Goal: Task Accomplishment & Management: Manage account settings

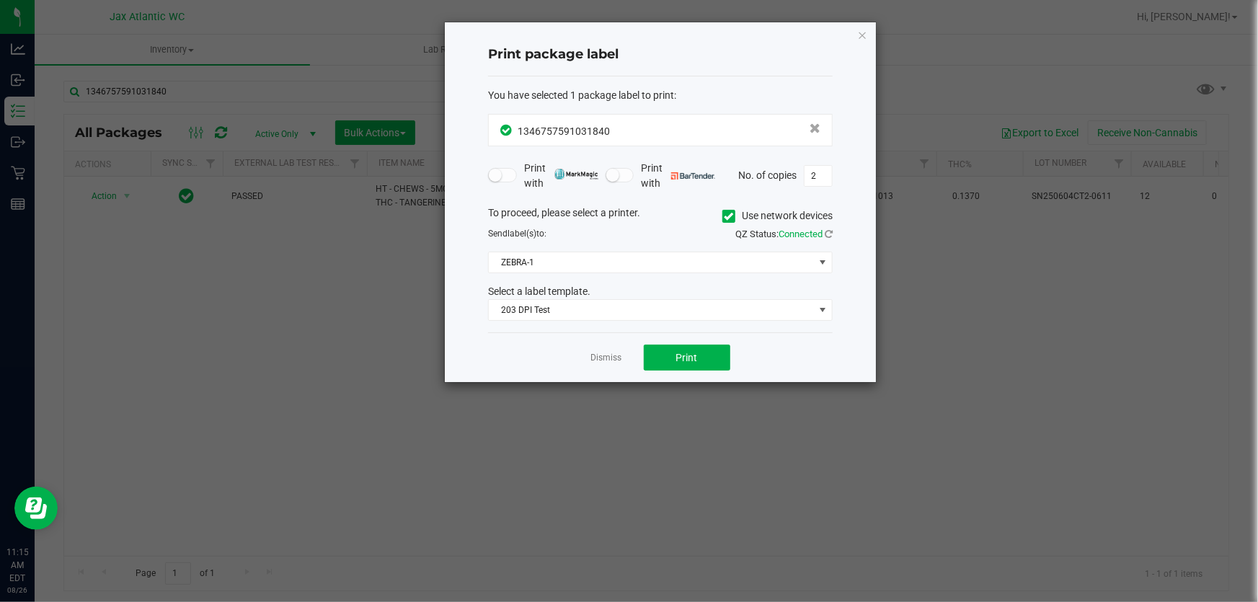
click at [855, 31] on div "Print package label You have selected 1 package label to print : 13467575910318…" at bounding box center [660, 202] width 431 height 360
click at [860, 35] on icon "button" at bounding box center [862, 34] width 10 height 17
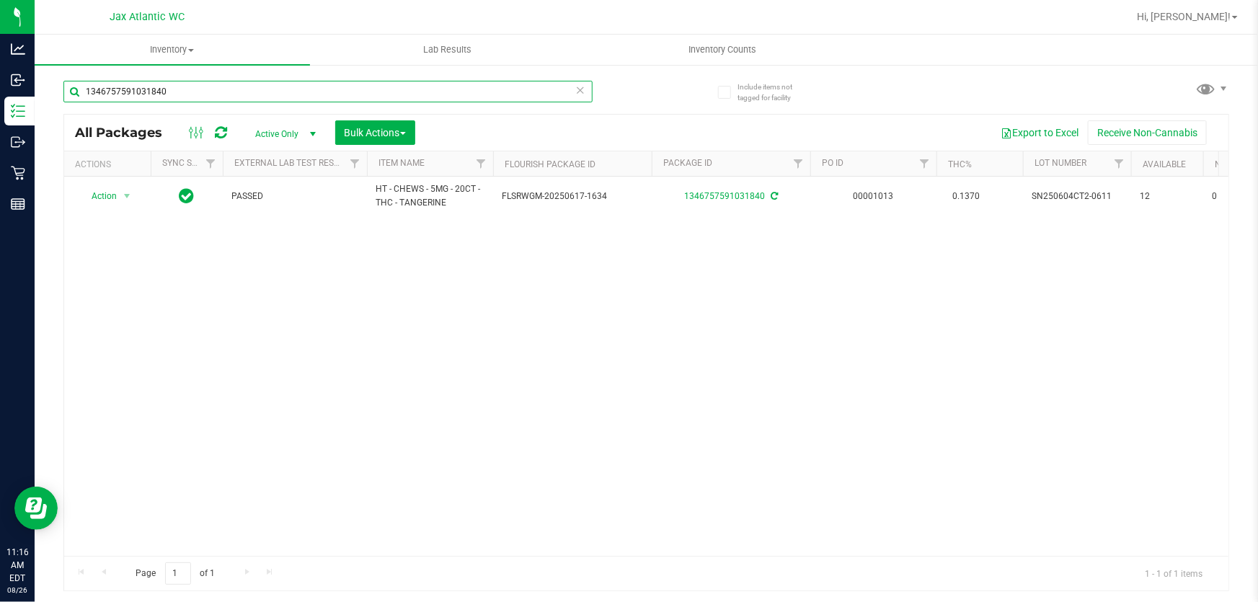
click at [244, 86] on input "1346757591031840" at bounding box center [327, 92] width 529 height 22
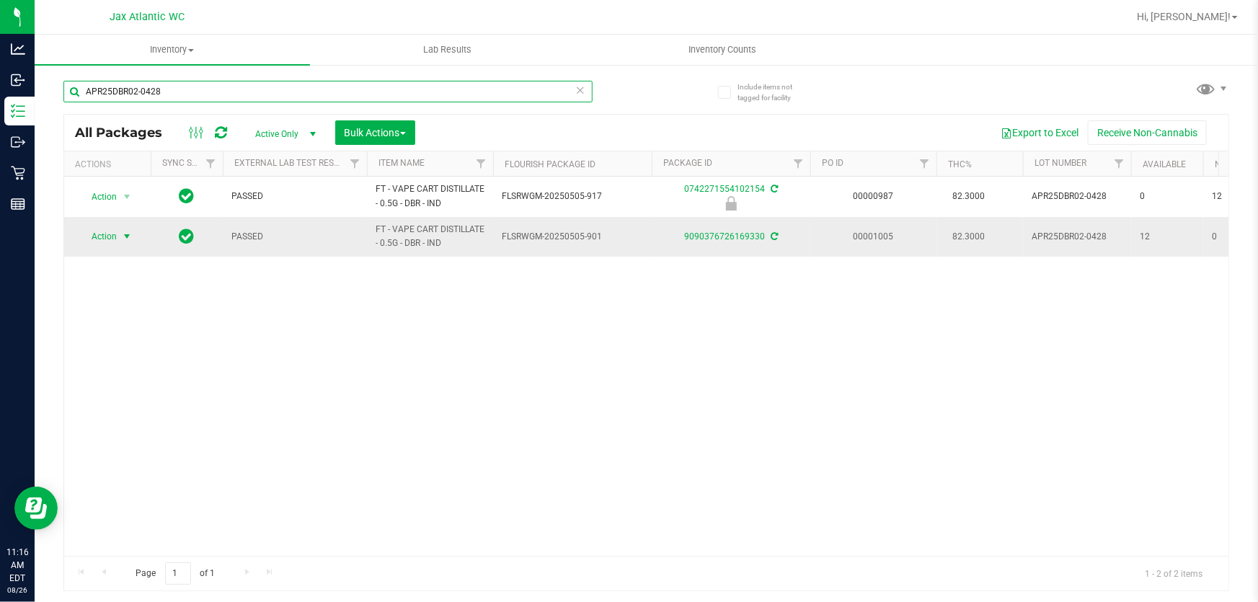
type input "APR25DBR02-0428"
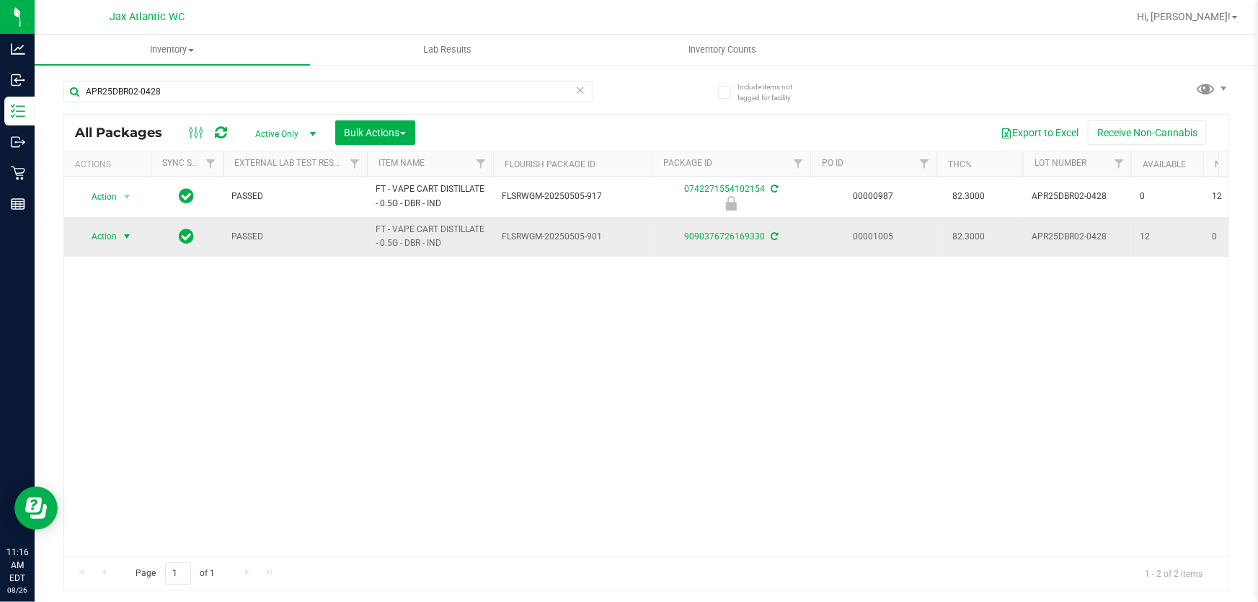
click at [107, 240] on span "Action" at bounding box center [98, 236] width 39 height 20
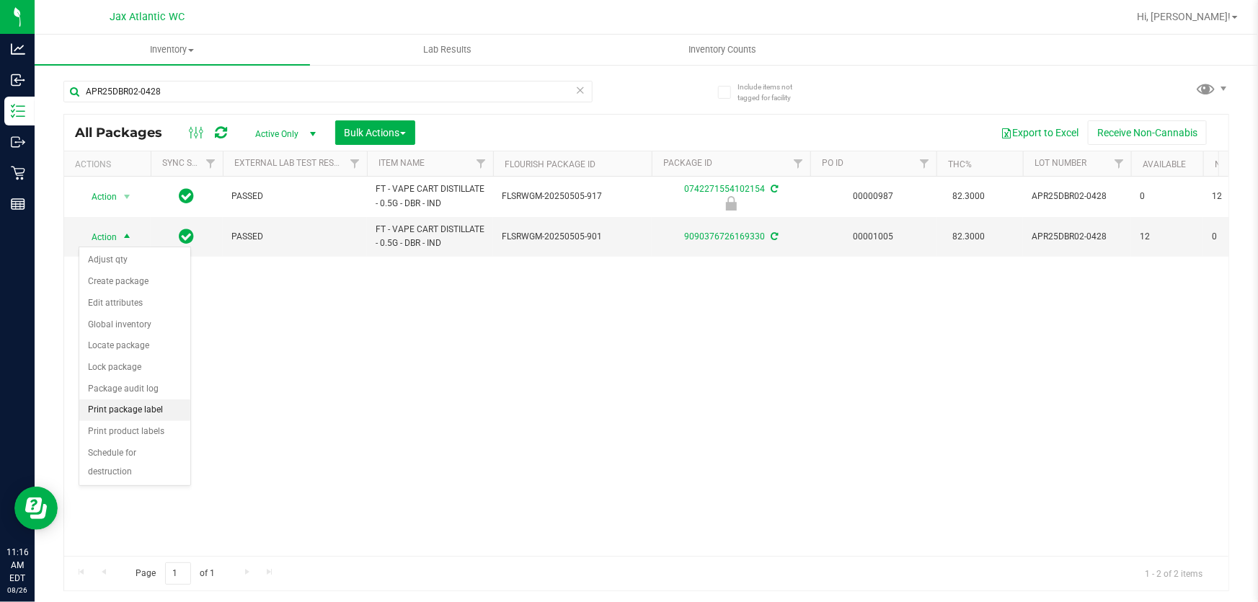
click at [141, 414] on li "Print package label" at bounding box center [134, 410] width 111 height 22
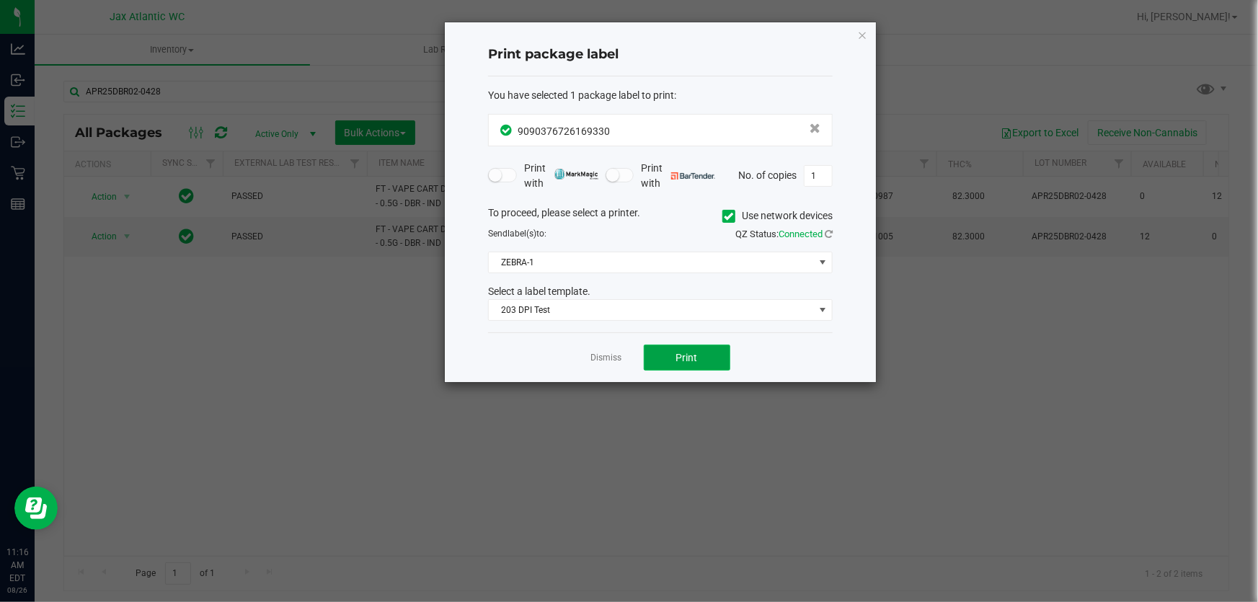
click at [701, 352] on button "Print" at bounding box center [687, 357] width 86 height 26
drag, startPoint x: 863, startPoint y: 34, endPoint x: 840, endPoint y: 24, distance: 25.8
click at [863, 33] on icon "button" at bounding box center [862, 34] width 10 height 17
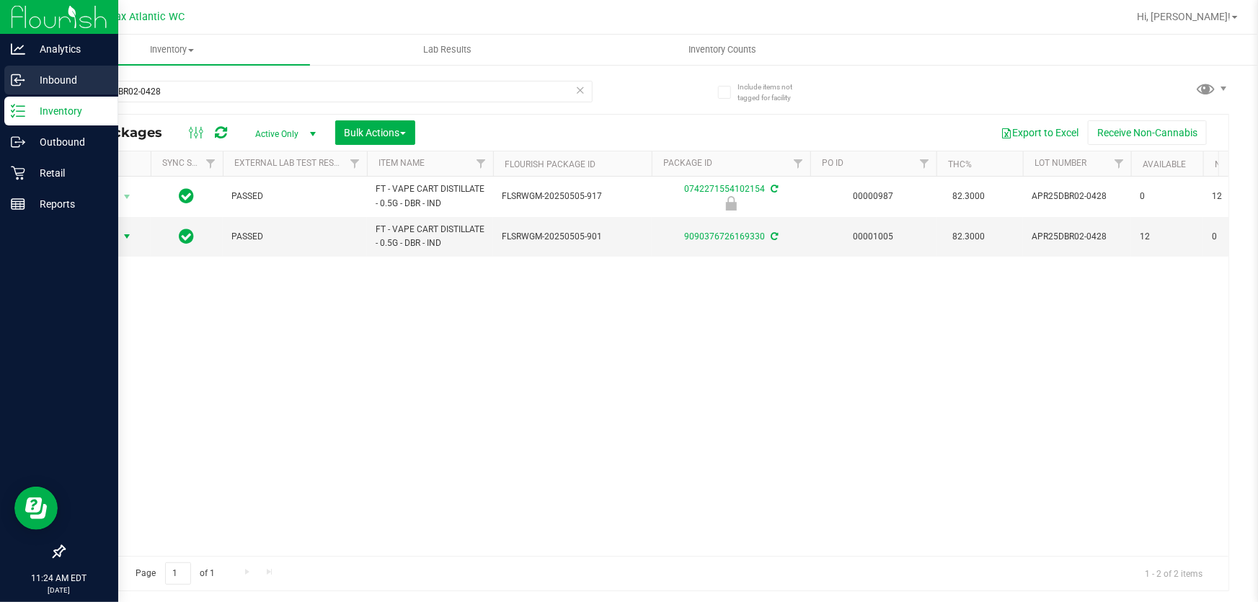
click at [25, 80] on p "Inbound" at bounding box center [68, 79] width 86 height 17
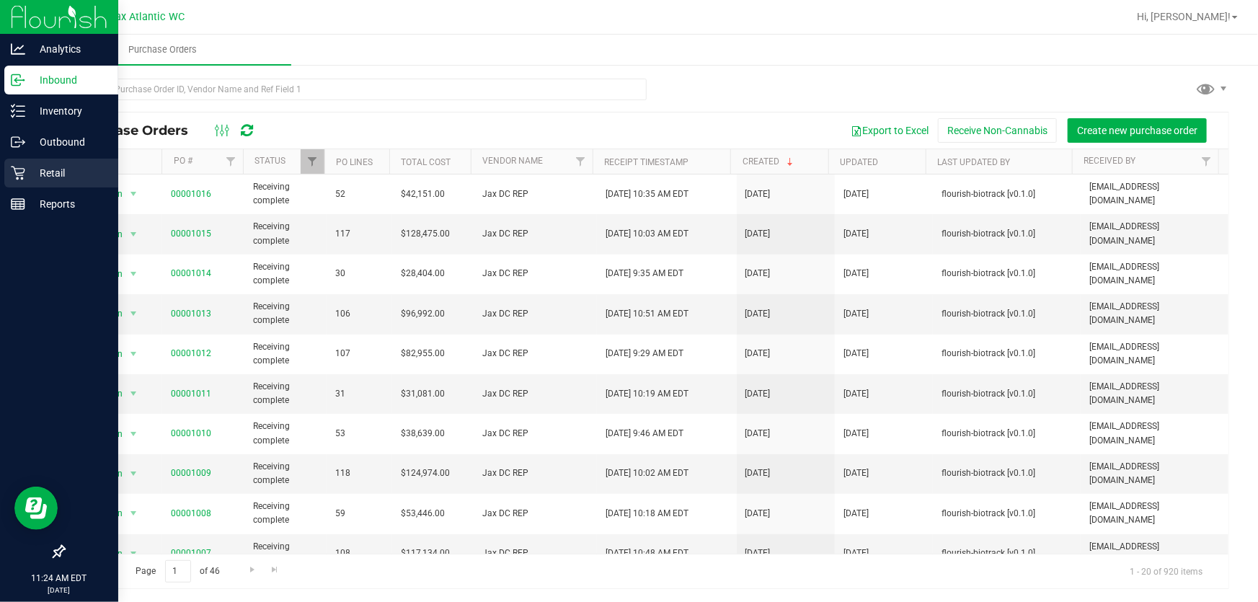
click at [43, 174] on p "Retail" at bounding box center [68, 172] width 86 height 17
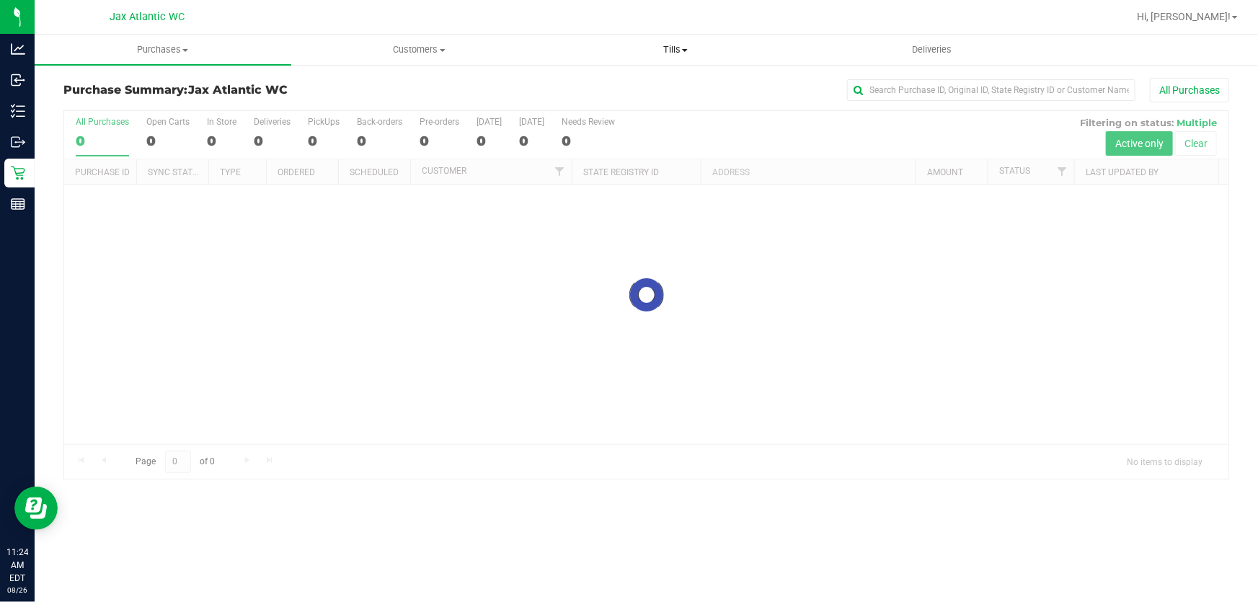
click at [663, 50] on span "Tills" at bounding box center [675, 49] width 255 height 13
click at [622, 86] on span "Manage tills" at bounding box center [595, 87] width 97 height 12
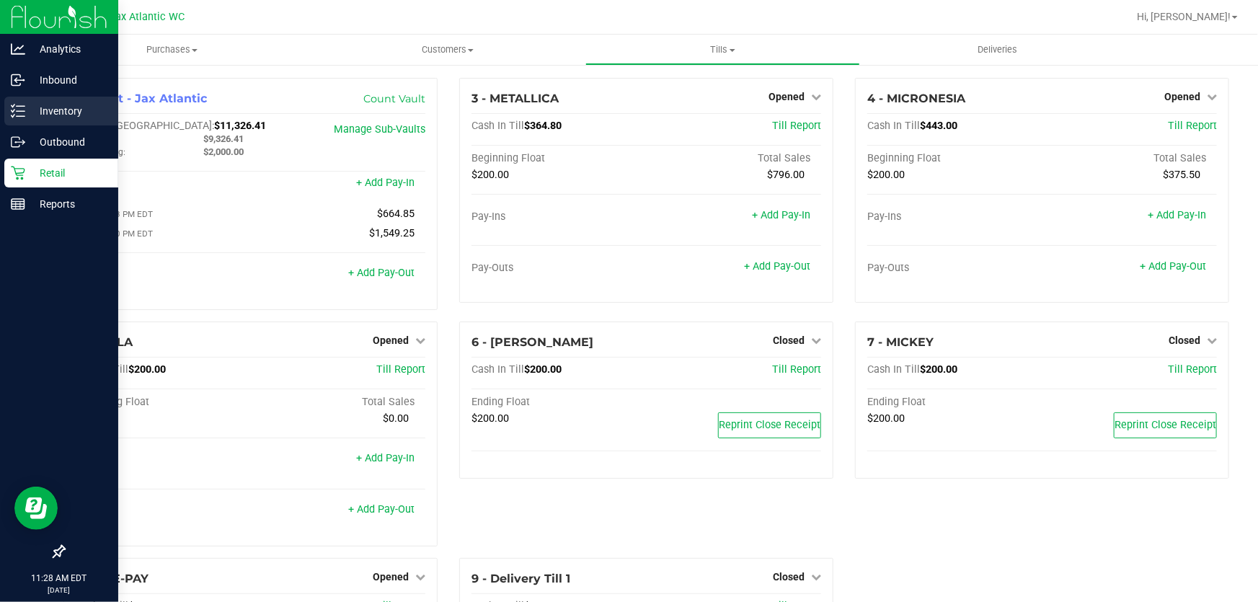
click at [27, 116] on p "Inventory" at bounding box center [68, 110] width 86 height 17
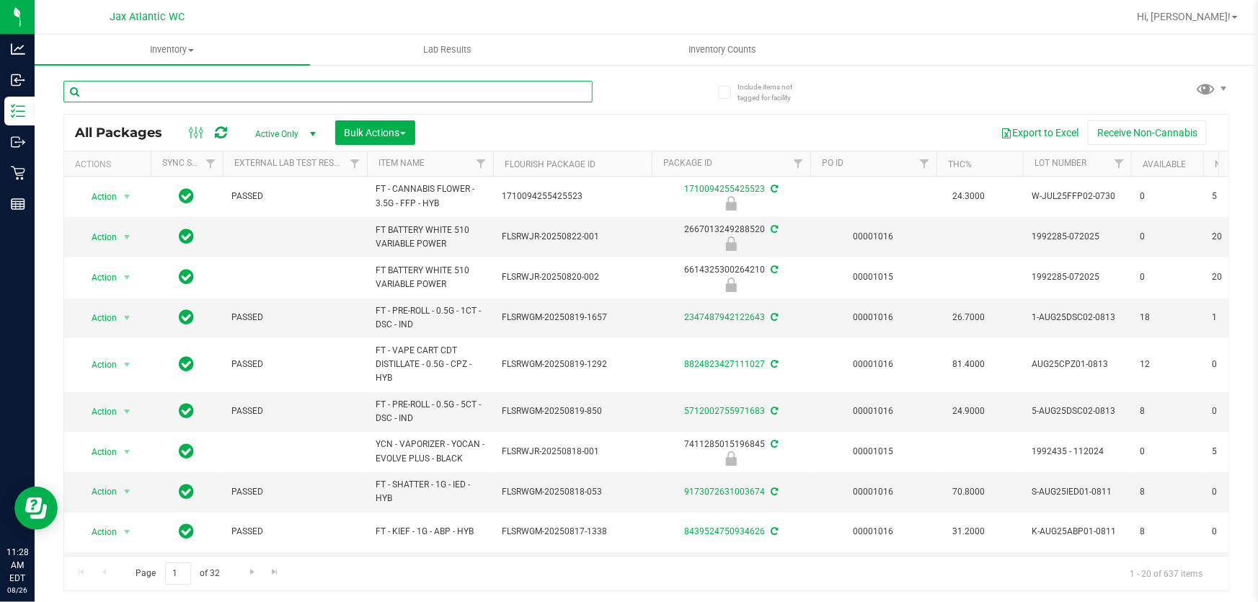
click at [165, 94] on input "text" at bounding box center [327, 92] width 529 height 22
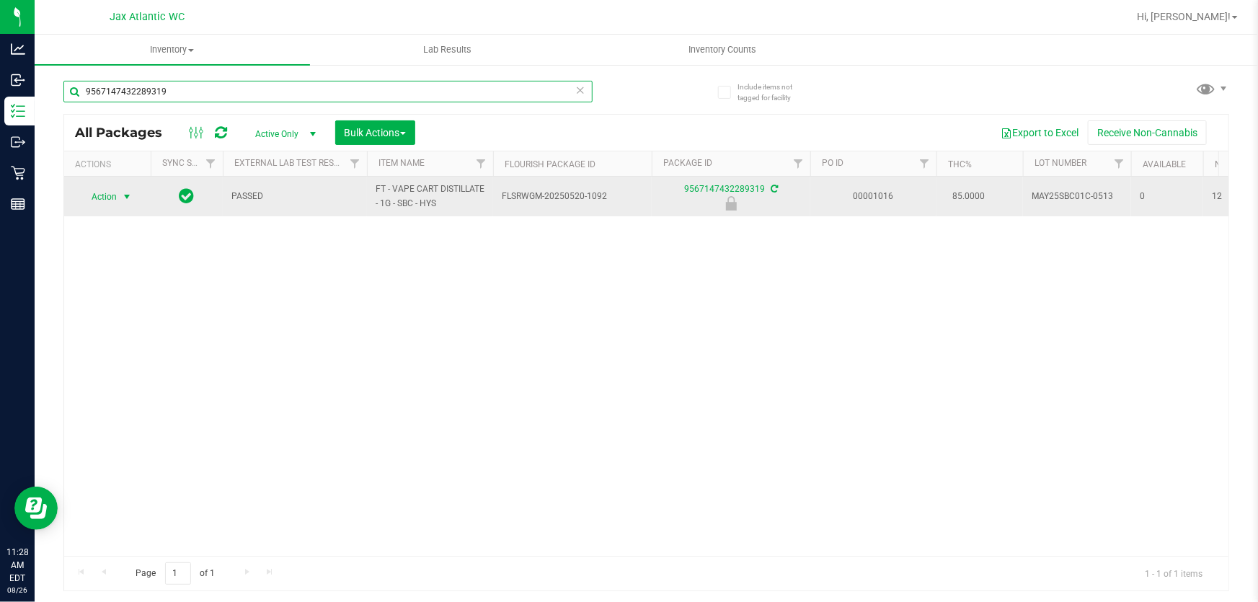
type input "9567147432289319"
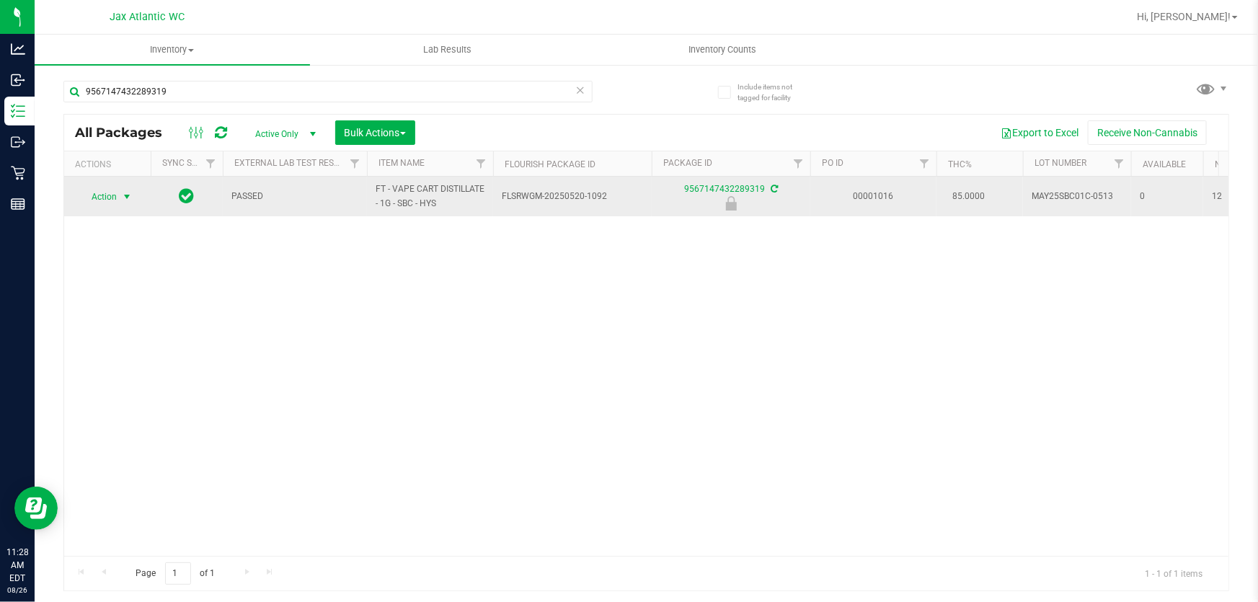
click at [118, 195] on span "select" at bounding box center [127, 197] width 18 height 20
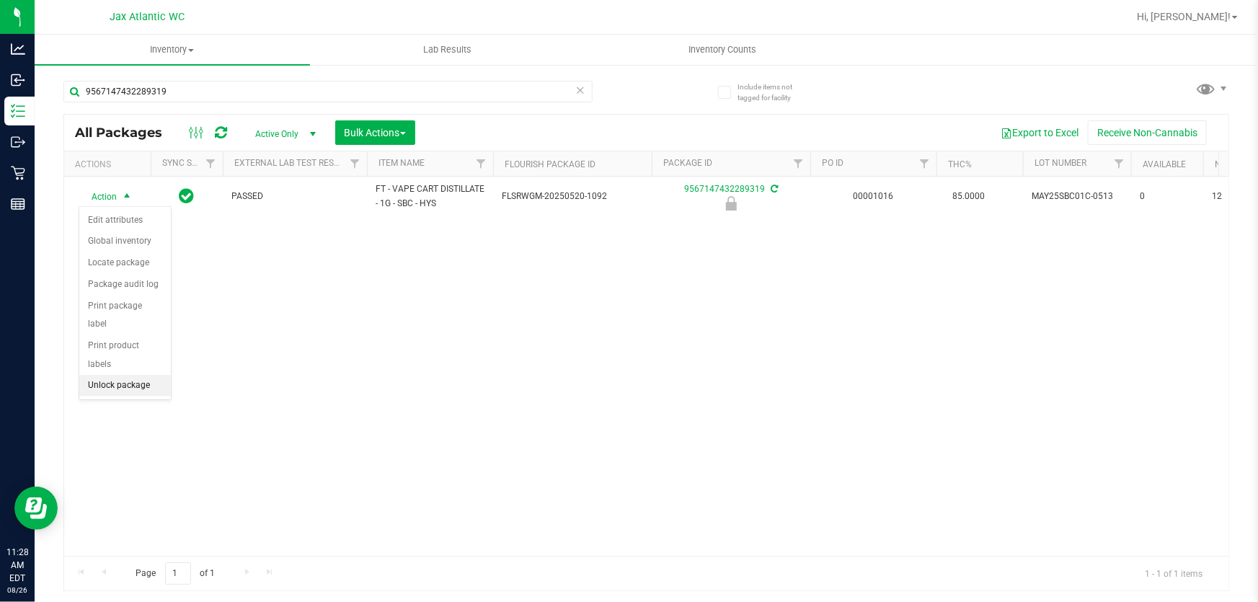
click at [113, 375] on li "Unlock package" at bounding box center [125, 386] width 92 height 22
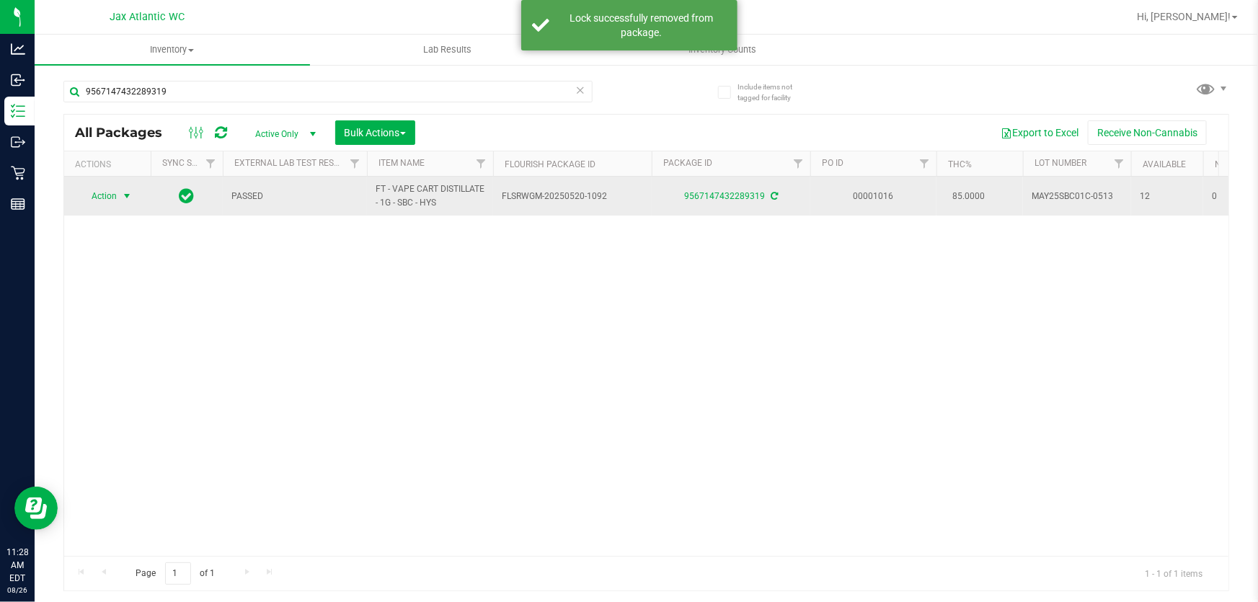
click at [98, 196] on span "Action" at bounding box center [98, 196] width 39 height 20
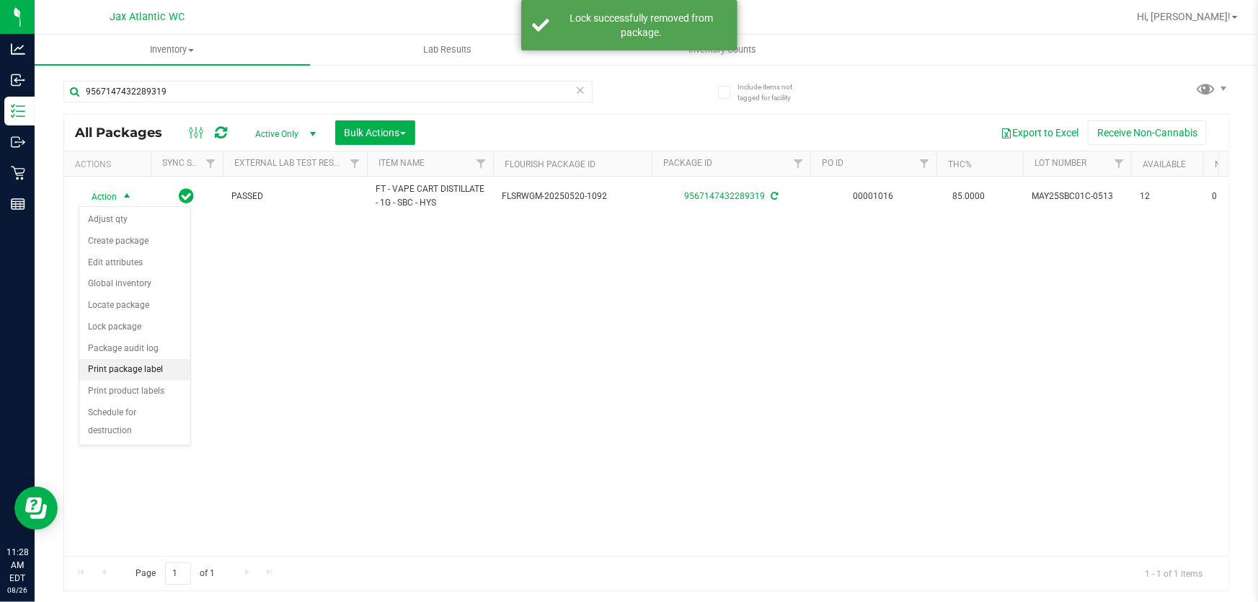
click at [137, 370] on li "Print package label" at bounding box center [134, 370] width 111 height 22
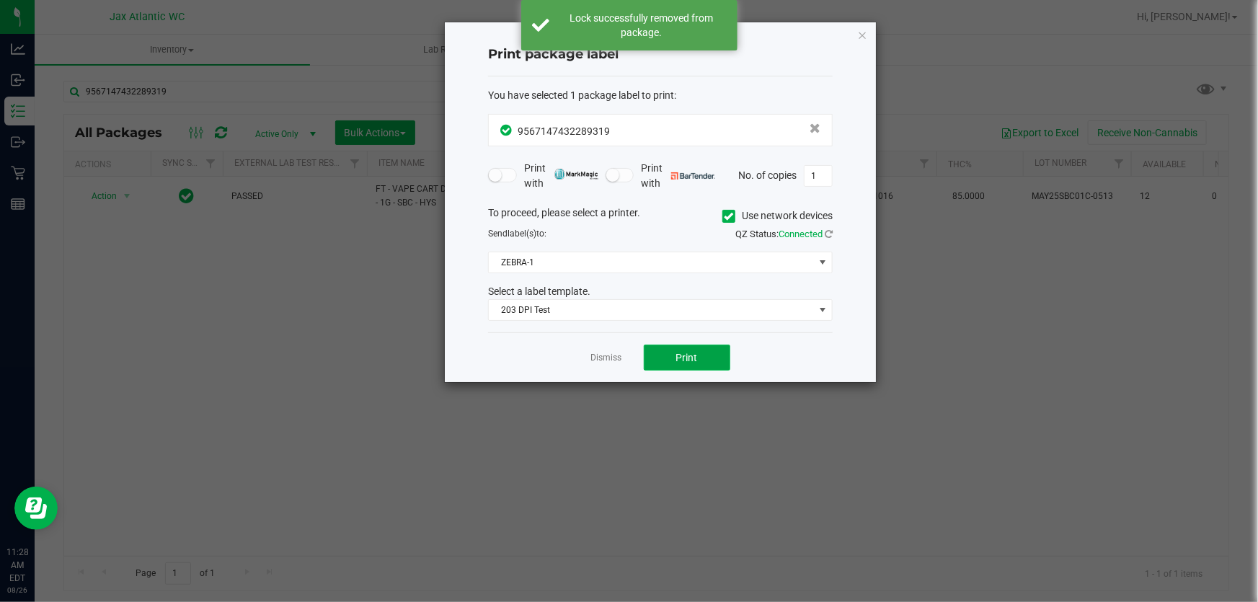
click at [680, 355] on span "Print" at bounding box center [687, 358] width 22 height 12
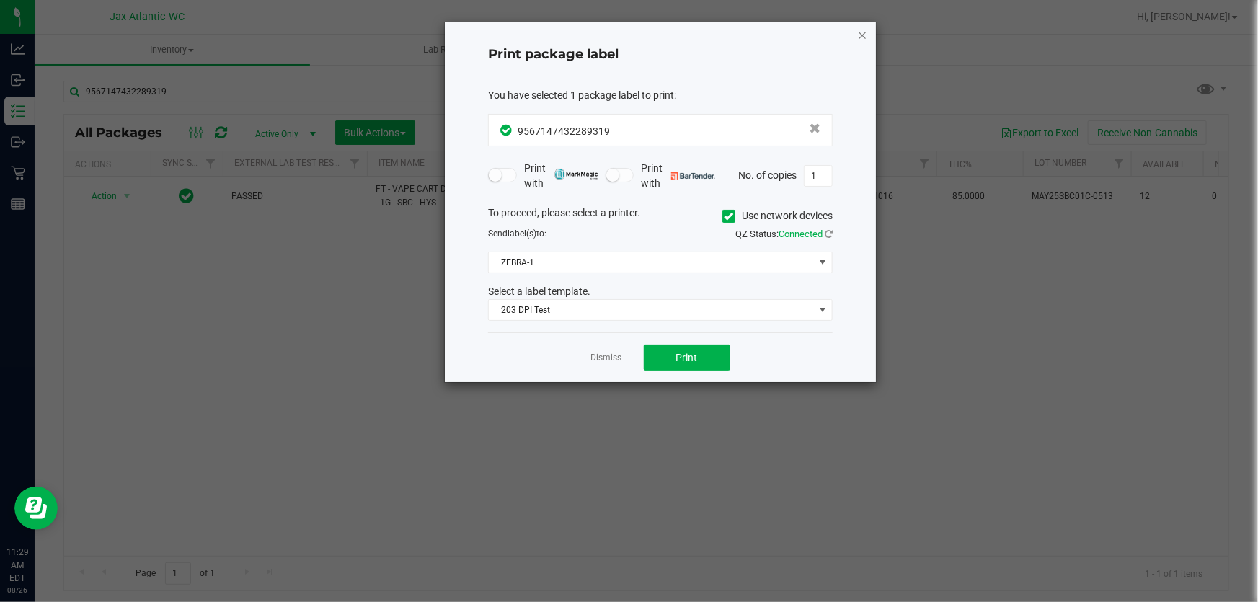
click at [861, 35] on icon "button" at bounding box center [862, 34] width 10 height 17
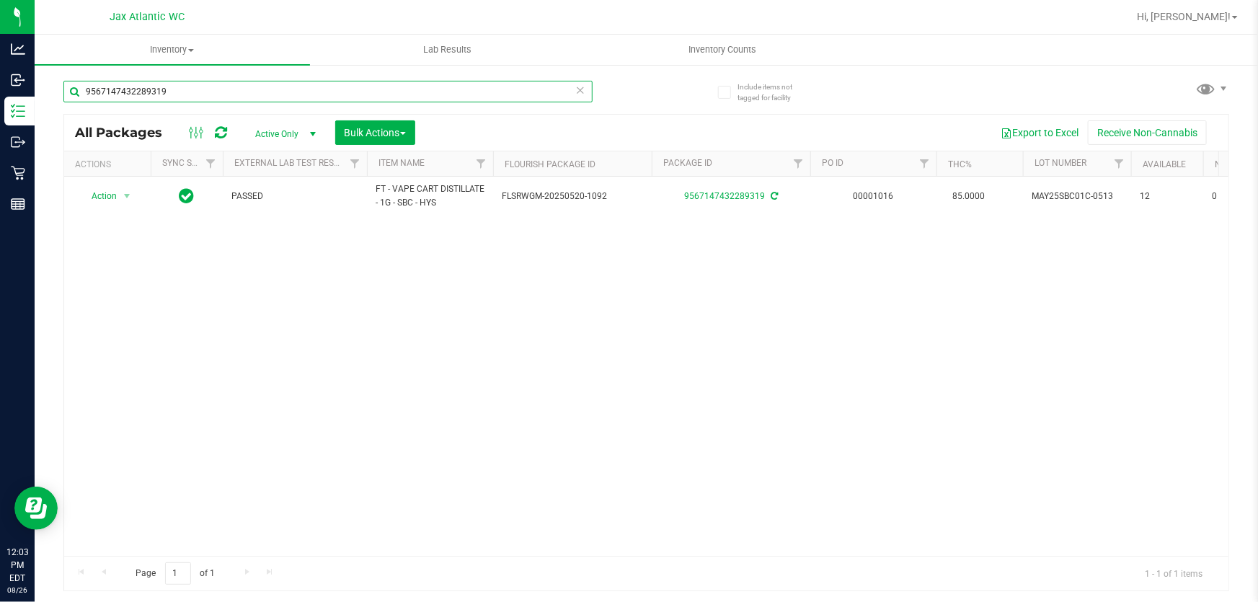
click at [418, 83] on input "9567147432289319" at bounding box center [327, 92] width 529 height 22
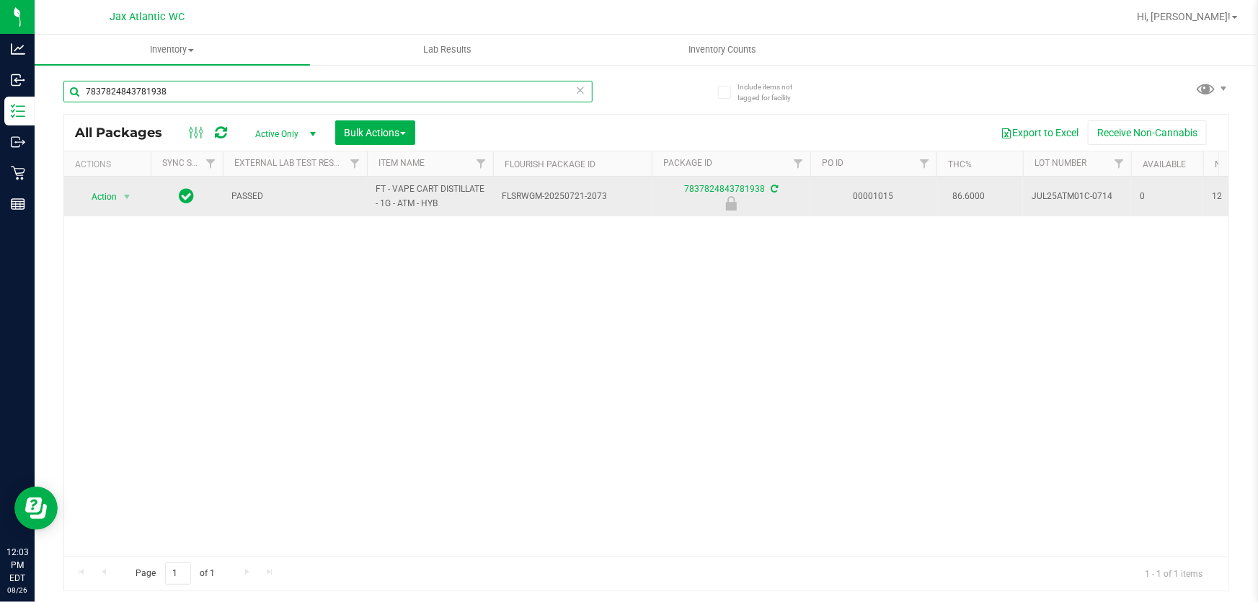
type input "7837824843781938"
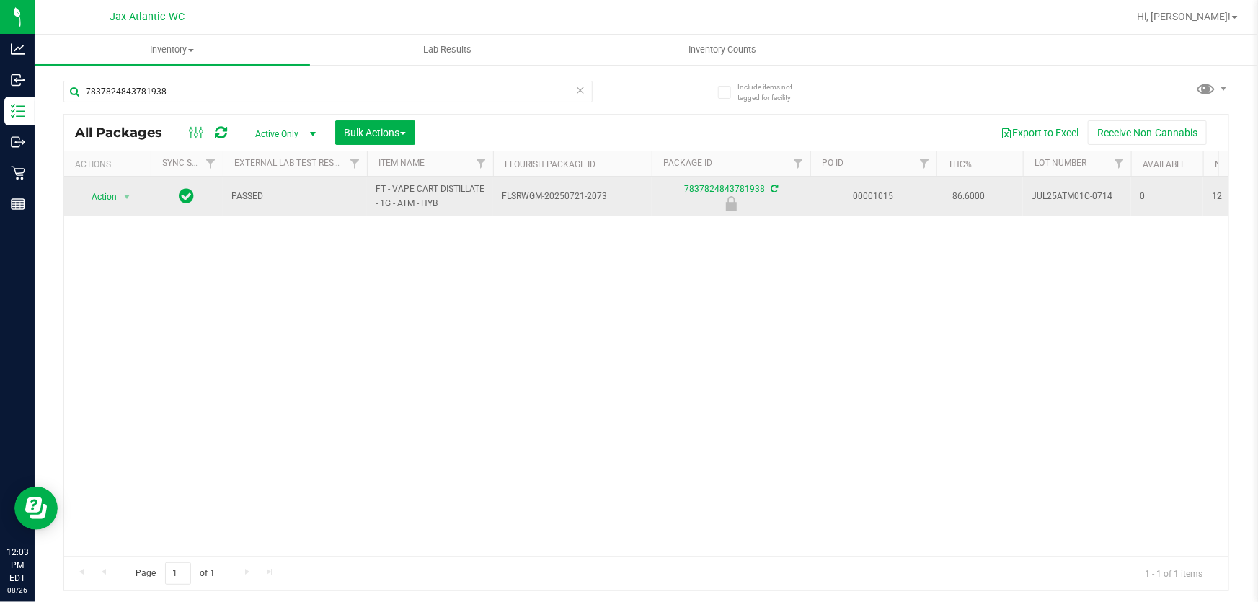
click at [140, 190] on div "Action Action Edit attributes Global inventory Locate package Package audit log…" at bounding box center [107, 197] width 69 height 20
click at [128, 191] on span "select" at bounding box center [127, 197] width 12 height 12
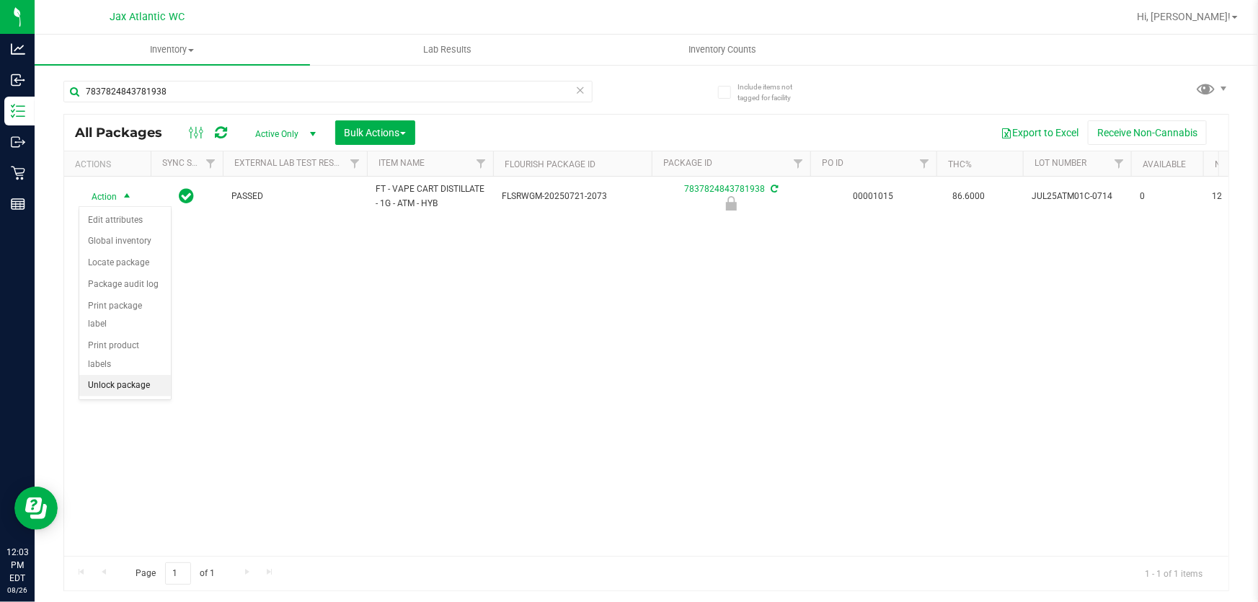
click at [129, 375] on li "Unlock package" at bounding box center [125, 386] width 92 height 22
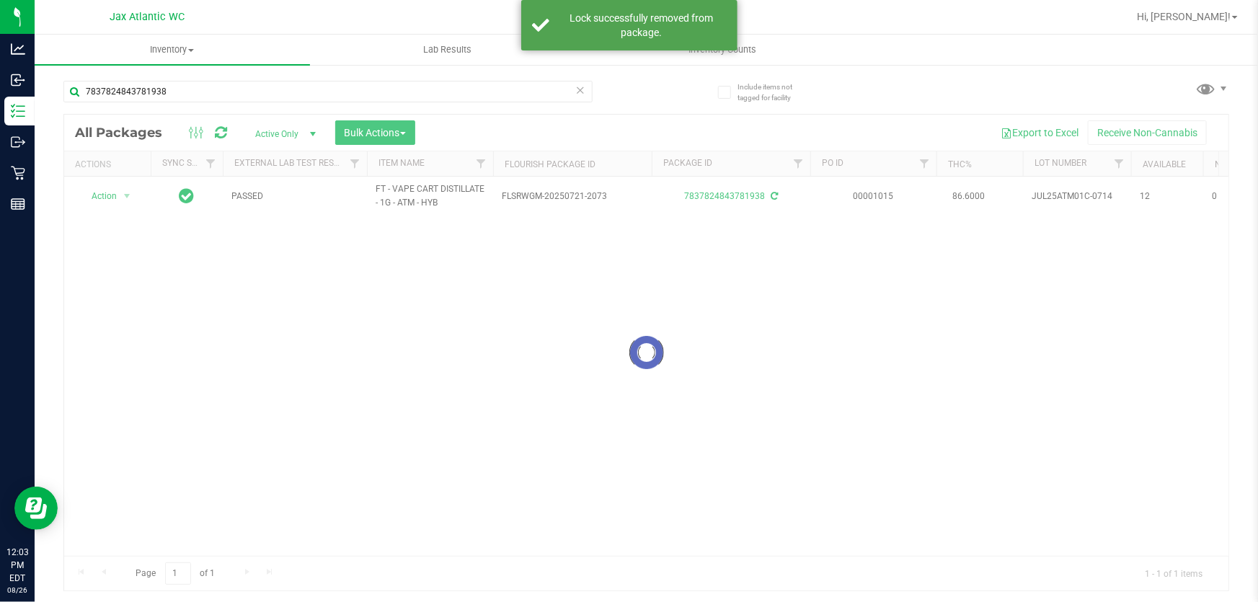
click at [128, 196] on div at bounding box center [646, 353] width 1164 height 476
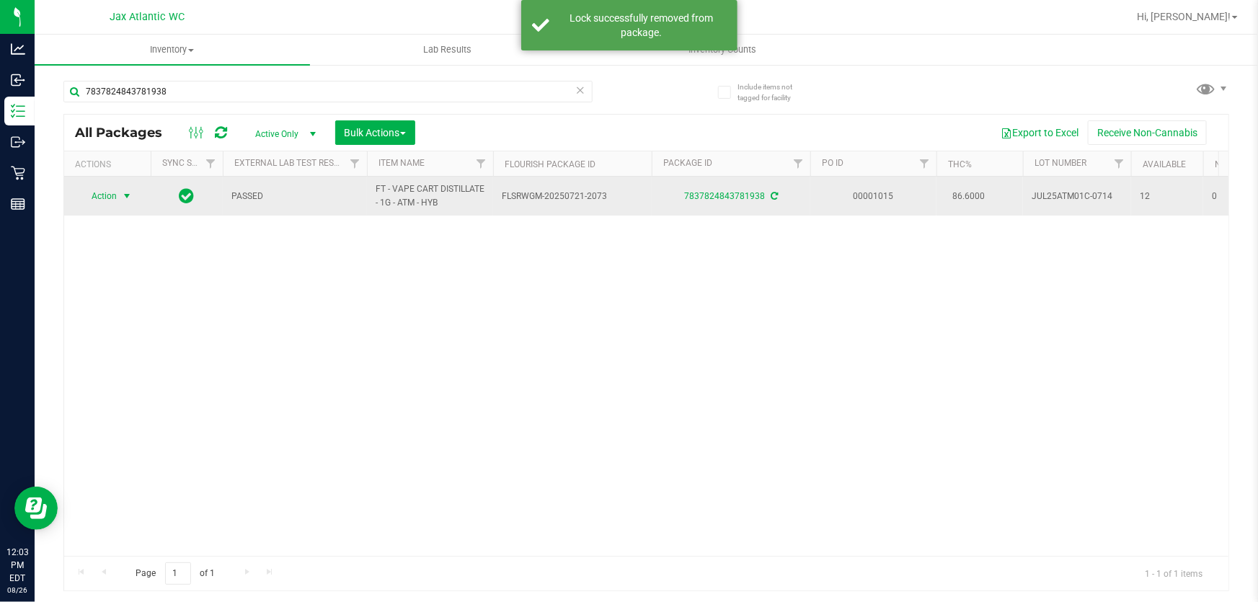
click at [115, 195] on span "Action" at bounding box center [98, 196] width 39 height 20
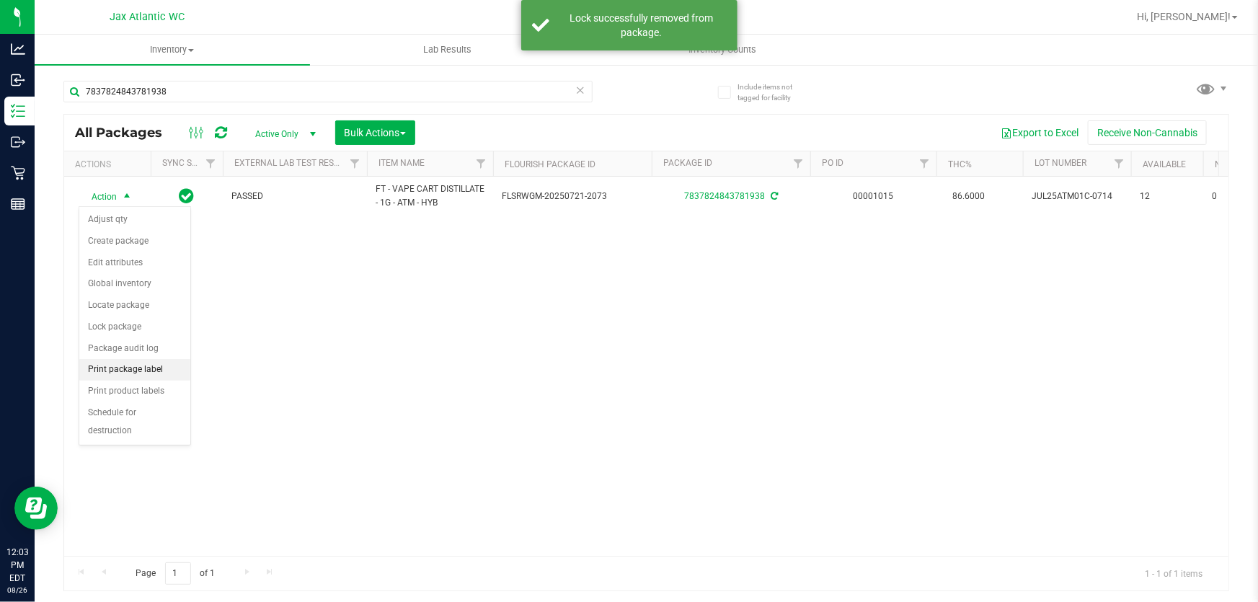
click at [138, 368] on li "Print package label" at bounding box center [134, 370] width 111 height 22
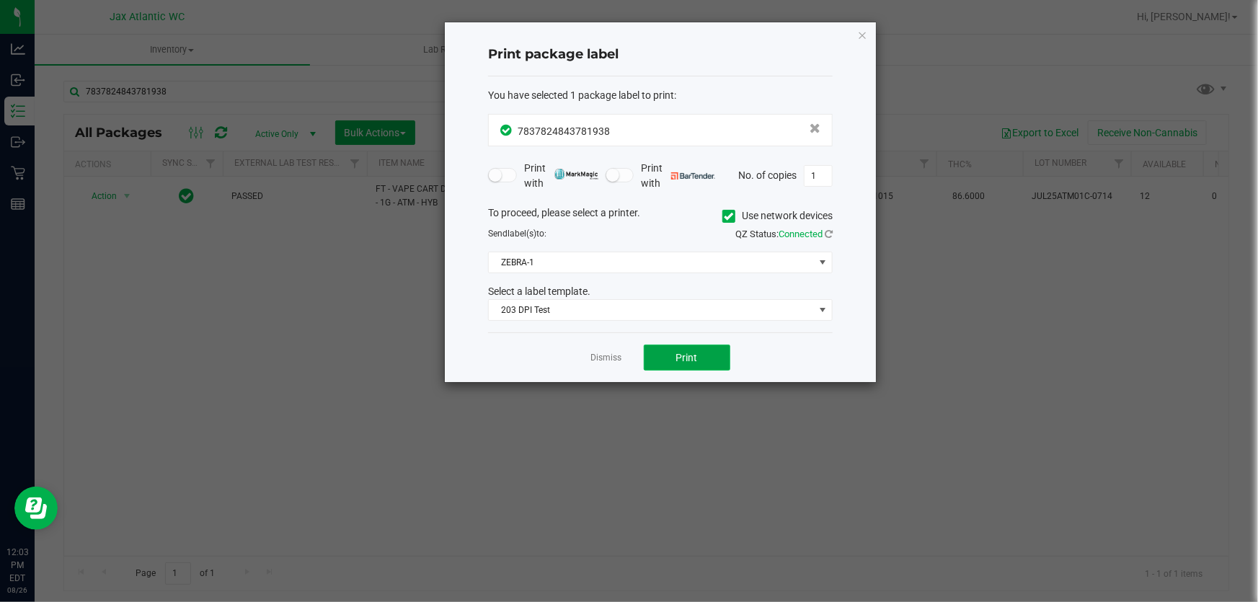
click at [688, 359] on span "Print" at bounding box center [687, 358] width 22 height 12
click at [605, 359] on link "Dismiss" at bounding box center [606, 358] width 31 height 12
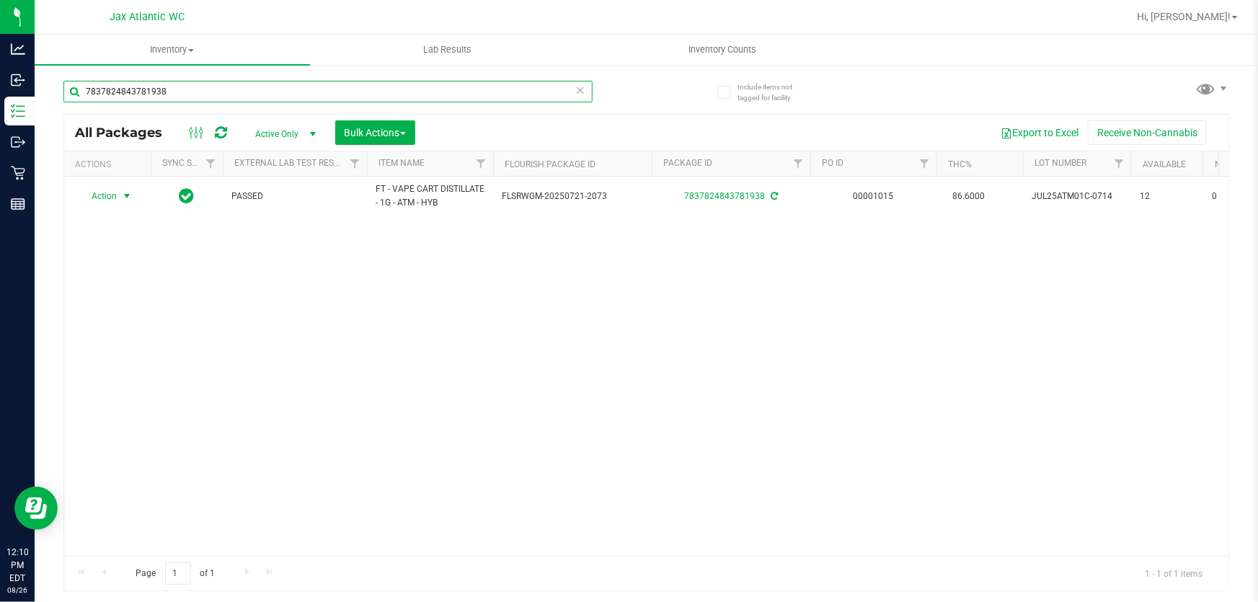
click at [331, 93] on input "7837824843781938" at bounding box center [327, 92] width 529 height 22
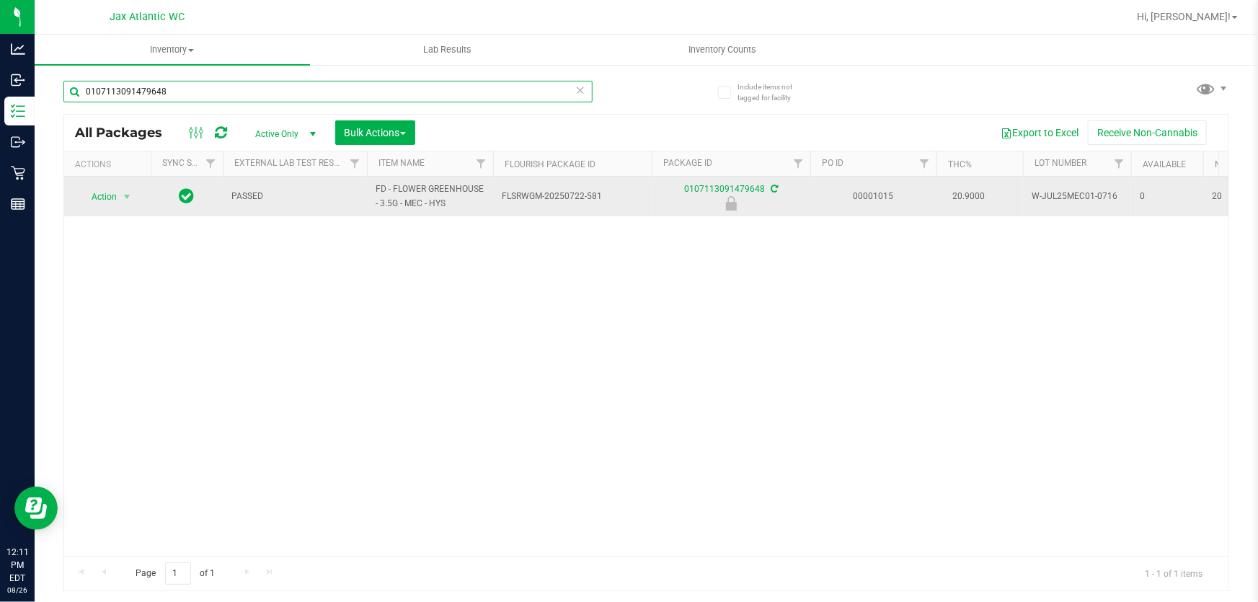
type input "0107113091479648"
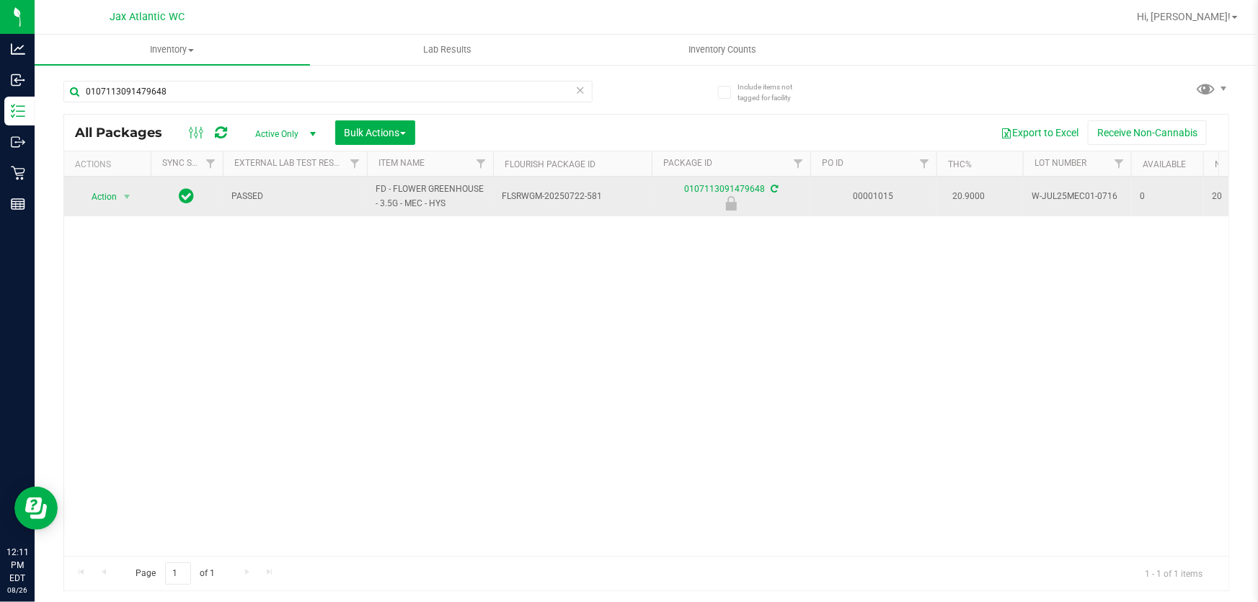
click at [103, 197] on span "Action" at bounding box center [98, 197] width 39 height 20
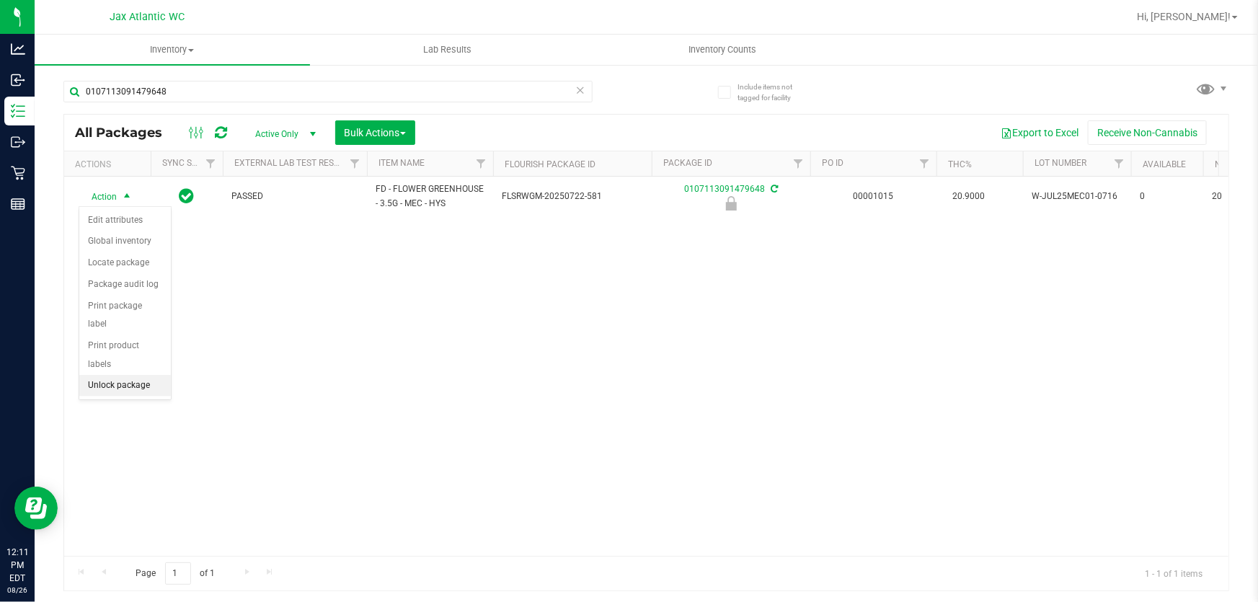
click at [144, 375] on li "Unlock package" at bounding box center [125, 386] width 92 height 22
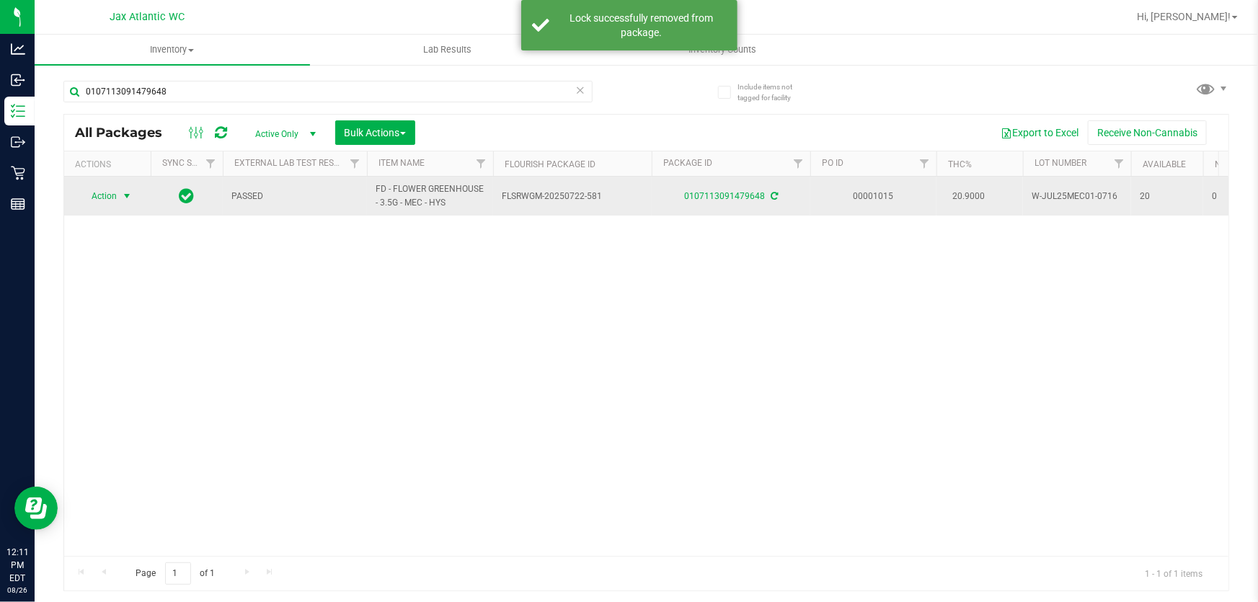
click at [127, 193] on span "select" at bounding box center [127, 196] width 12 height 12
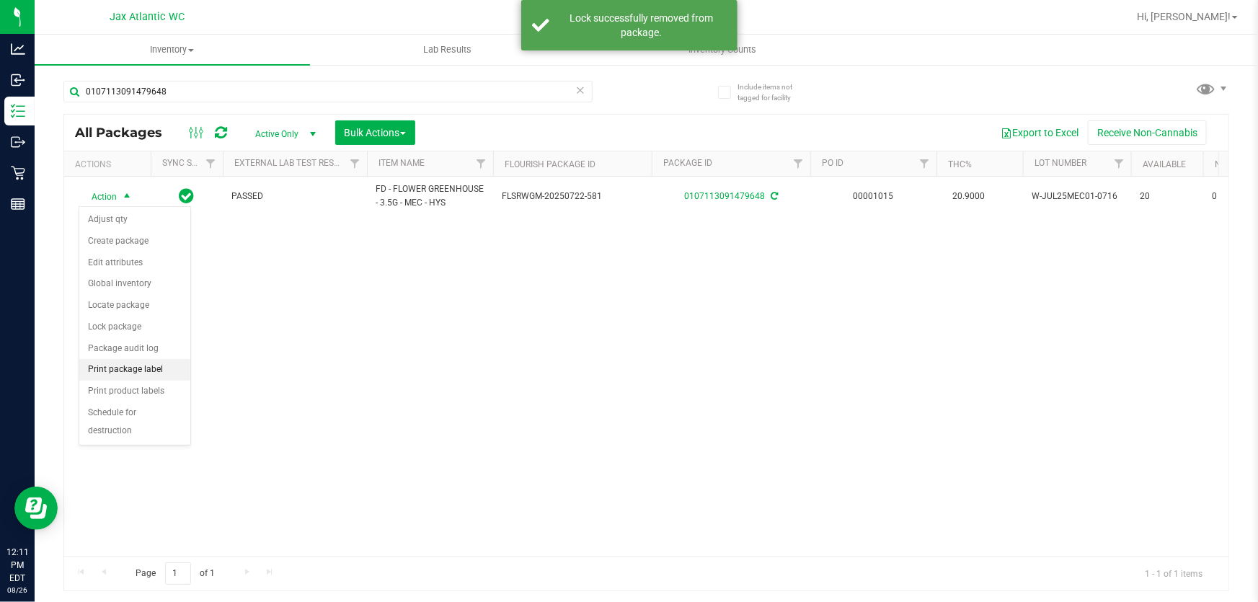
click at [131, 375] on li "Print package label" at bounding box center [134, 370] width 111 height 22
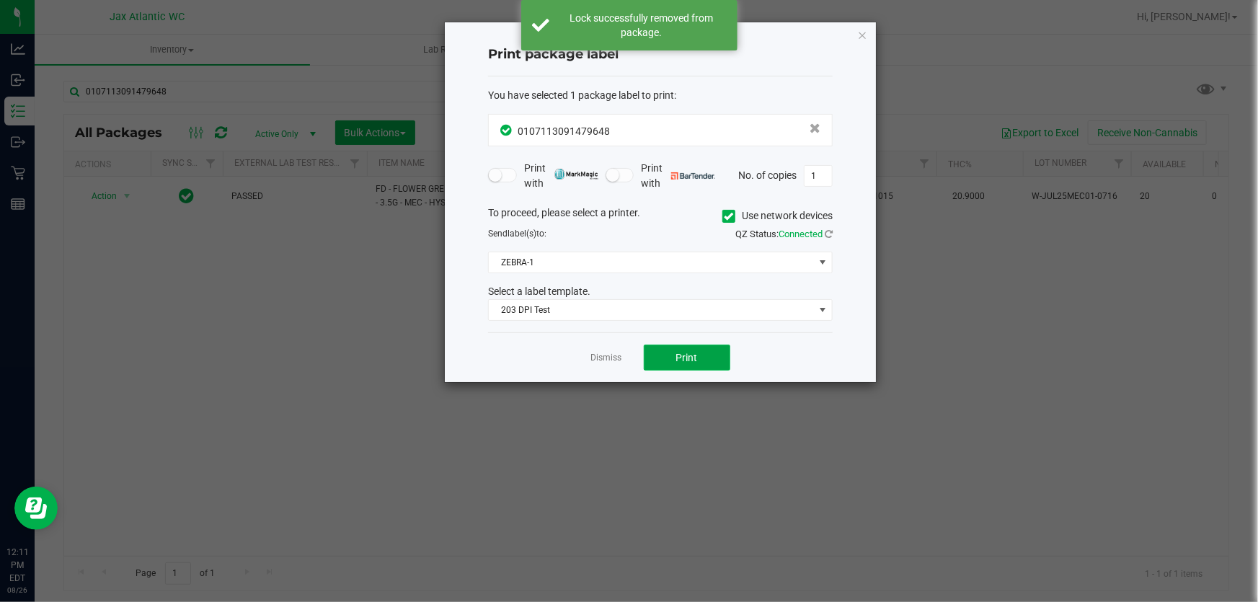
click at [672, 352] on button "Print" at bounding box center [687, 357] width 86 height 26
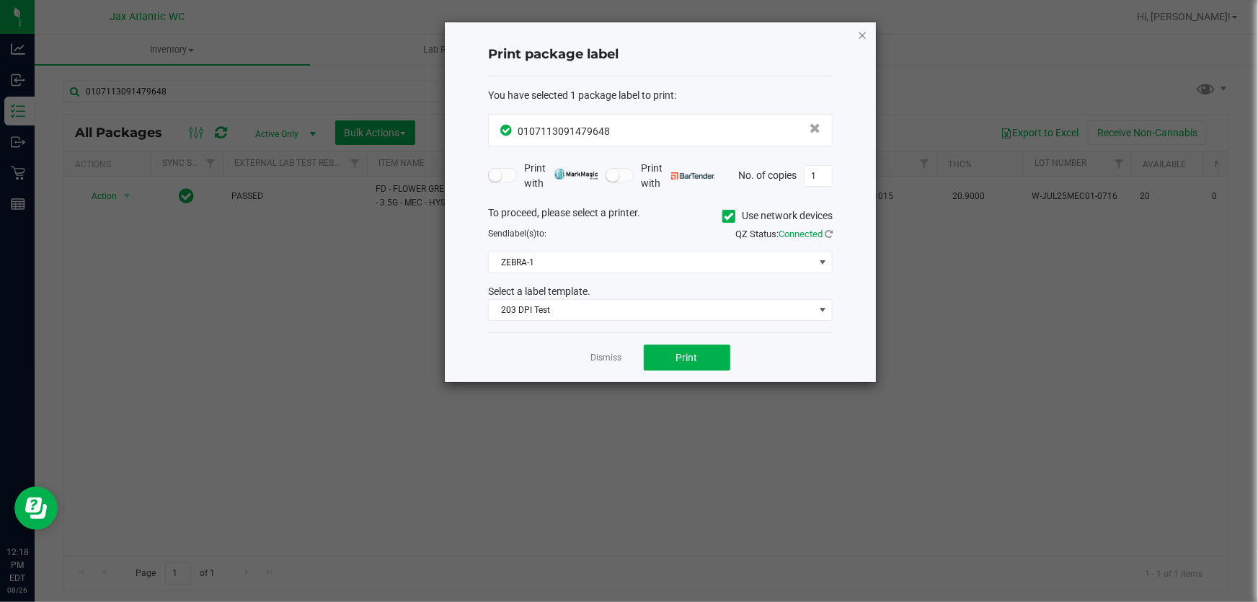
click at [865, 32] on icon "button" at bounding box center [862, 34] width 10 height 17
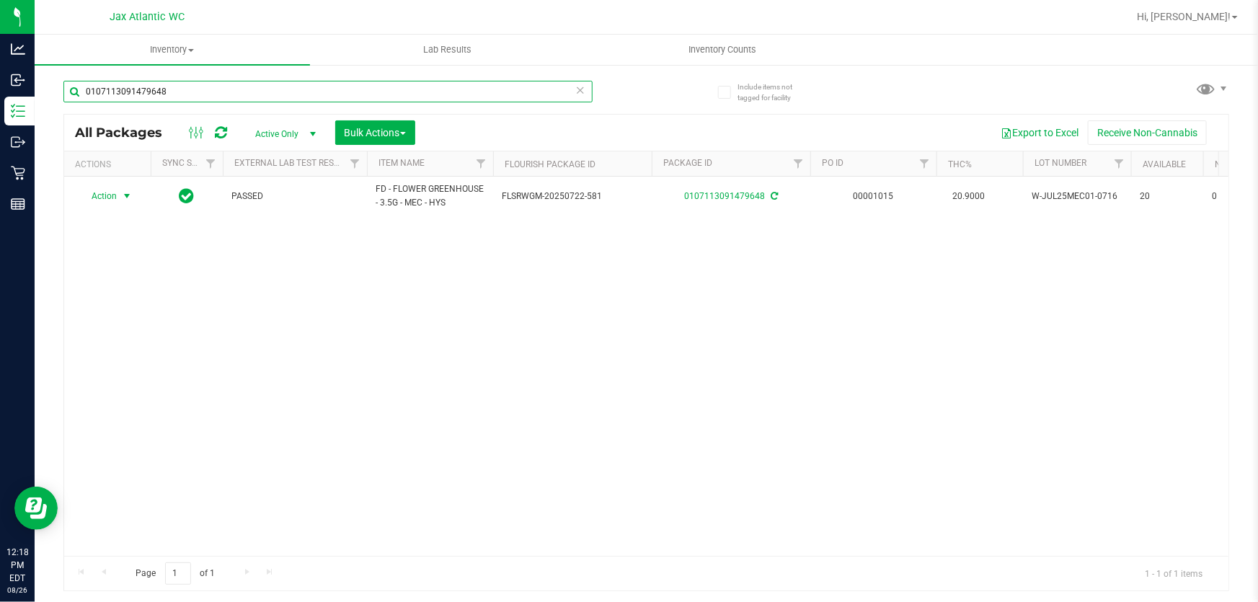
click at [273, 99] on input "0107113091479648" at bounding box center [327, 92] width 529 height 22
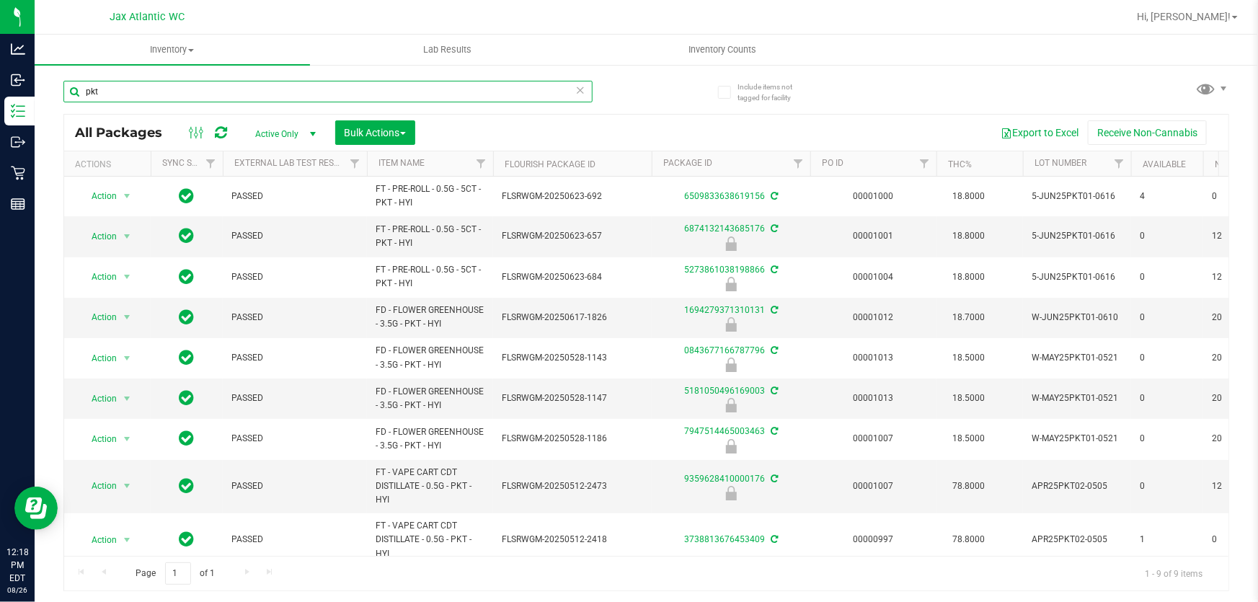
click at [132, 96] on input "pkt" at bounding box center [327, 92] width 529 height 22
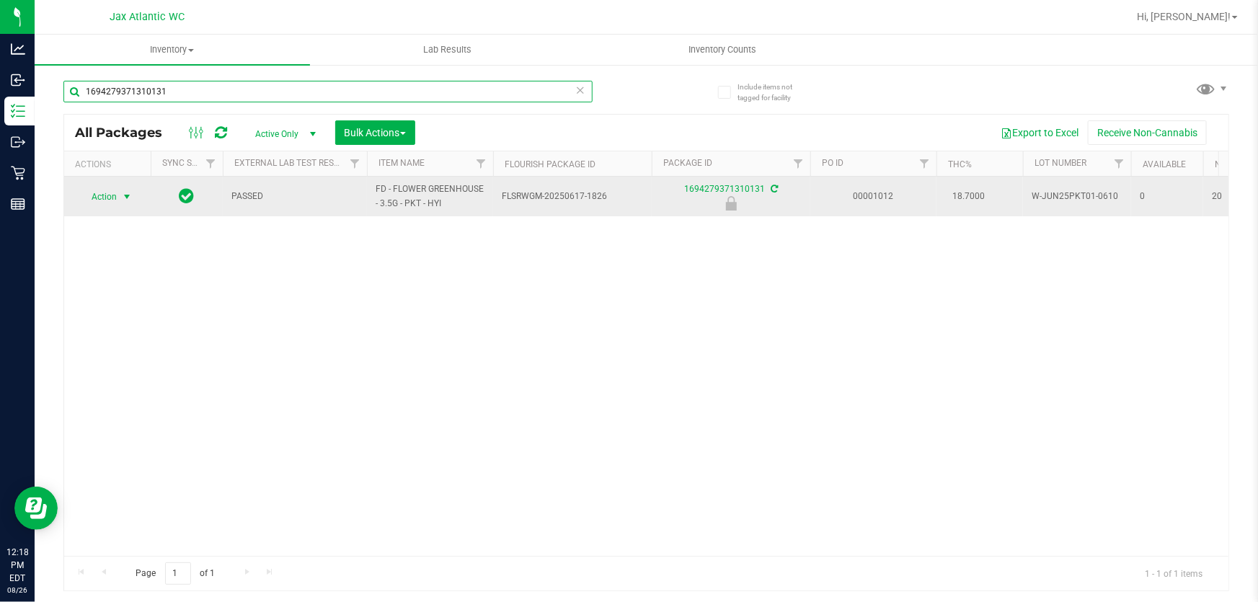
type input "1694279371310131"
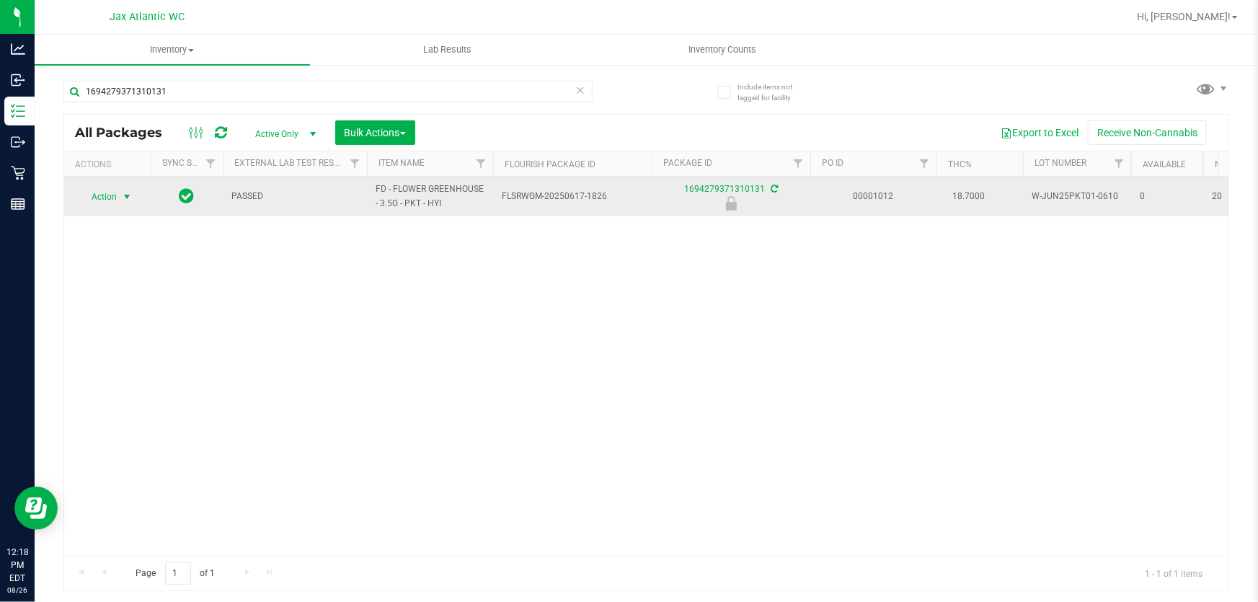
click at [103, 195] on span "Action" at bounding box center [98, 197] width 39 height 20
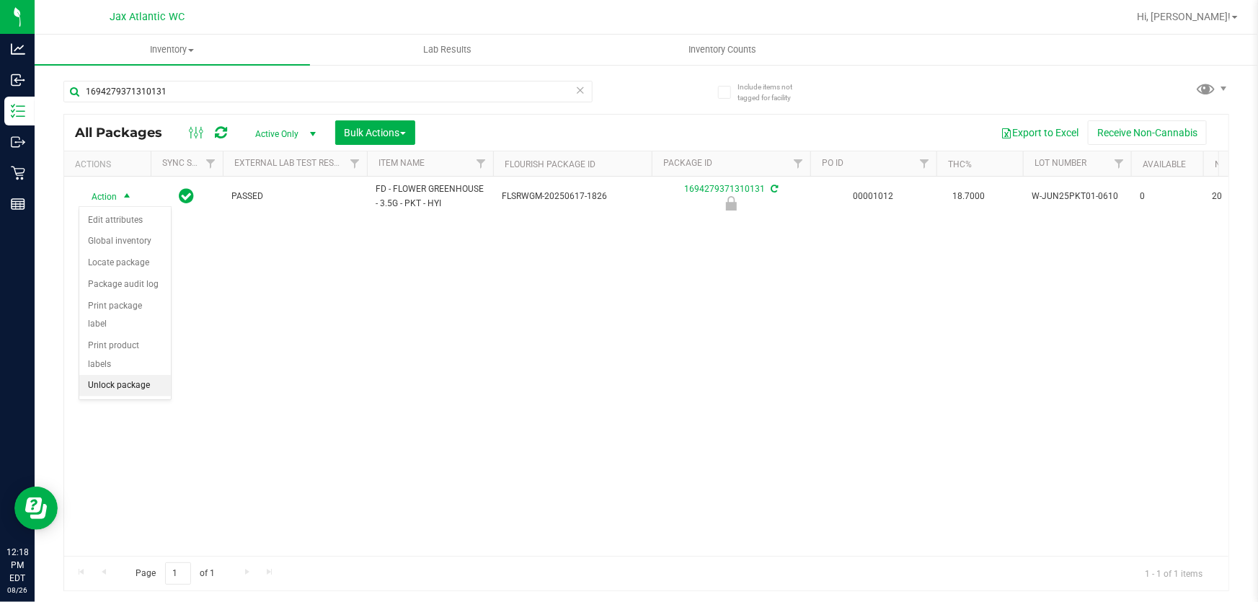
click at [125, 375] on li "Unlock package" at bounding box center [125, 386] width 92 height 22
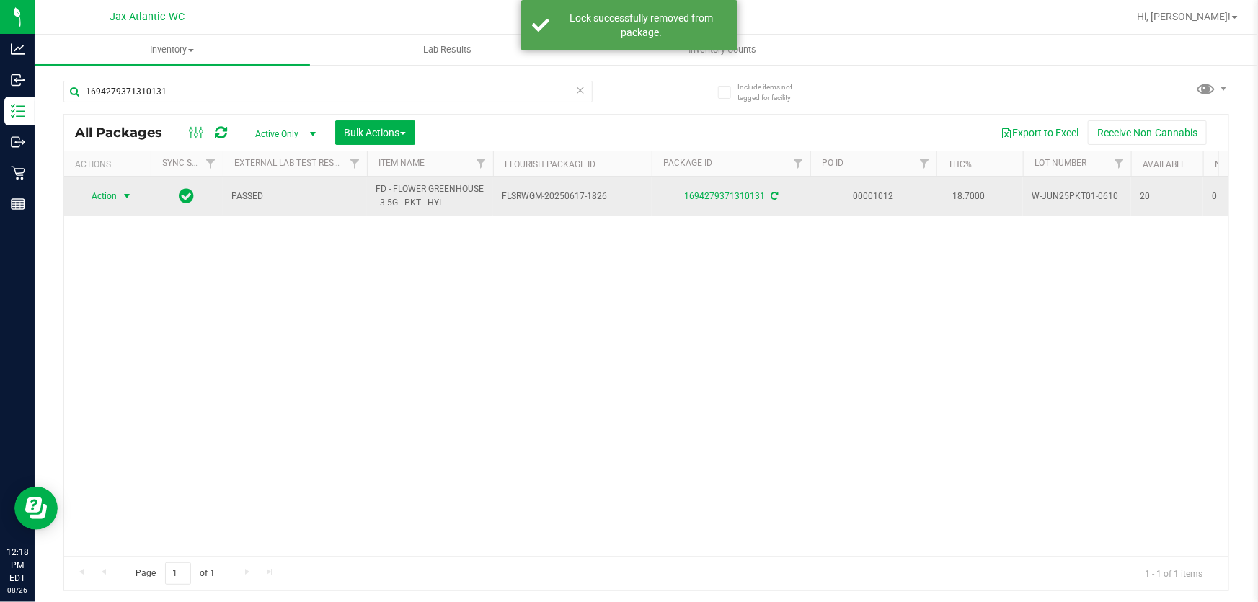
click at [109, 195] on span "Action" at bounding box center [98, 196] width 39 height 20
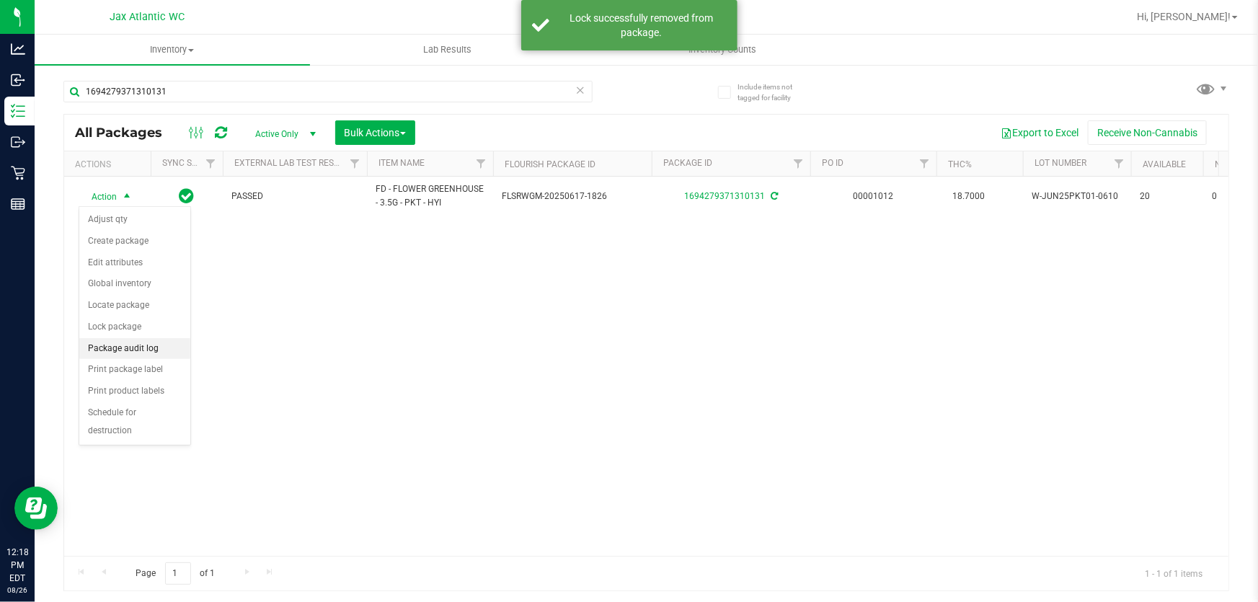
click at [142, 349] on li "Package audit log" at bounding box center [134, 349] width 111 height 22
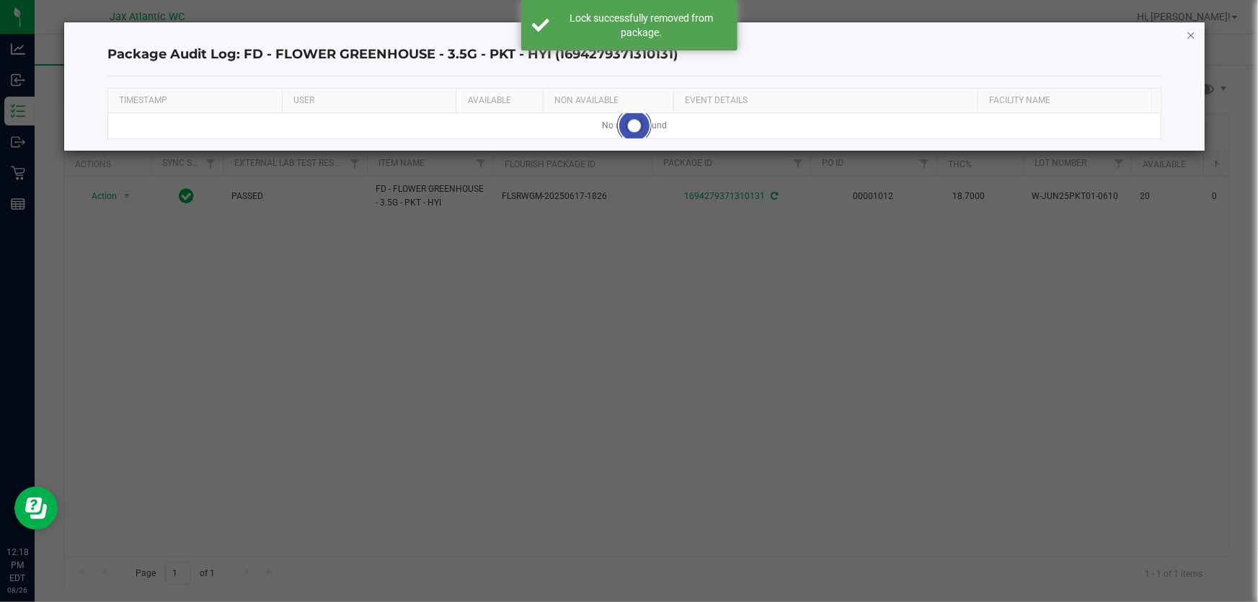
click at [1192, 39] on icon "button" at bounding box center [1191, 34] width 10 height 17
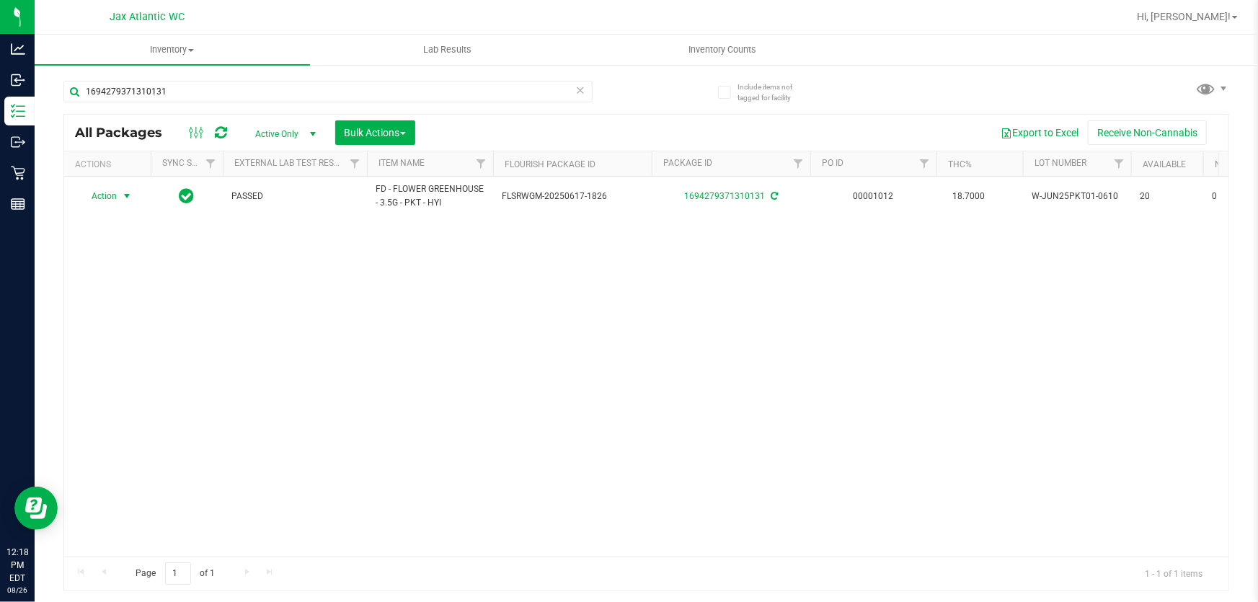
drag, startPoint x: 100, startPoint y: 194, endPoint x: 112, endPoint y: 216, distance: 25.1
click at [101, 194] on span "Action" at bounding box center [98, 196] width 39 height 20
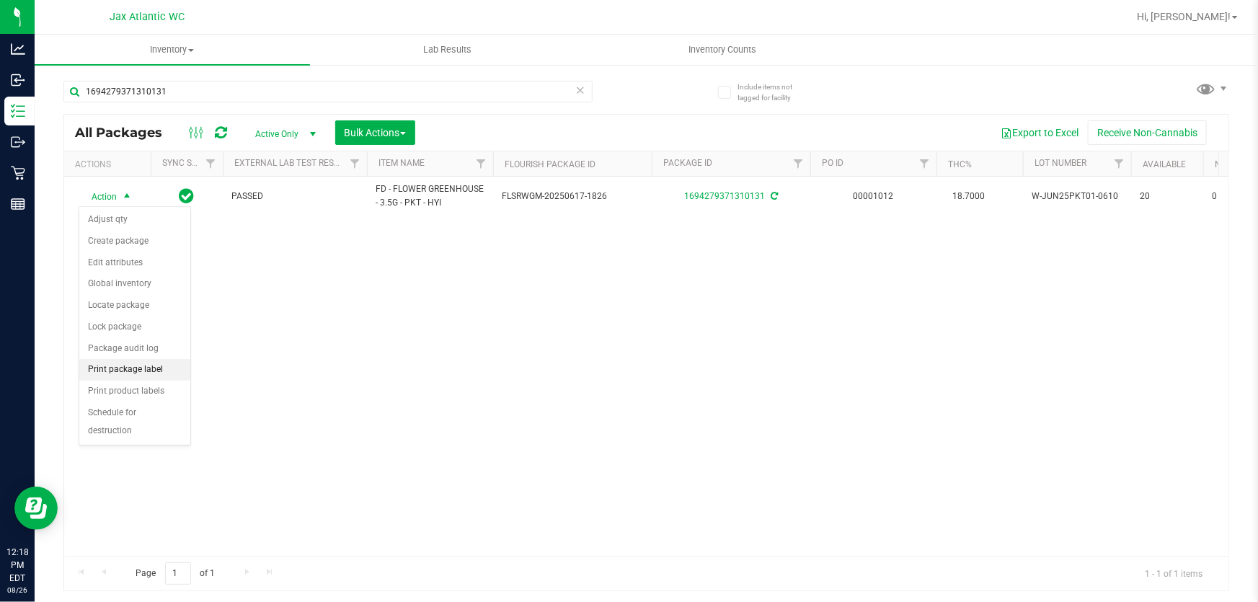
click at [120, 373] on li "Print package label" at bounding box center [134, 370] width 111 height 22
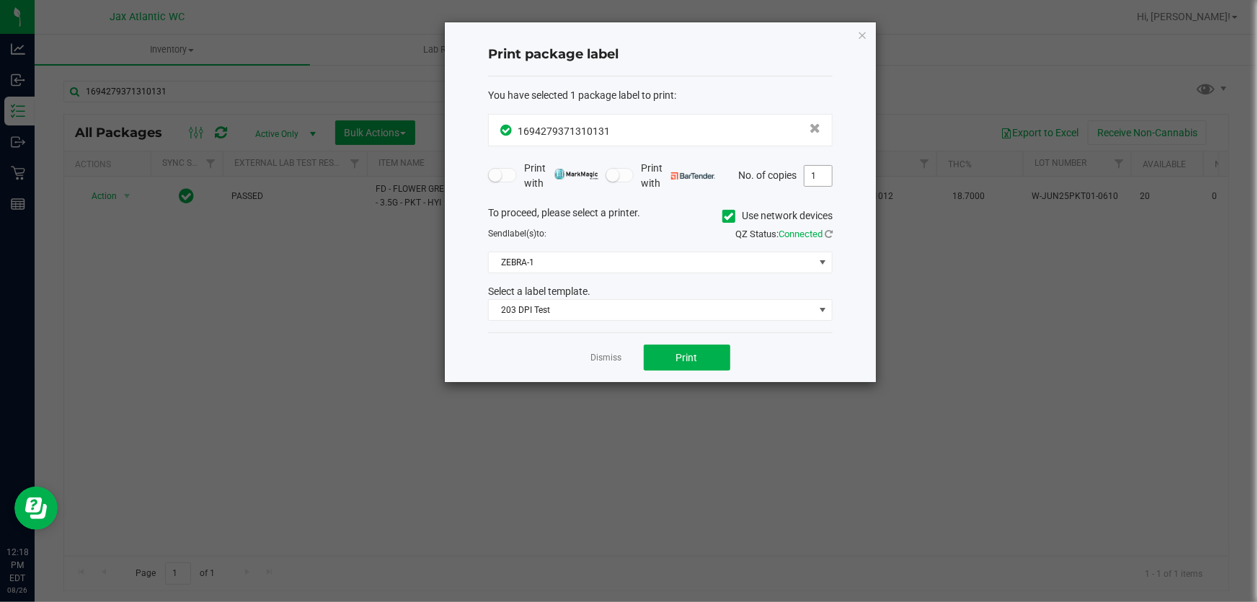
click at [818, 176] on input "1" at bounding box center [817, 176] width 27 height 20
type input "2"
click at [688, 367] on button "Print" at bounding box center [687, 357] width 86 height 26
click at [615, 355] on link "Dismiss" at bounding box center [606, 358] width 31 height 12
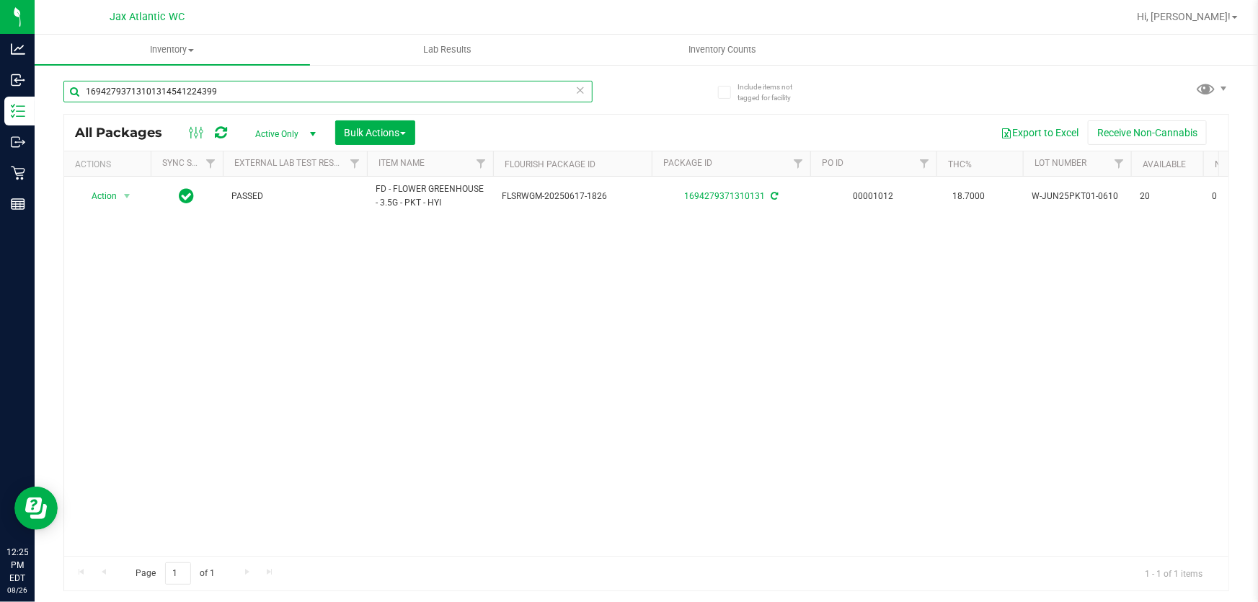
click at [233, 94] on input "16942793713101314541224399" at bounding box center [327, 92] width 529 height 22
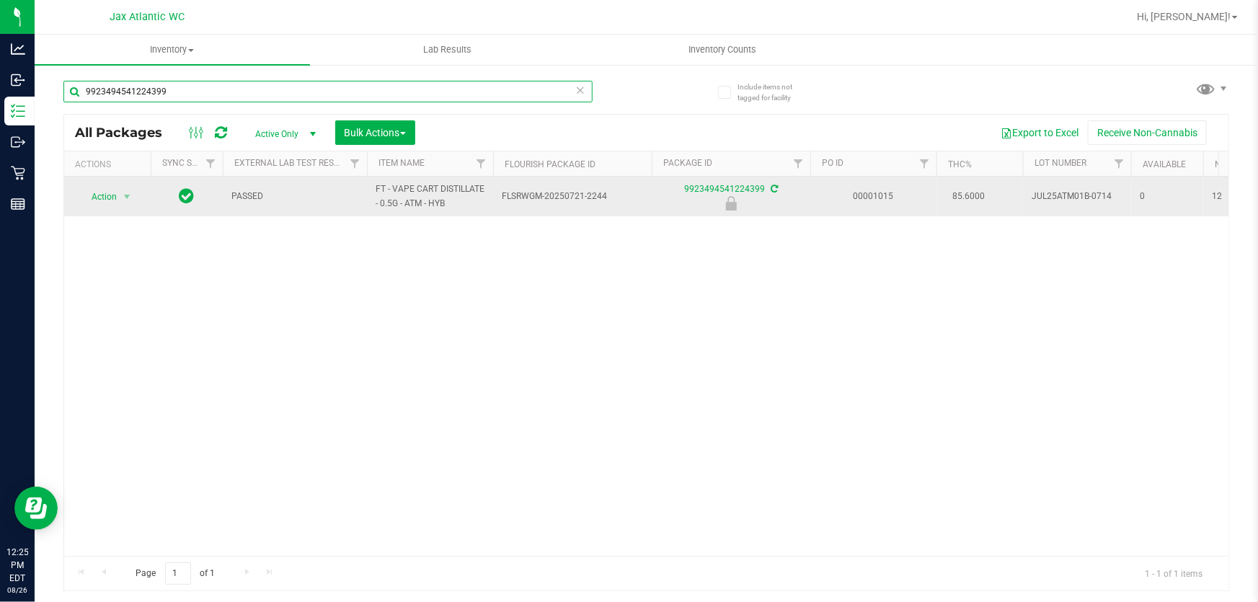
type input "9923494541224399"
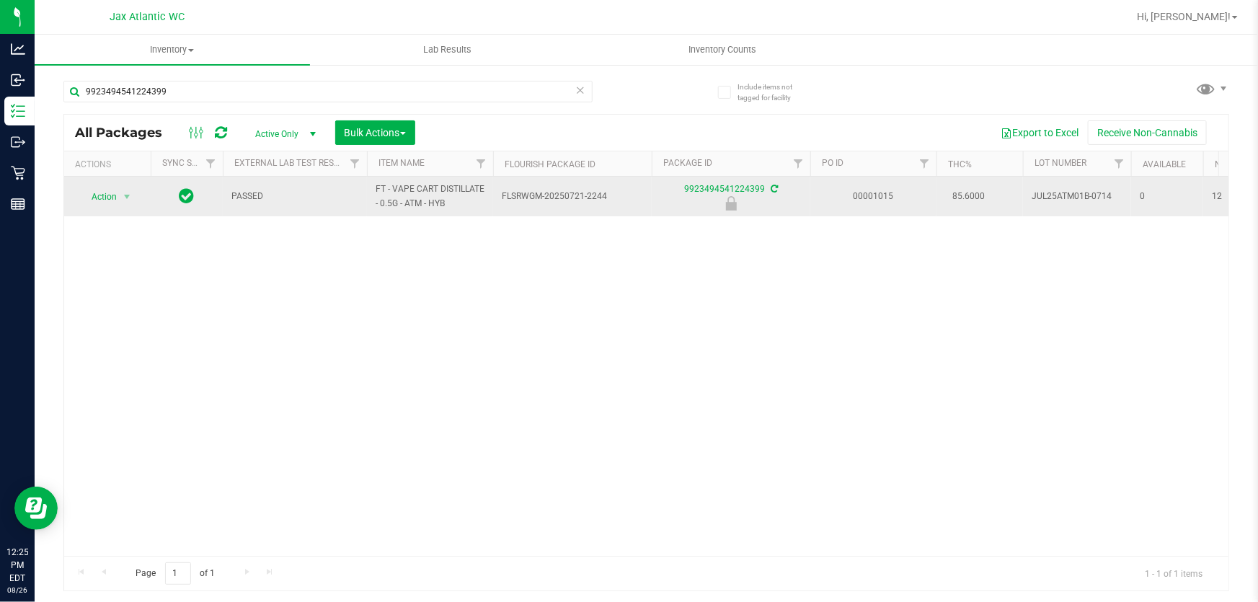
click at [115, 192] on span "Action" at bounding box center [98, 197] width 39 height 20
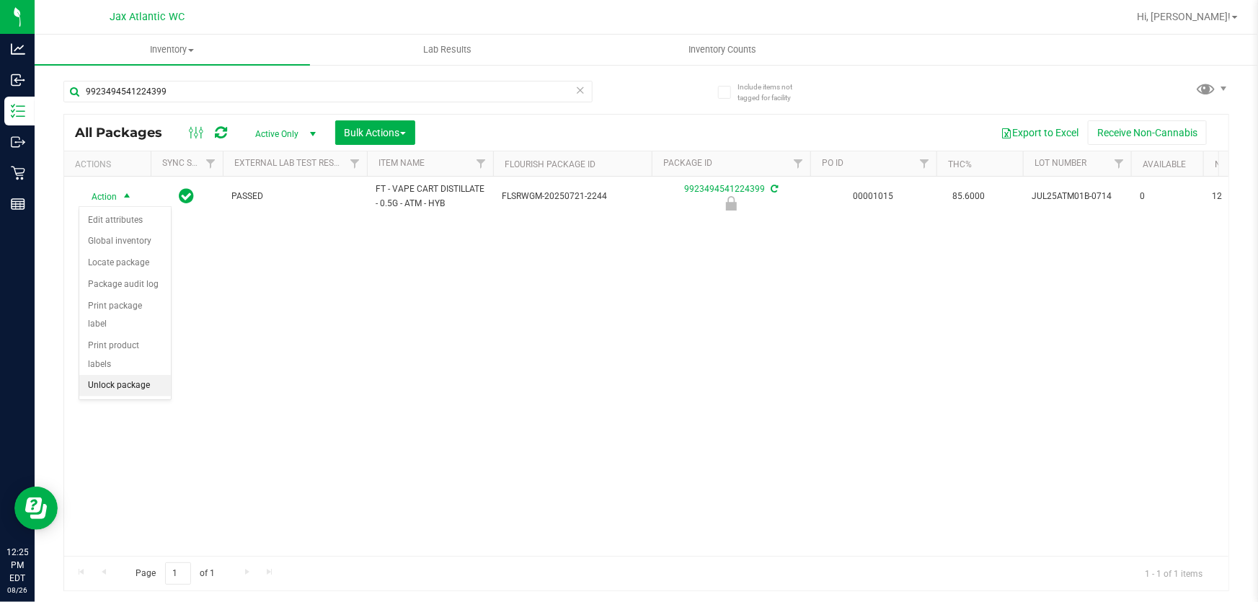
click at [132, 375] on li "Unlock package" at bounding box center [125, 386] width 92 height 22
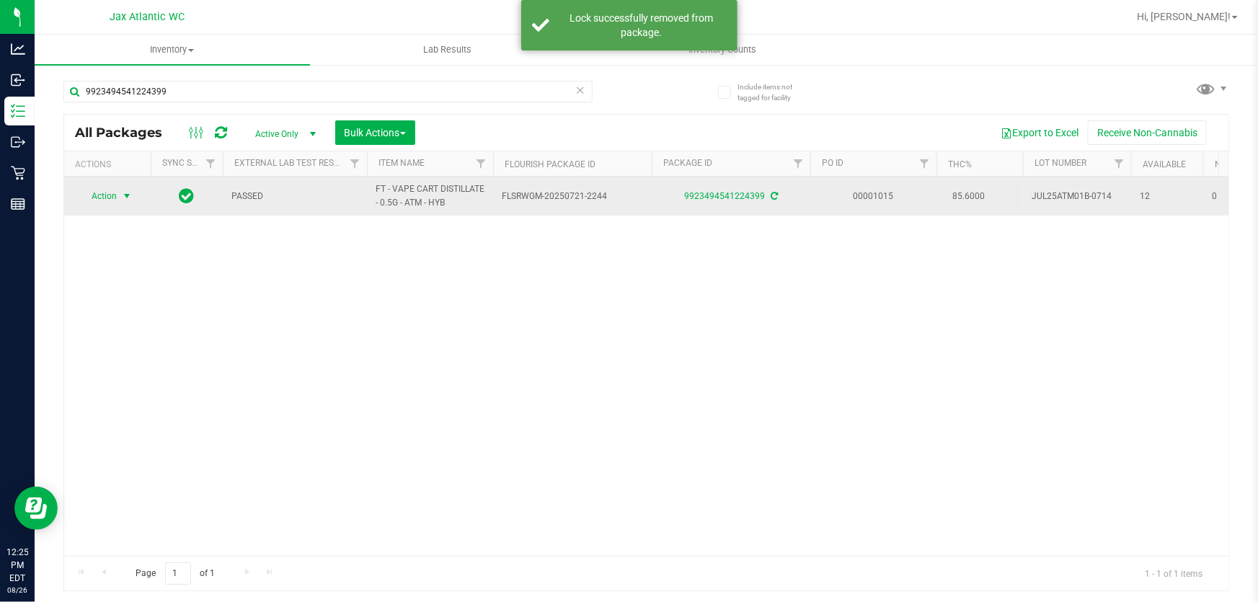
click at [91, 197] on span "Action" at bounding box center [98, 196] width 39 height 20
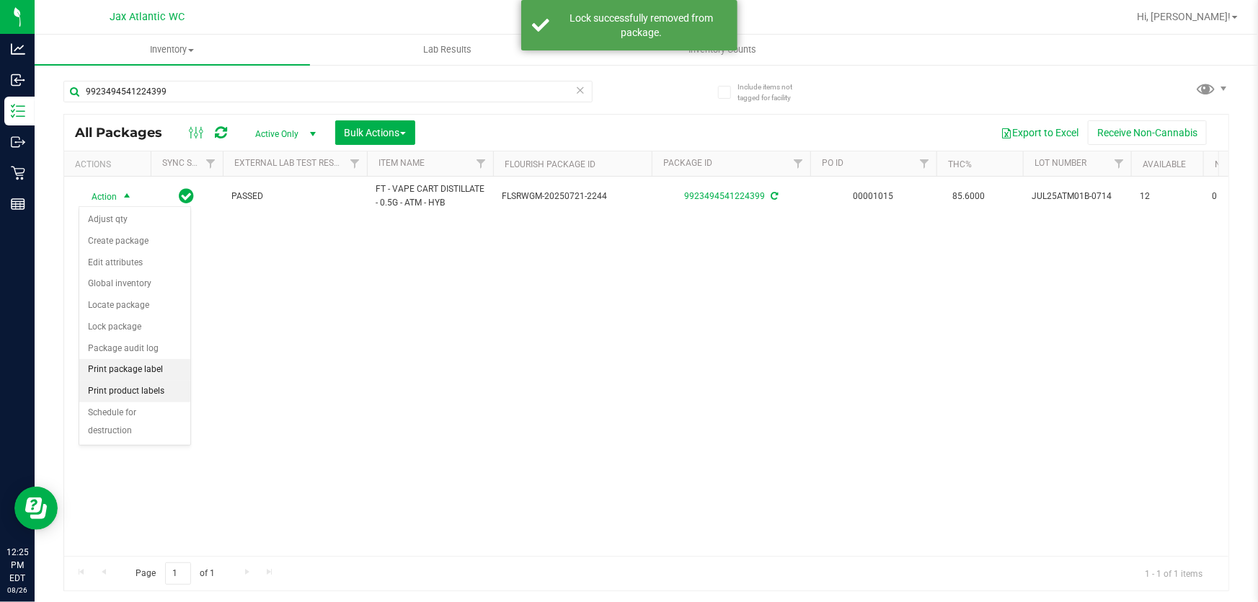
click at [117, 370] on li "Print package label" at bounding box center [134, 370] width 111 height 22
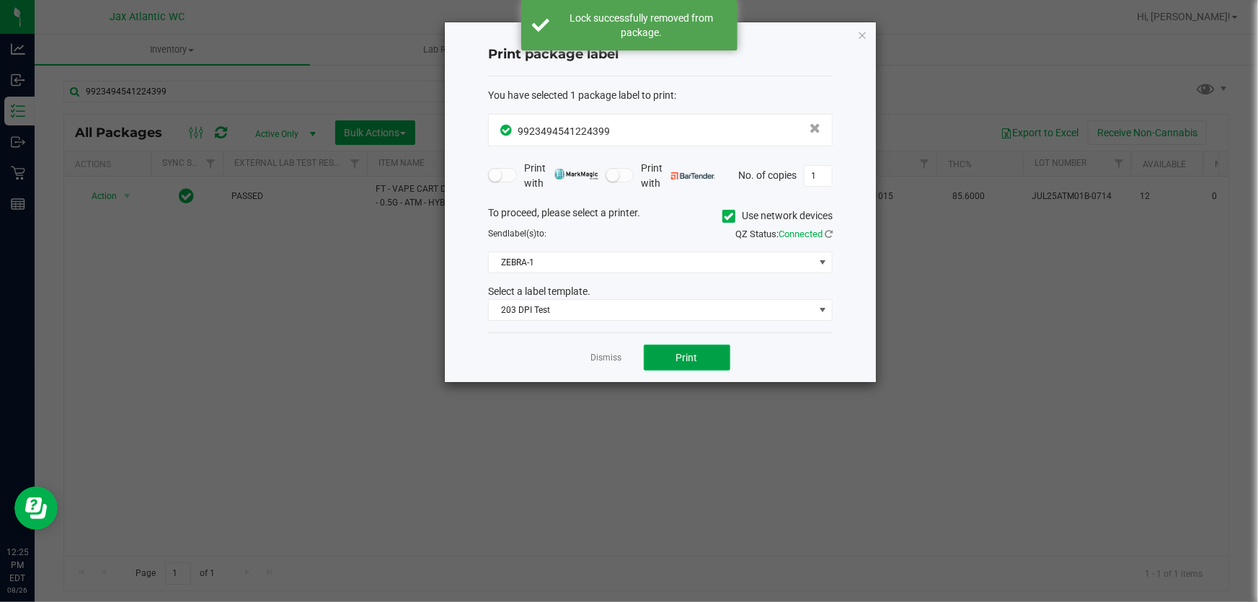
click at [683, 352] on span "Print" at bounding box center [687, 358] width 22 height 12
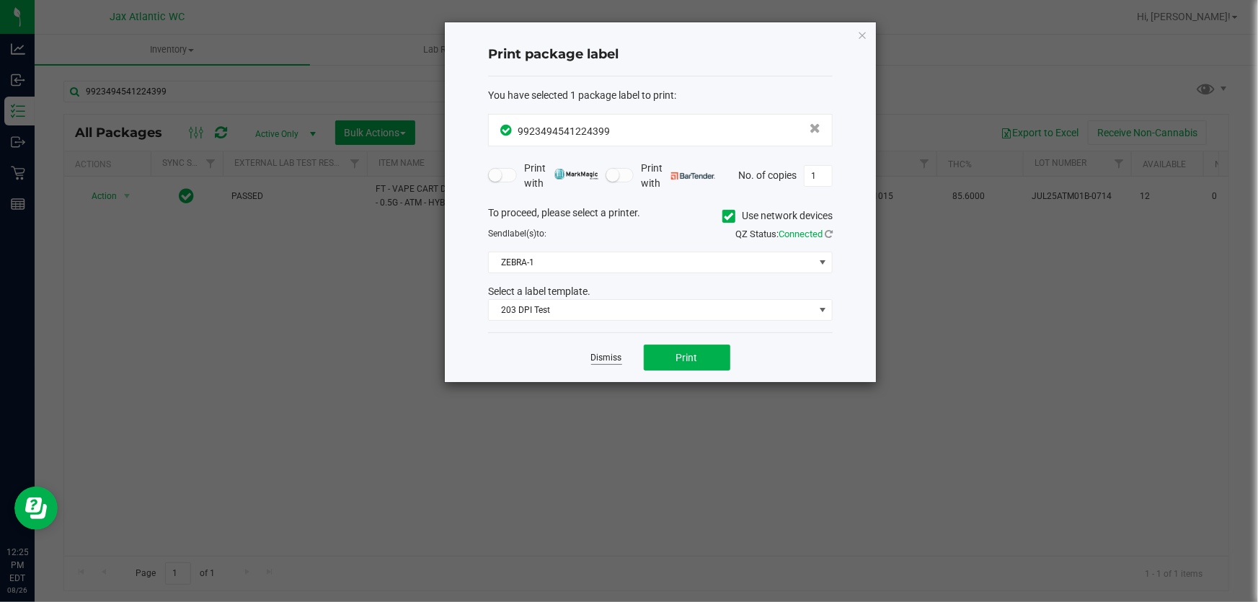
click at [609, 355] on link "Dismiss" at bounding box center [606, 358] width 31 height 12
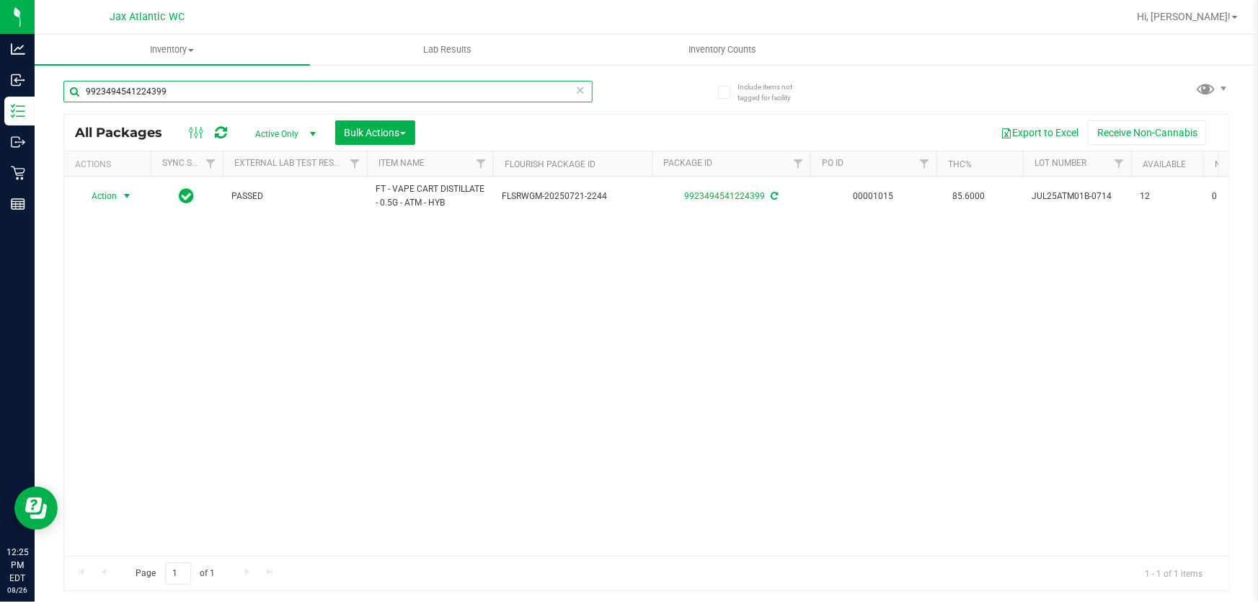
click at [324, 94] on input "9923494541224399" at bounding box center [327, 92] width 529 height 22
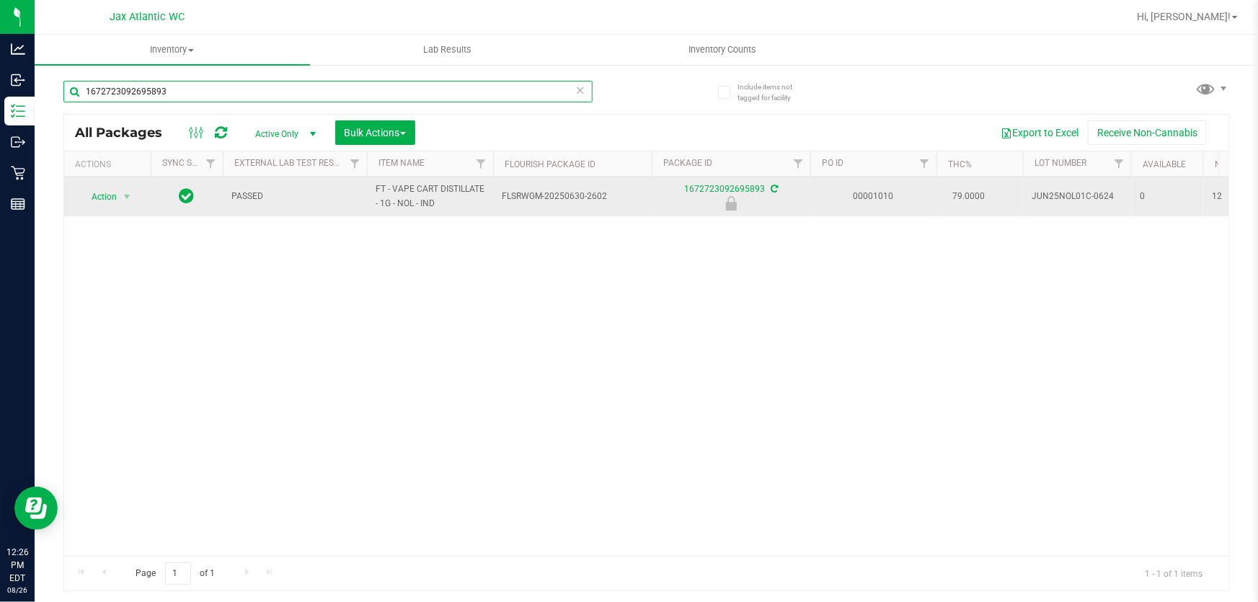
type input "1672723092695893"
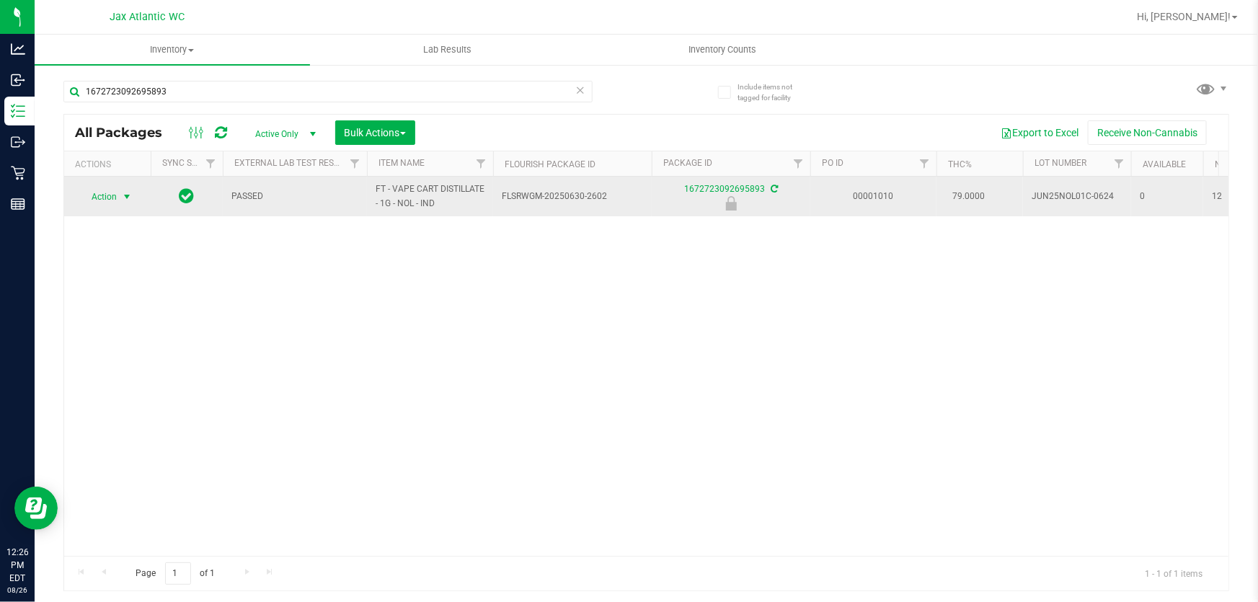
click at [130, 187] on span "select" at bounding box center [127, 197] width 18 height 20
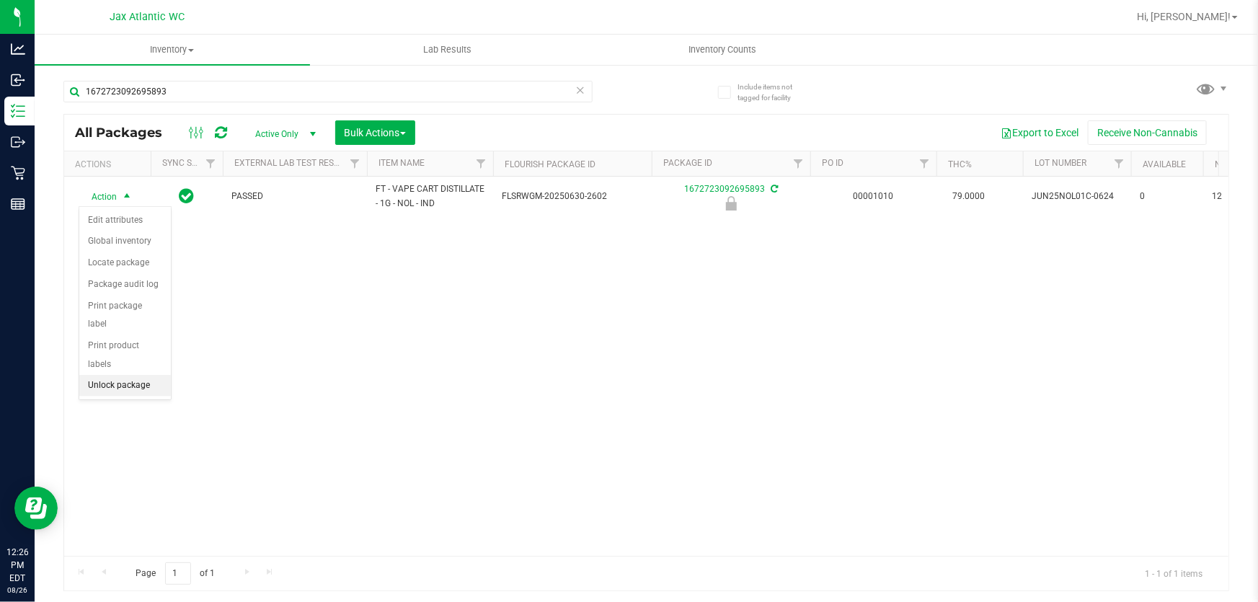
click at [153, 375] on li "Unlock package" at bounding box center [125, 386] width 92 height 22
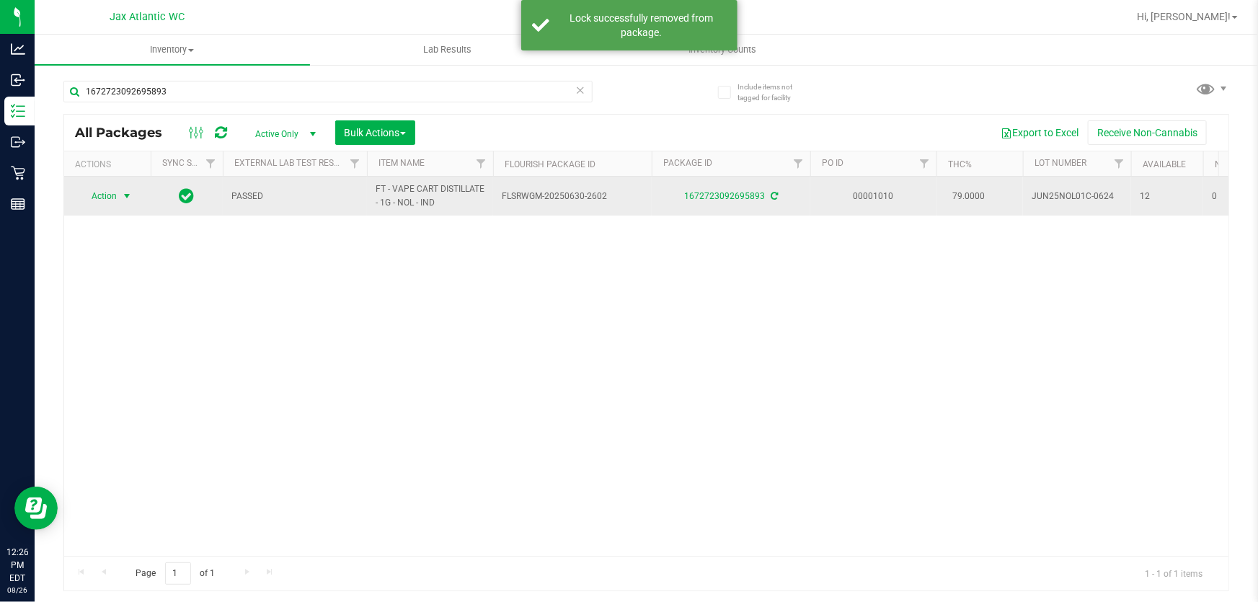
click at [121, 196] on span "select" at bounding box center [127, 196] width 12 height 12
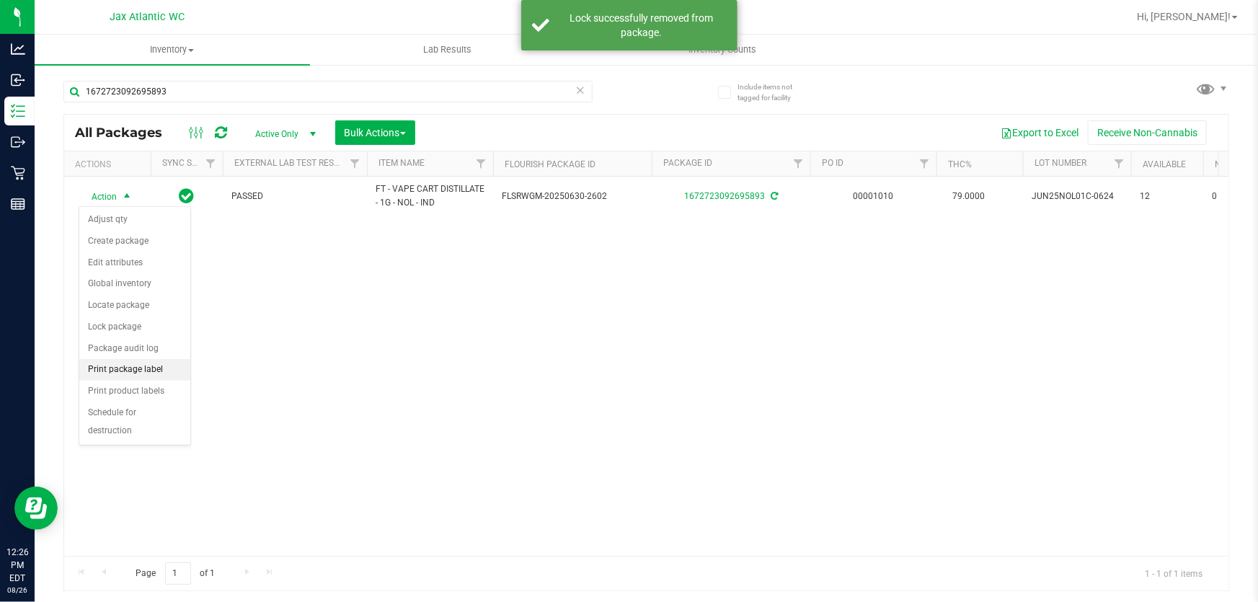
click at [141, 361] on li "Print package label" at bounding box center [134, 370] width 111 height 22
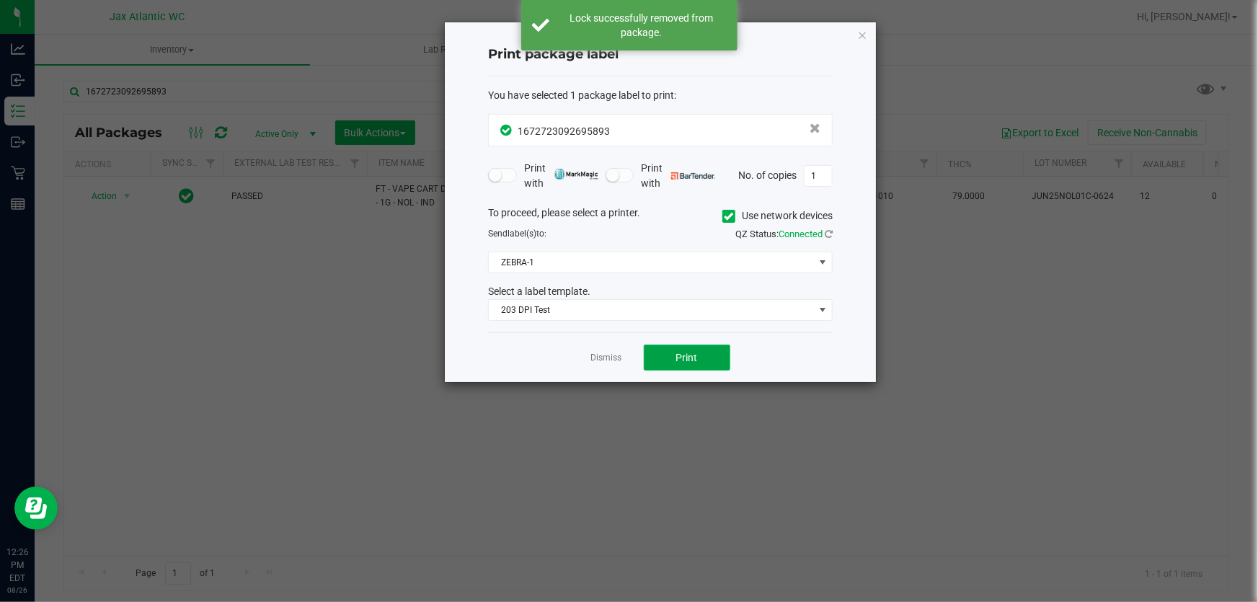
click at [701, 359] on button "Print" at bounding box center [687, 357] width 86 height 26
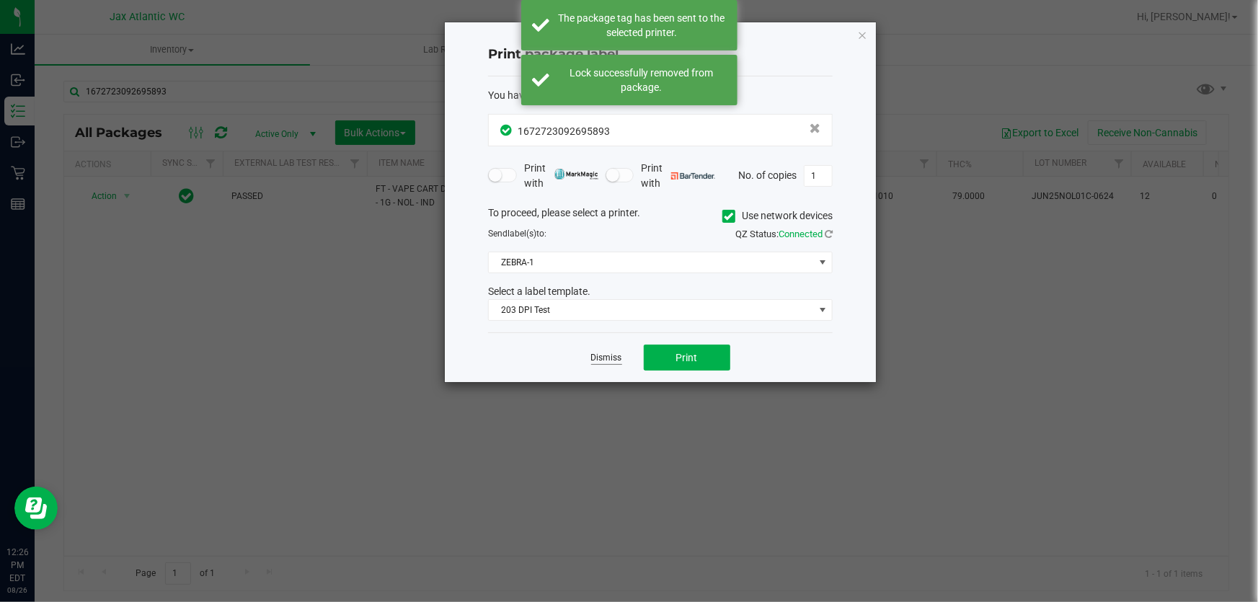
click at [603, 356] on link "Dismiss" at bounding box center [606, 358] width 31 height 12
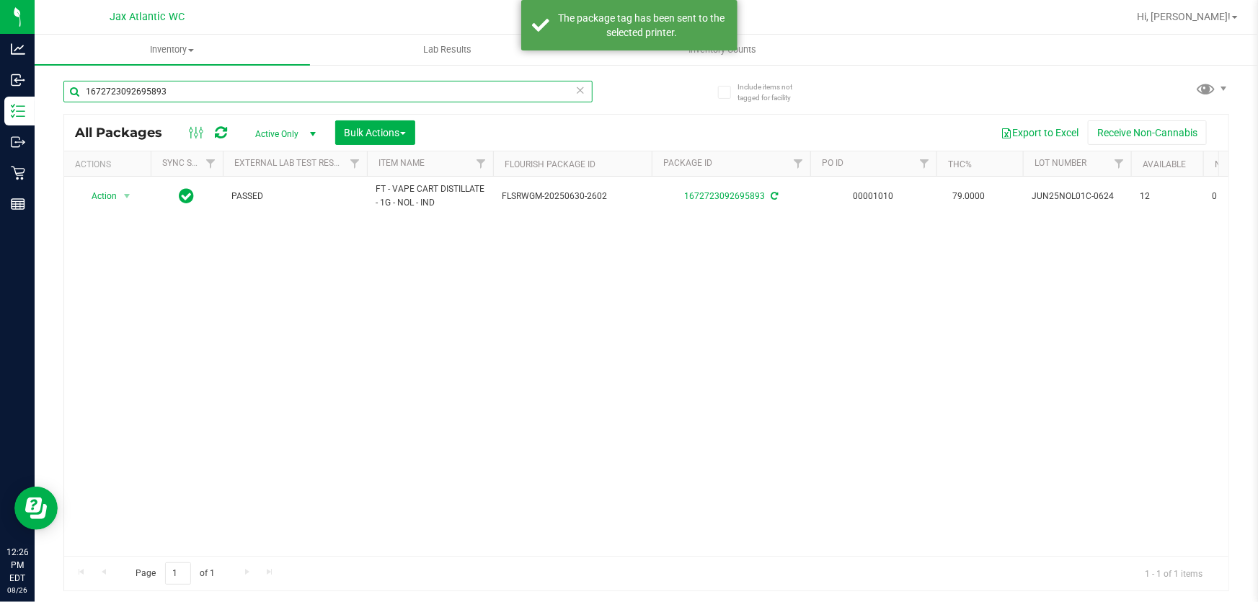
click at [187, 97] on input "1672723092695893" at bounding box center [327, 92] width 529 height 22
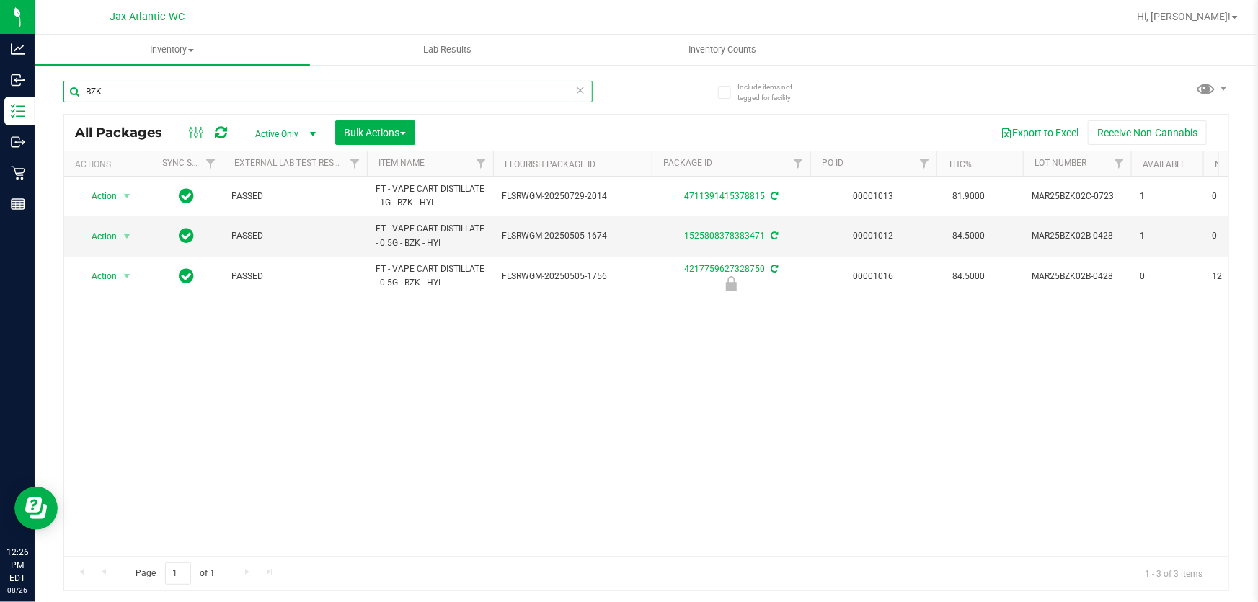
click at [182, 81] on input "BZK" at bounding box center [327, 92] width 529 height 22
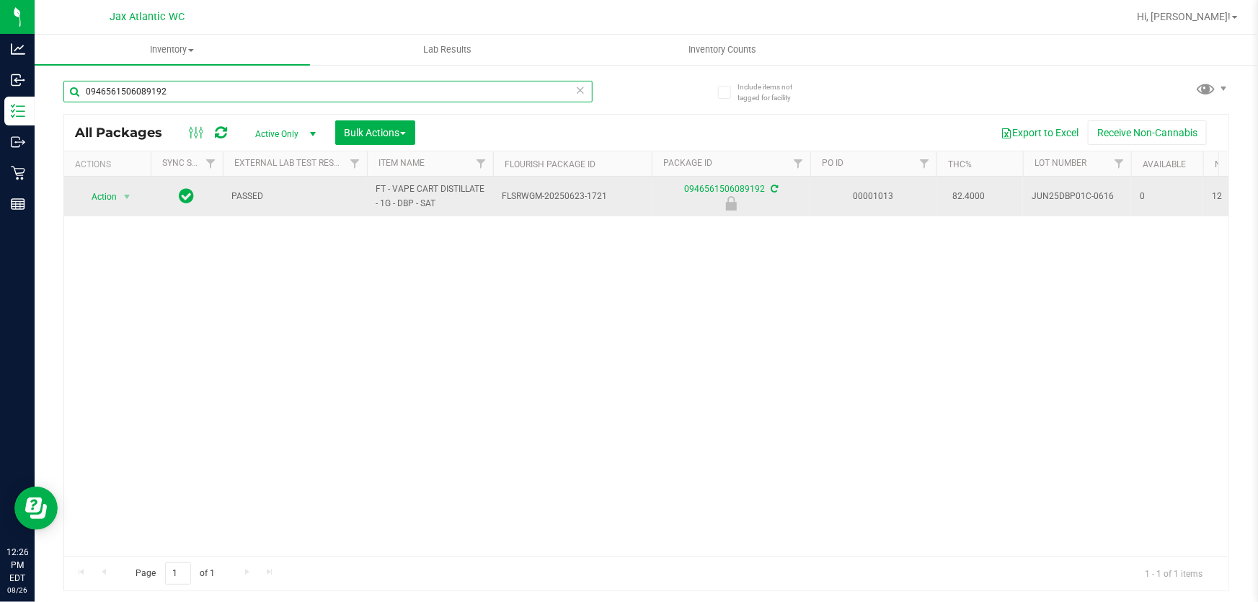
type input "0946561506089192"
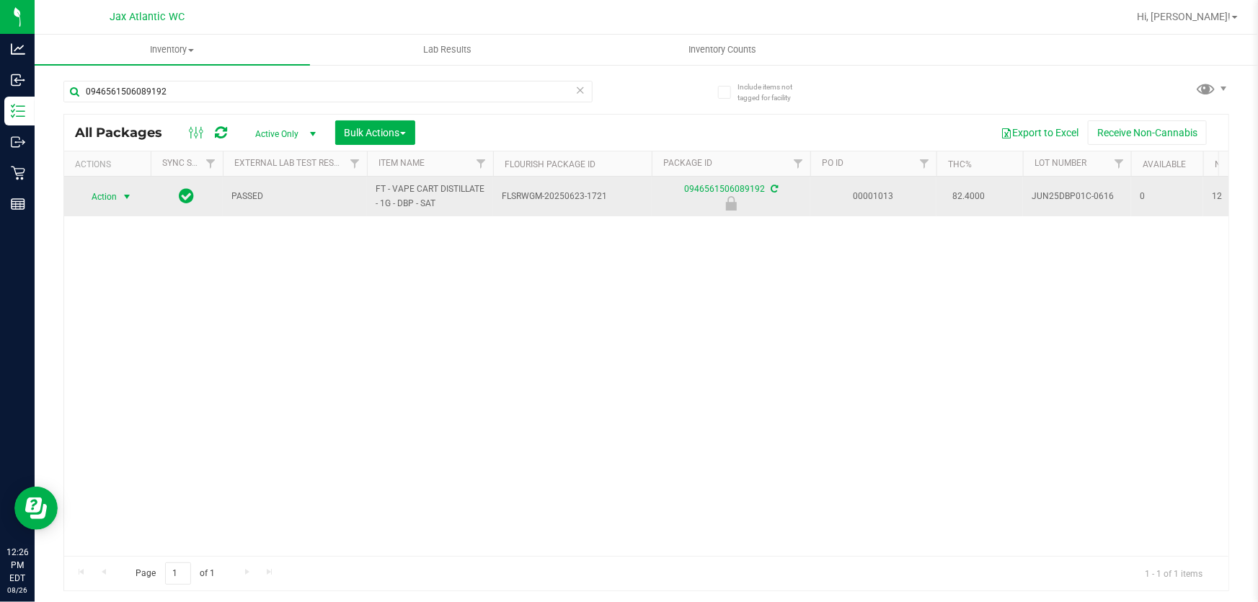
click at [129, 204] on span "select" at bounding box center [127, 197] width 18 height 20
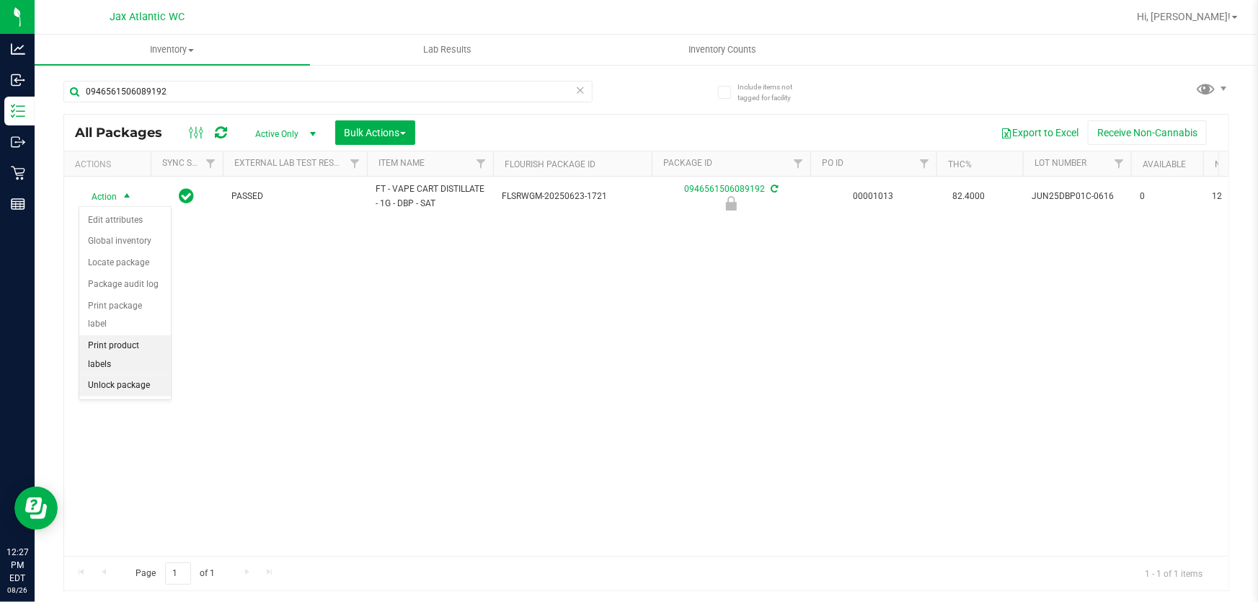
click at [130, 375] on li "Unlock package" at bounding box center [125, 386] width 92 height 22
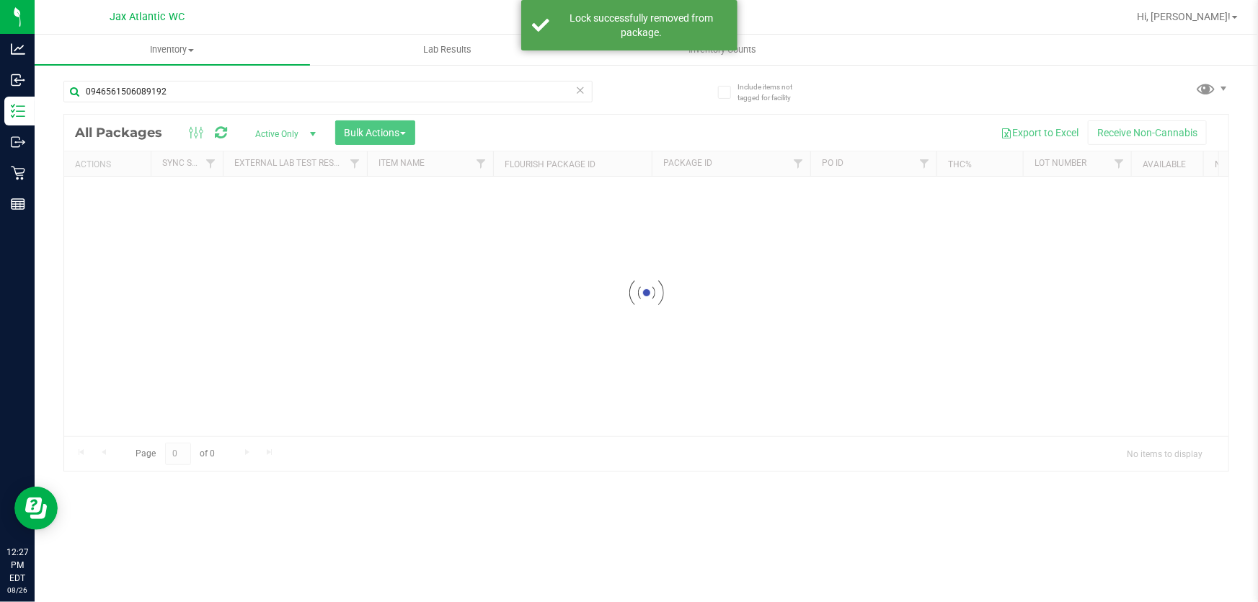
click at [100, 197] on div at bounding box center [646, 293] width 1164 height 356
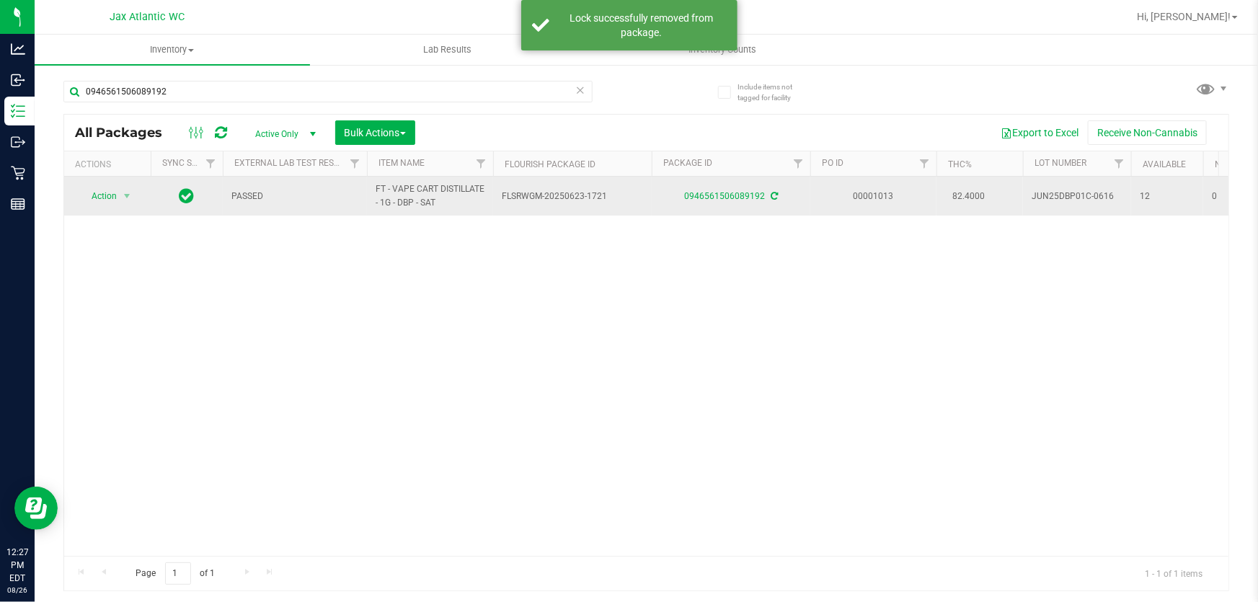
click at [106, 194] on span "Action" at bounding box center [98, 196] width 39 height 20
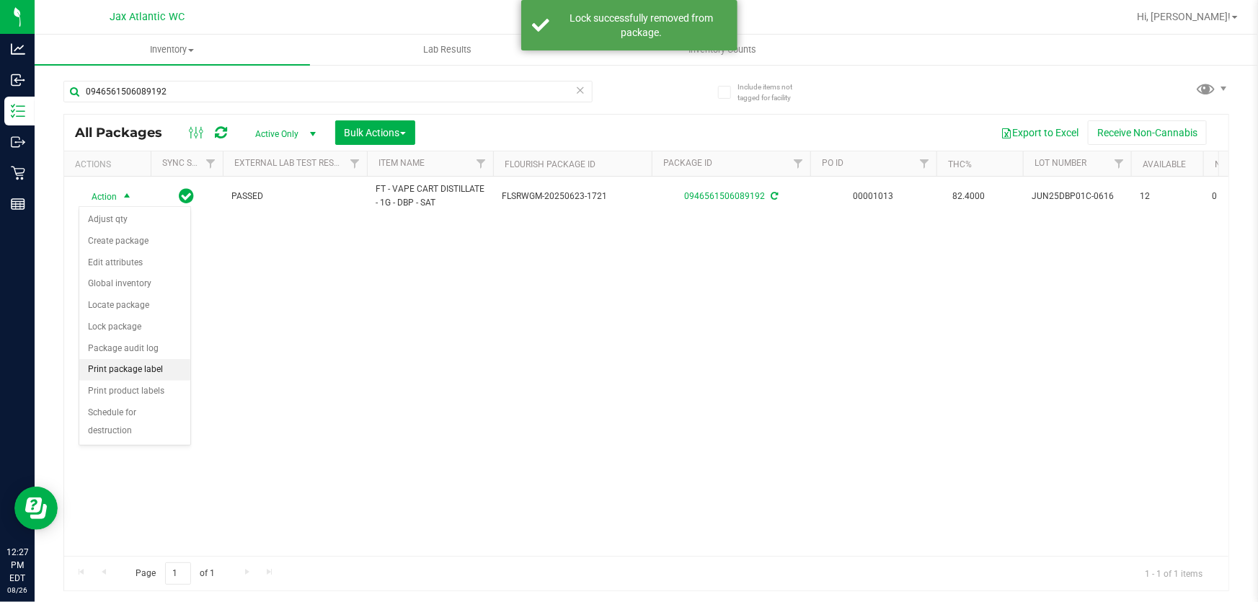
click at [125, 368] on li "Print package label" at bounding box center [134, 370] width 111 height 22
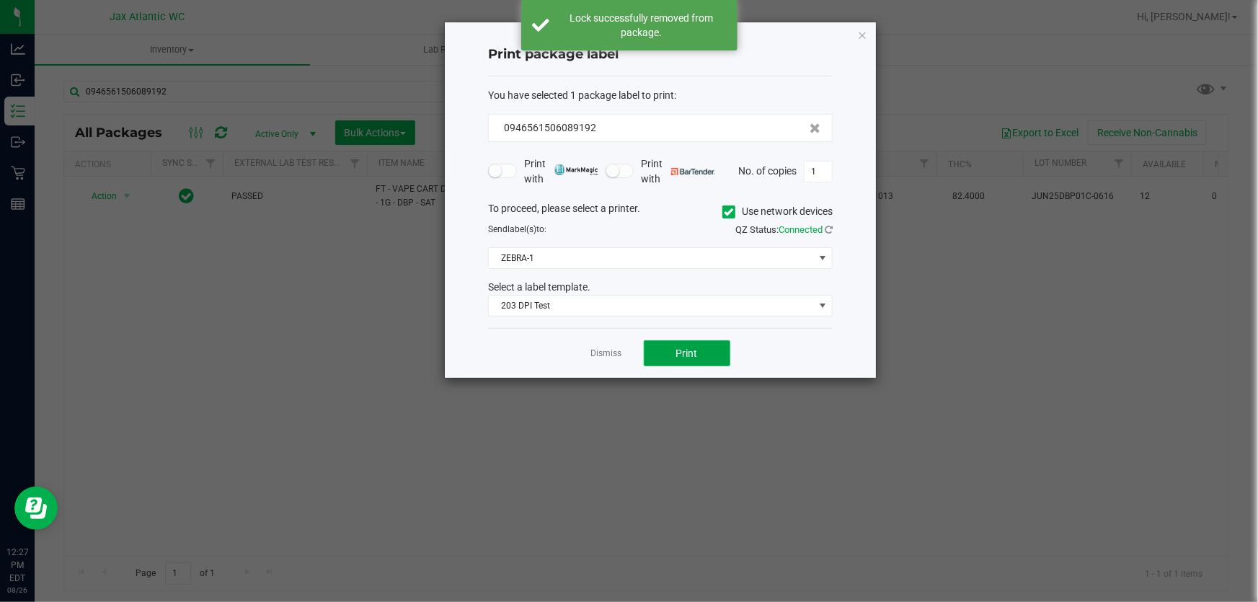
click at [663, 352] on button "Print" at bounding box center [687, 353] width 86 height 26
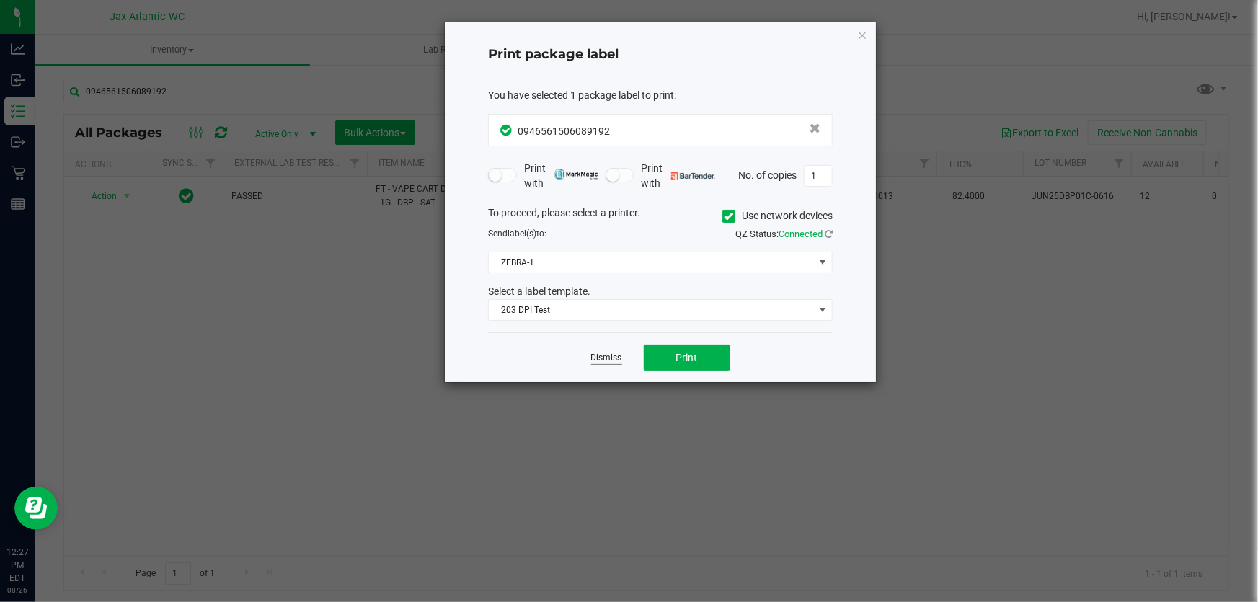
click at [615, 360] on link "Dismiss" at bounding box center [606, 358] width 31 height 12
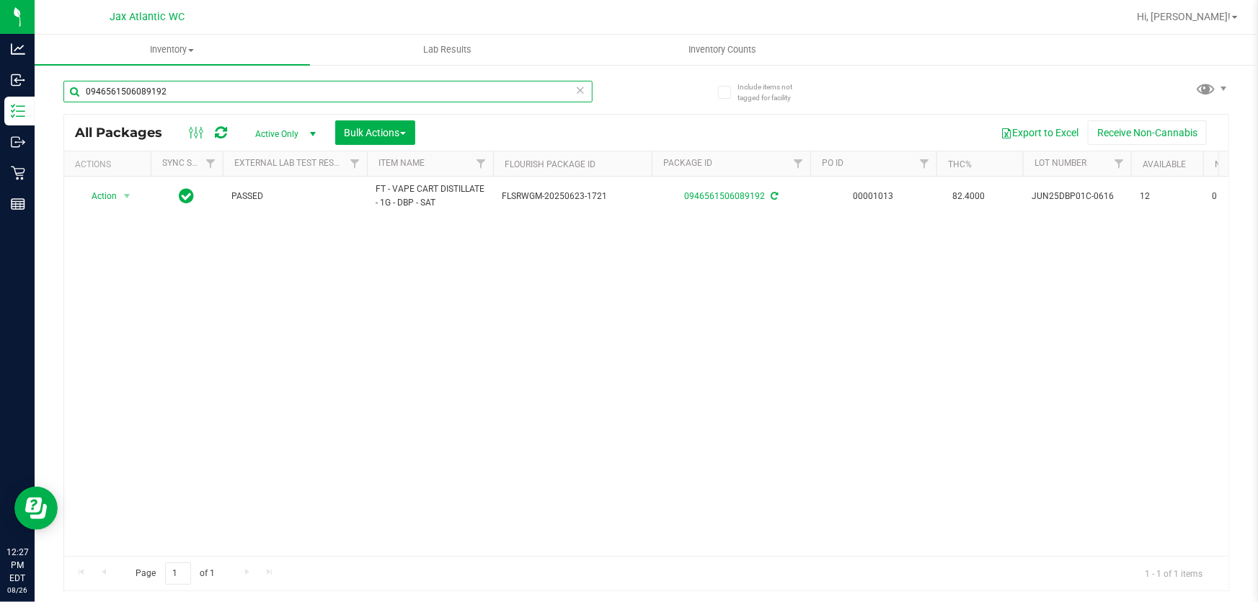
click at [374, 94] on input "0946561506089192" at bounding box center [327, 92] width 529 height 22
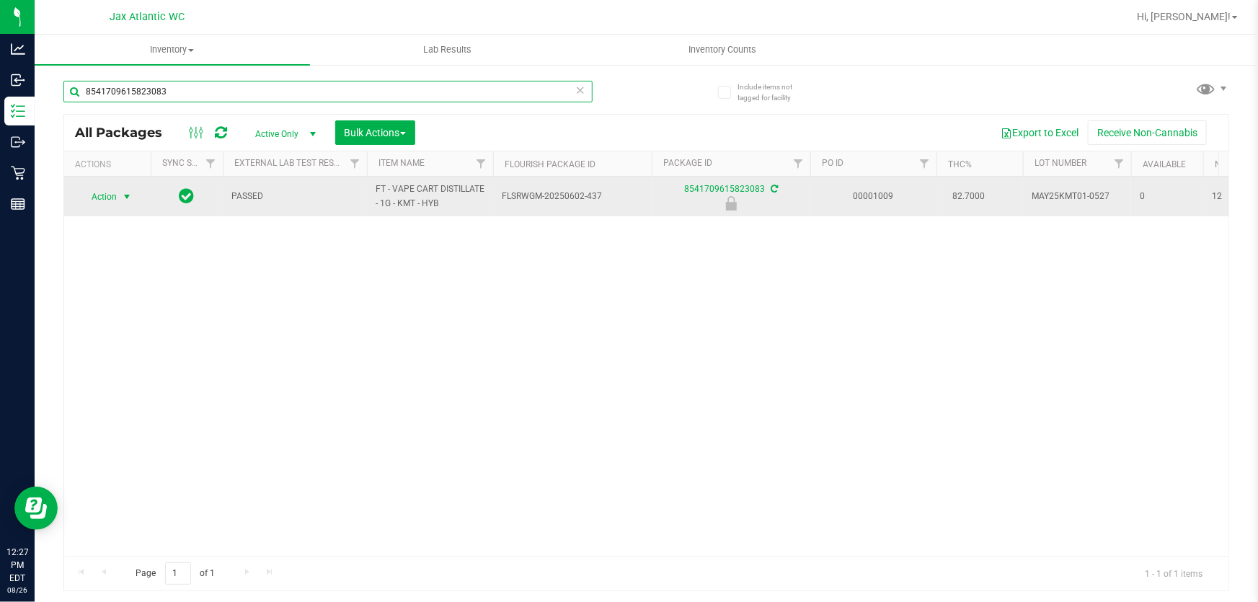
type input "8541709615823083"
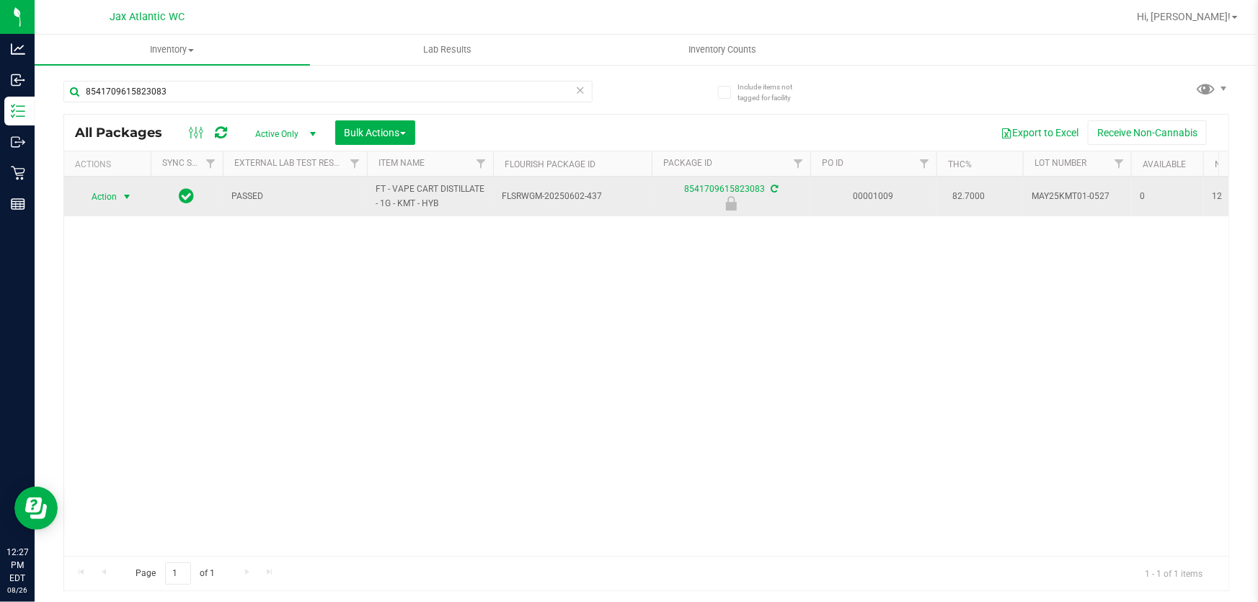
click at [102, 197] on span "Action" at bounding box center [98, 197] width 39 height 20
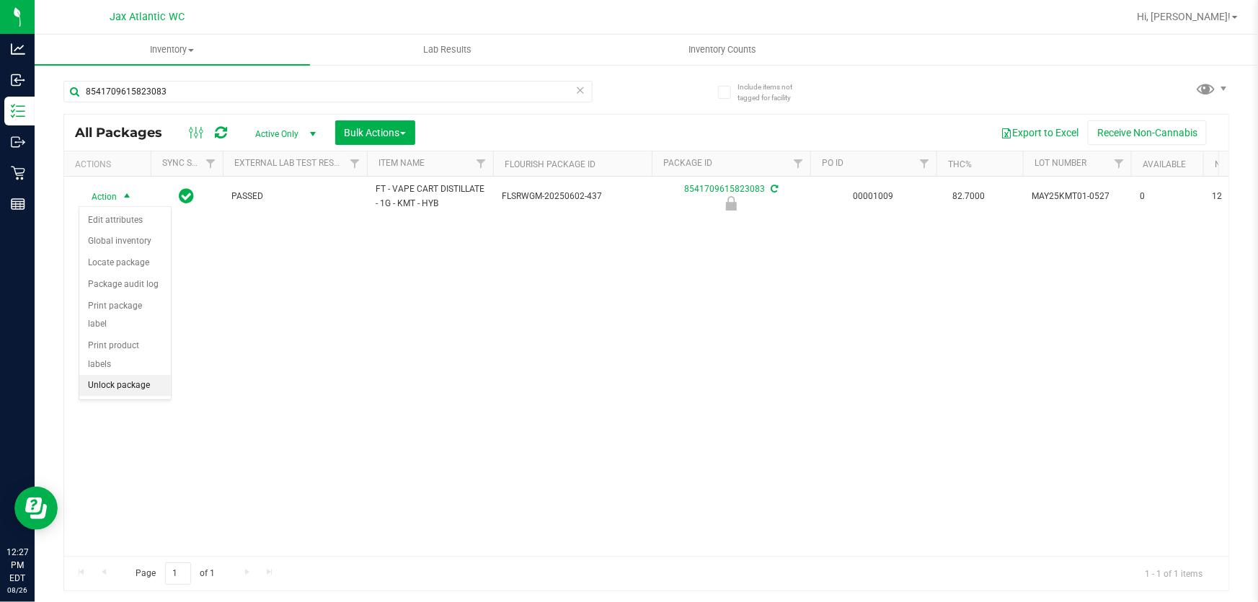
click at [115, 375] on li "Unlock package" at bounding box center [125, 386] width 92 height 22
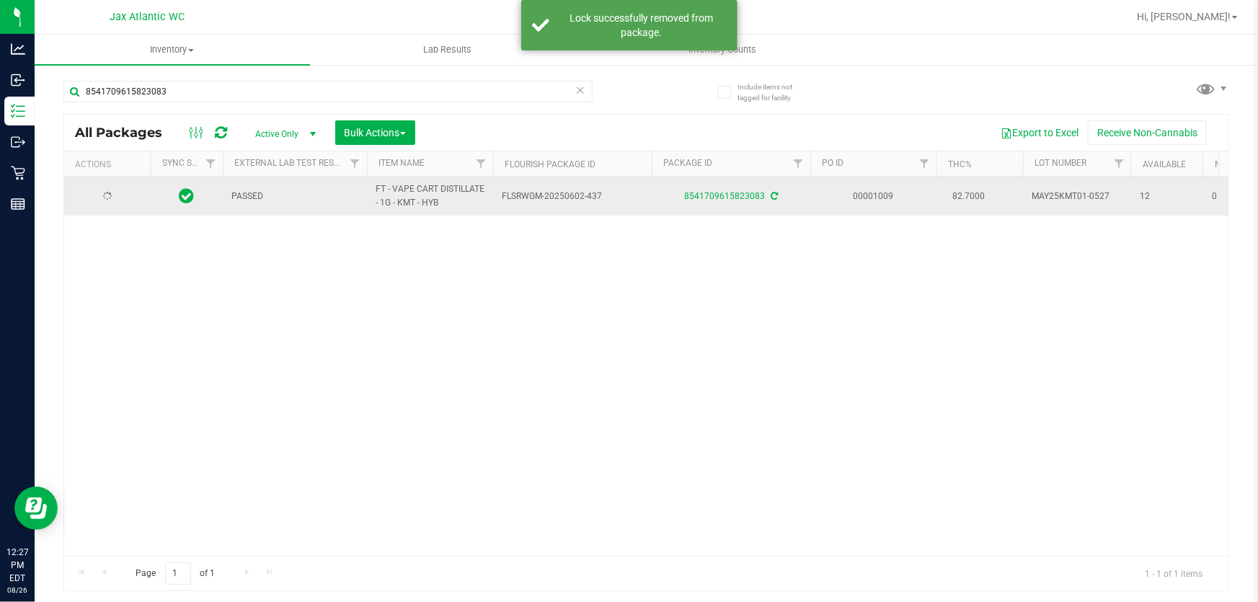
click at [125, 205] on td at bounding box center [107, 196] width 86 height 39
click at [123, 198] on span "select" at bounding box center [127, 196] width 12 height 12
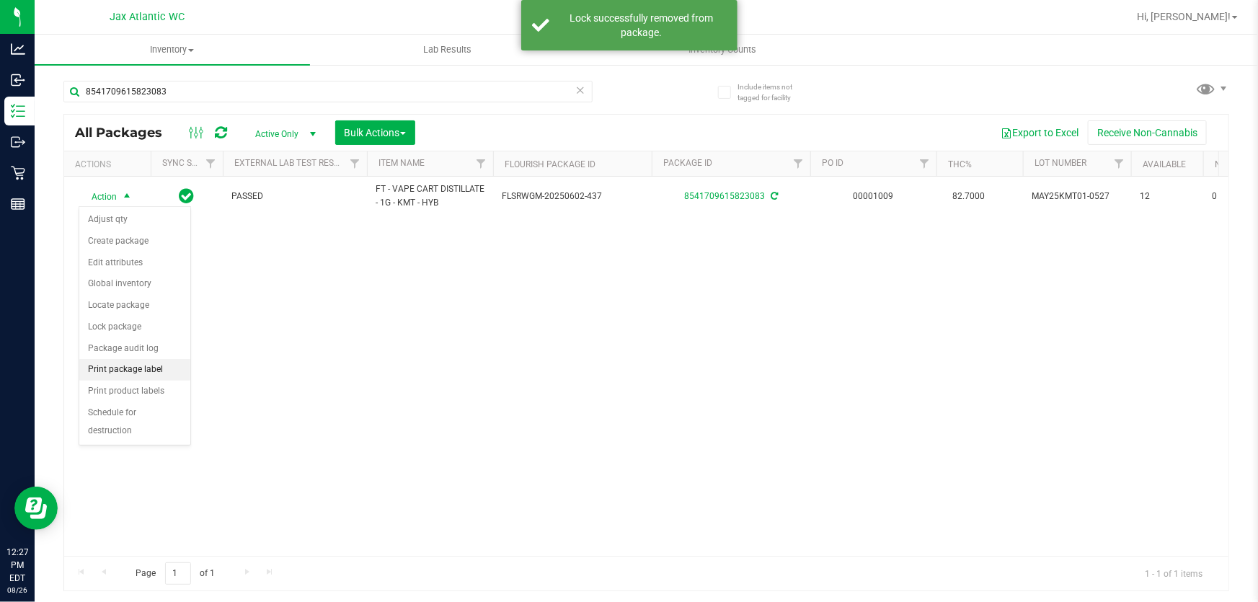
click at [144, 365] on li "Print package label" at bounding box center [134, 370] width 111 height 22
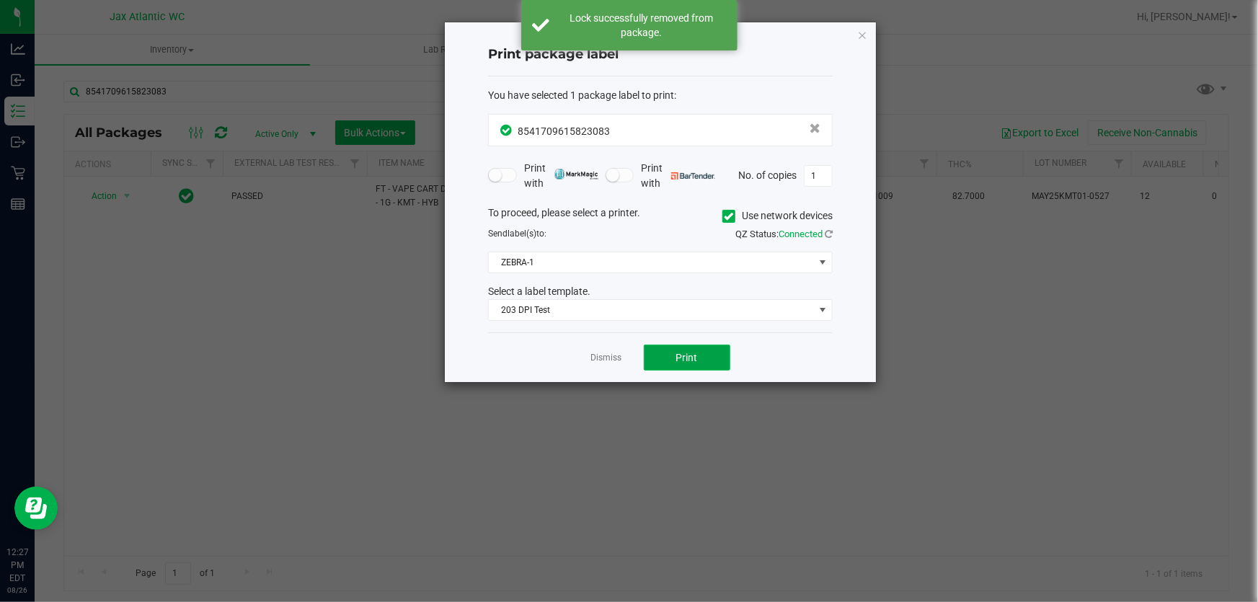
click at [696, 352] on span "Print" at bounding box center [687, 358] width 22 height 12
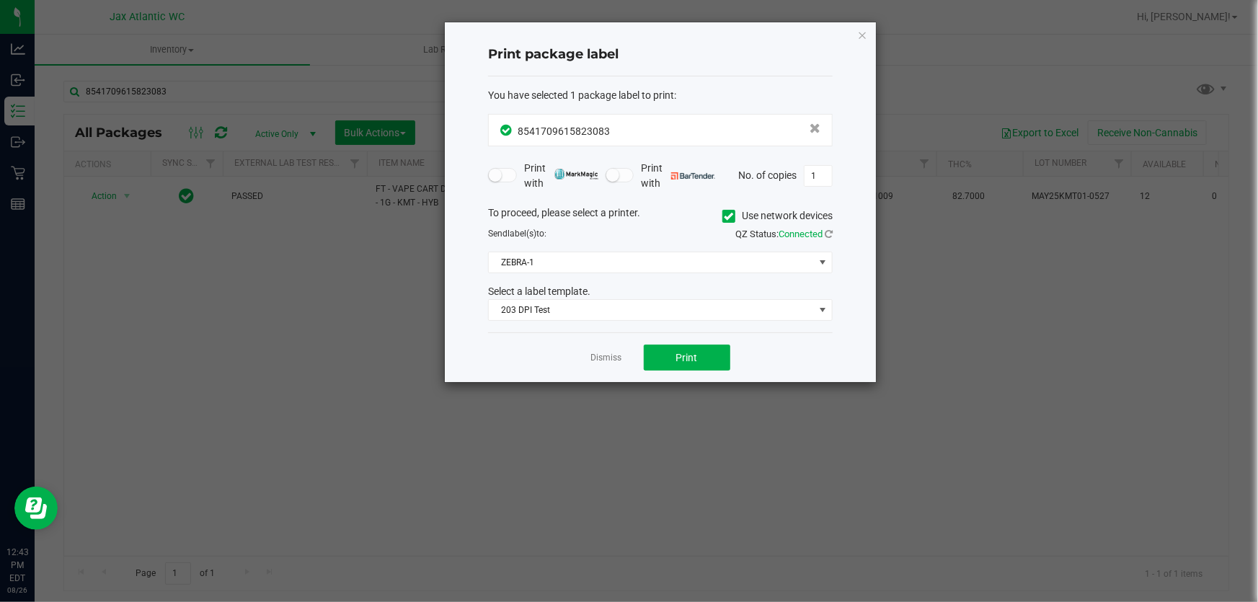
drag, startPoint x: 865, startPoint y: 30, endPoint x: 777, endPoint y: 30, distance: 87.9
click at [865, 30] on icon "button" at bounding box center [862, 34] width 10 height 17
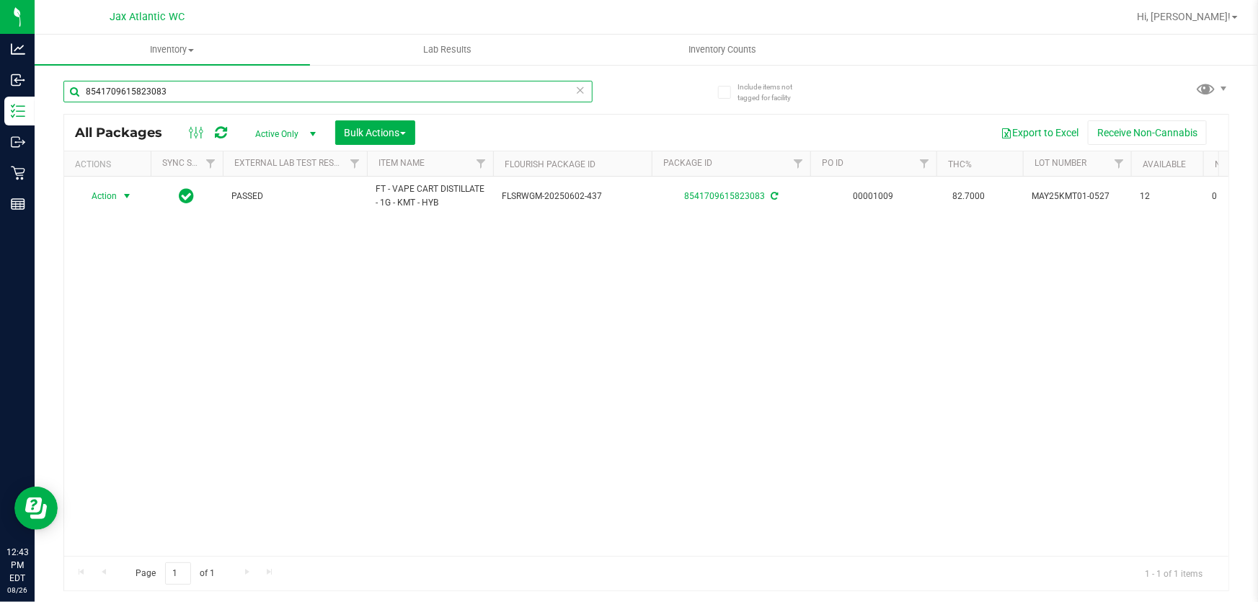
click at [256, 95] on input "8541709615823083" at bounding box center [327, 92] width 529 height 22
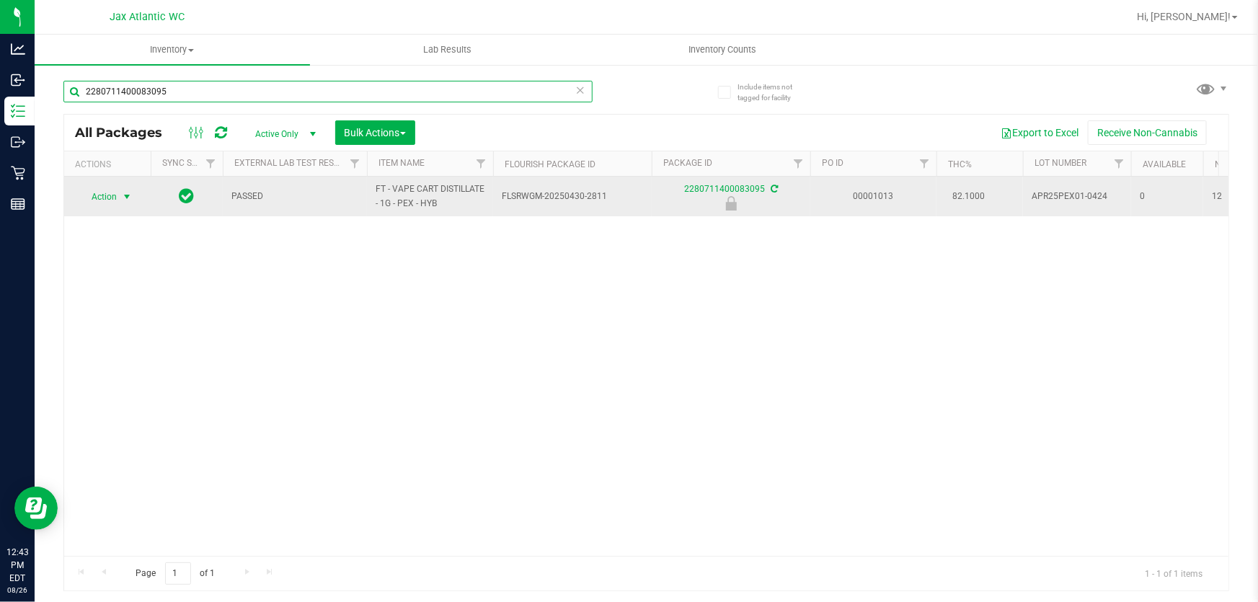
type input "2280711400083095"
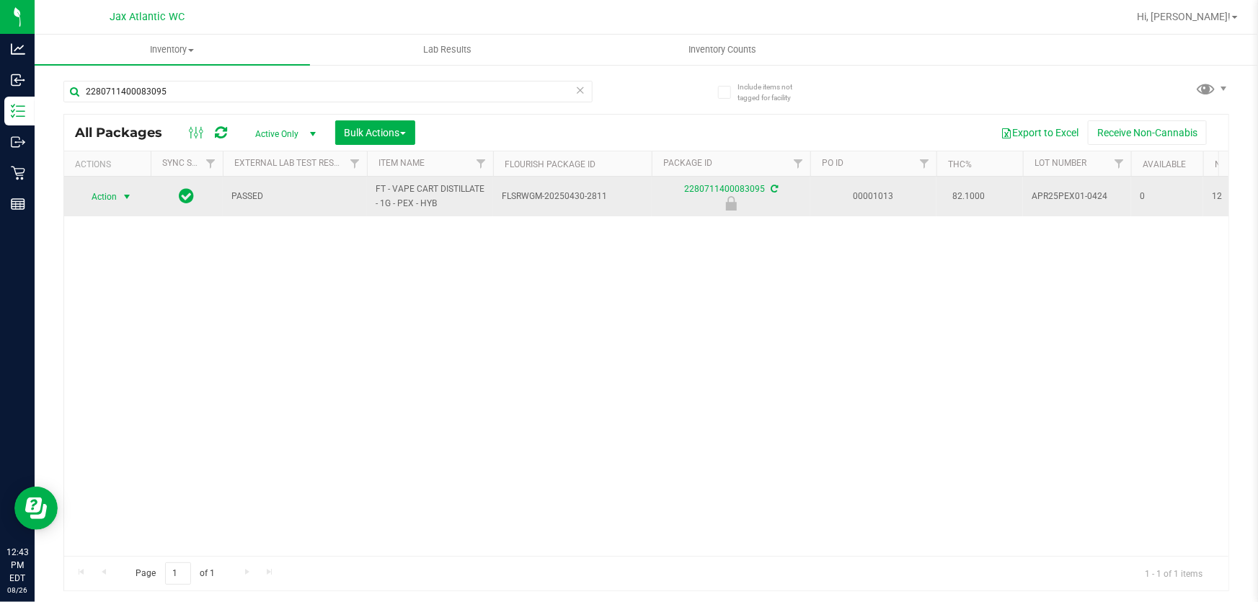
click at [96, 197] on span "Action" at bounding box center [98, 197] width 39 height 20
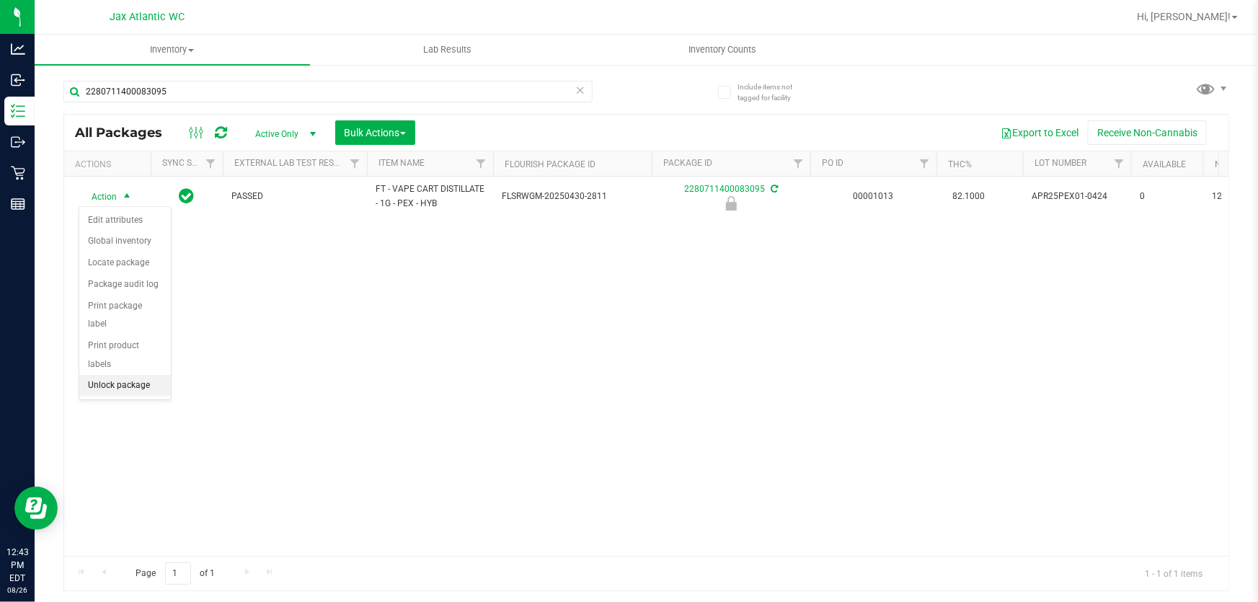
click at [117, 375] on li "Unlock package" at bounding box center [125, 386] width 92 height 22
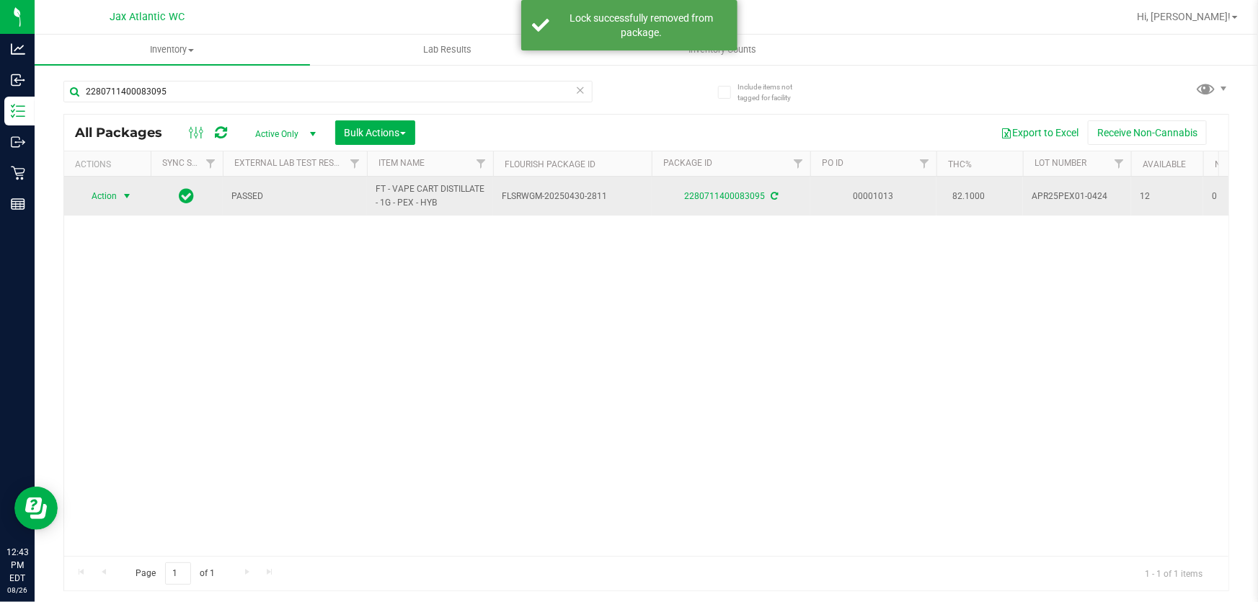
click at [108, 197] on span "Action" at bounding box center [98, 196] width 39 height 20
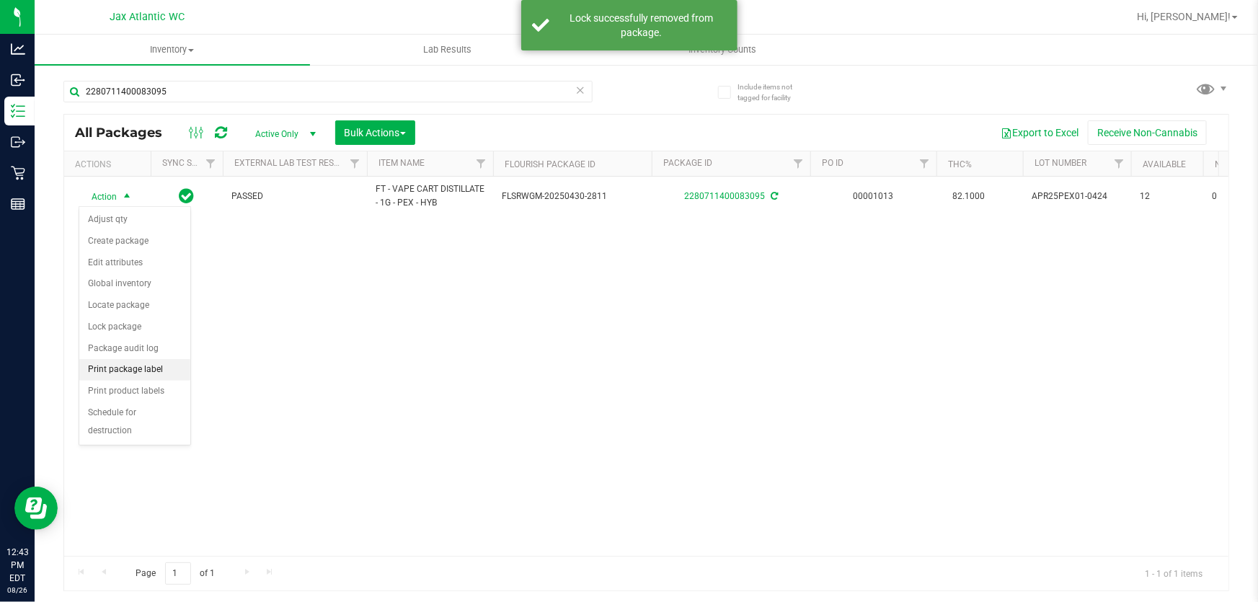
click at [119, 368] on li "Print package label" at bounding box center [134, 370] width 111 height 22
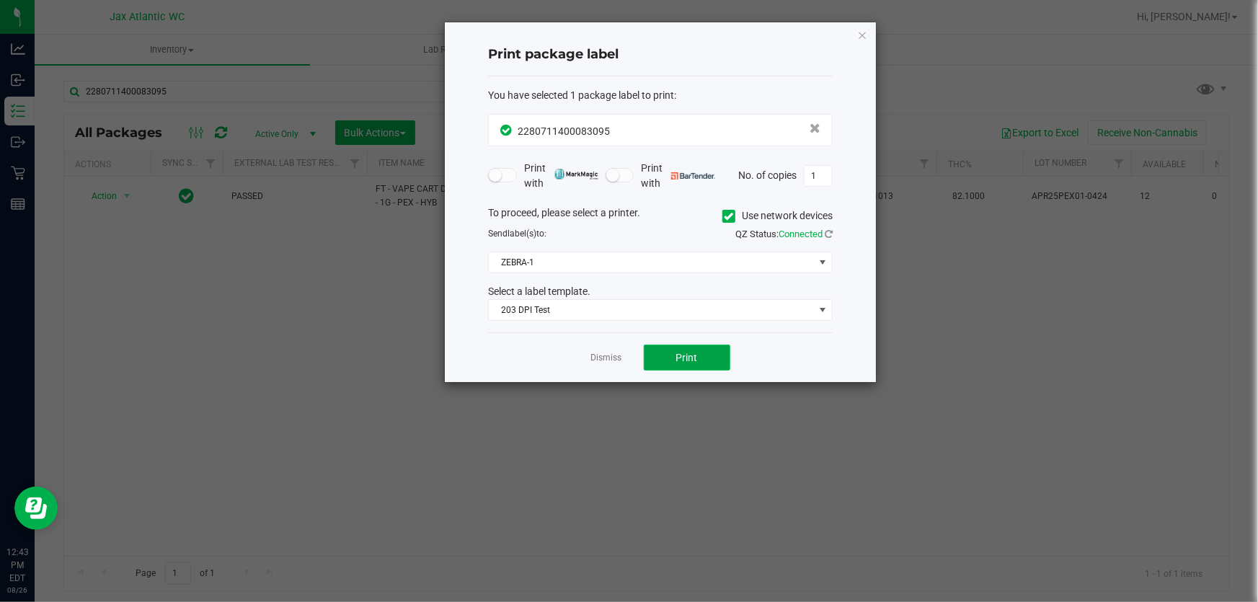
click at [662, 363] on button "Print" at bounding box center [687, 357] width 86 height 26
click at [861, 30] on icon "button" at bounding box center [862, 34] width 10 height 17
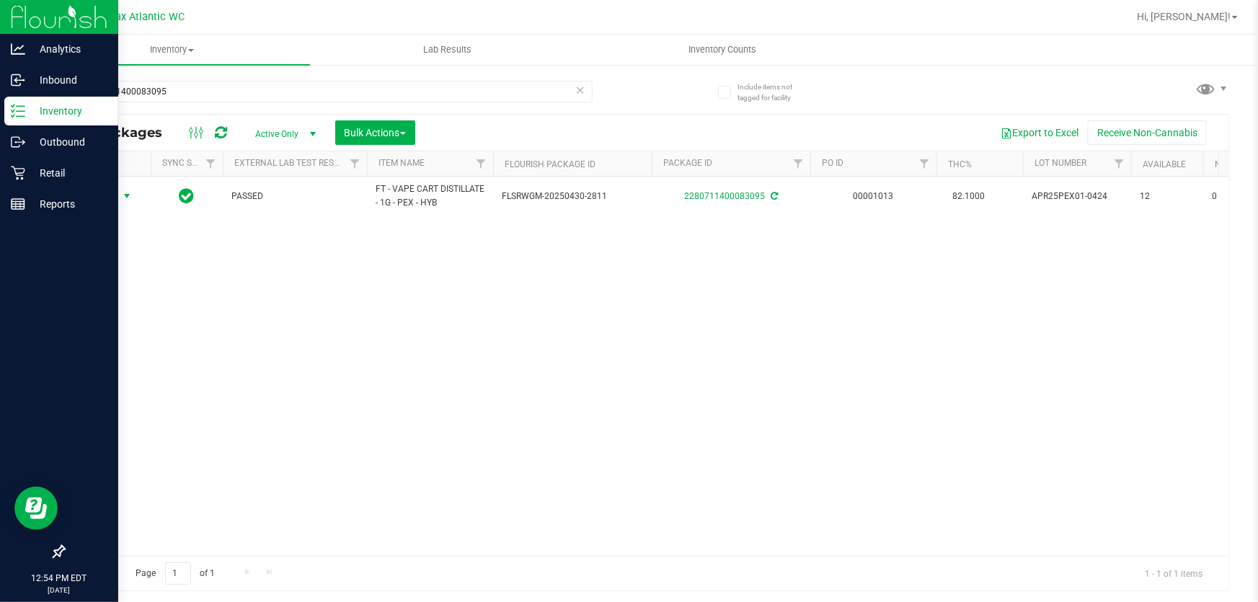
click at [40, 112] on p "Inventory" at bounding box center [68, 110] width 86 height 17
click at [15, 113] on icon at bounding box center [18, 111] width 14 height 14
click at [44, 75] on p "Inbound" at bounding box center [68, 79] width 86 height 17
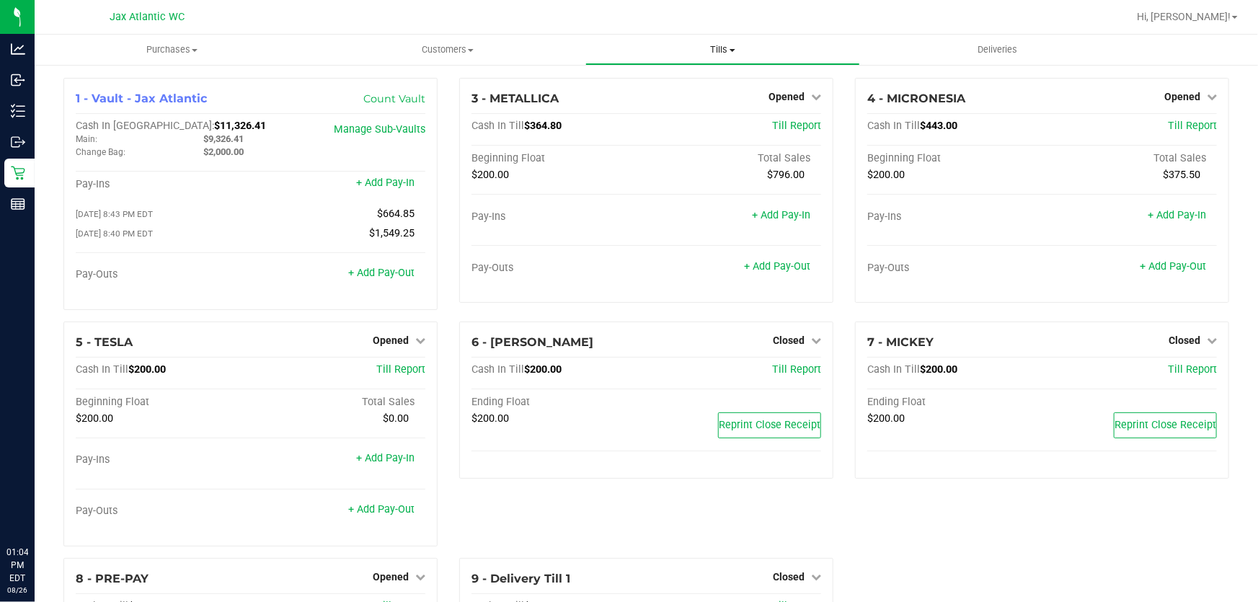
click at [721, 46] on span "Tills" at bounding box center [723, 49] width 274 height 13
click at [633, 87] on span "Manage tills" at bounding box center [633, 87] width 97 height 12
click at [366, 274] on link "+ Add Pay-Out" at bounding box center [381, 273] width 66 height 12
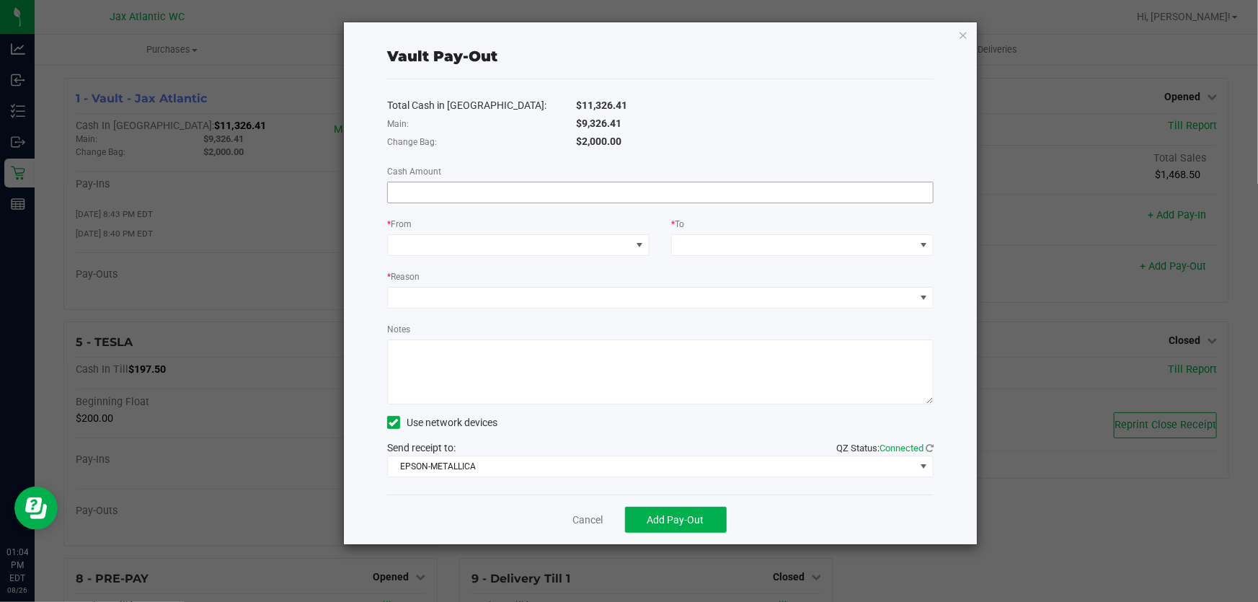
click at [587, 199] on input at bounding box center [660, 192] width 545 height 20
type input "$9,326.41"
click at [502, 252] on span at bounding box center [509, 245] width 243 height 20
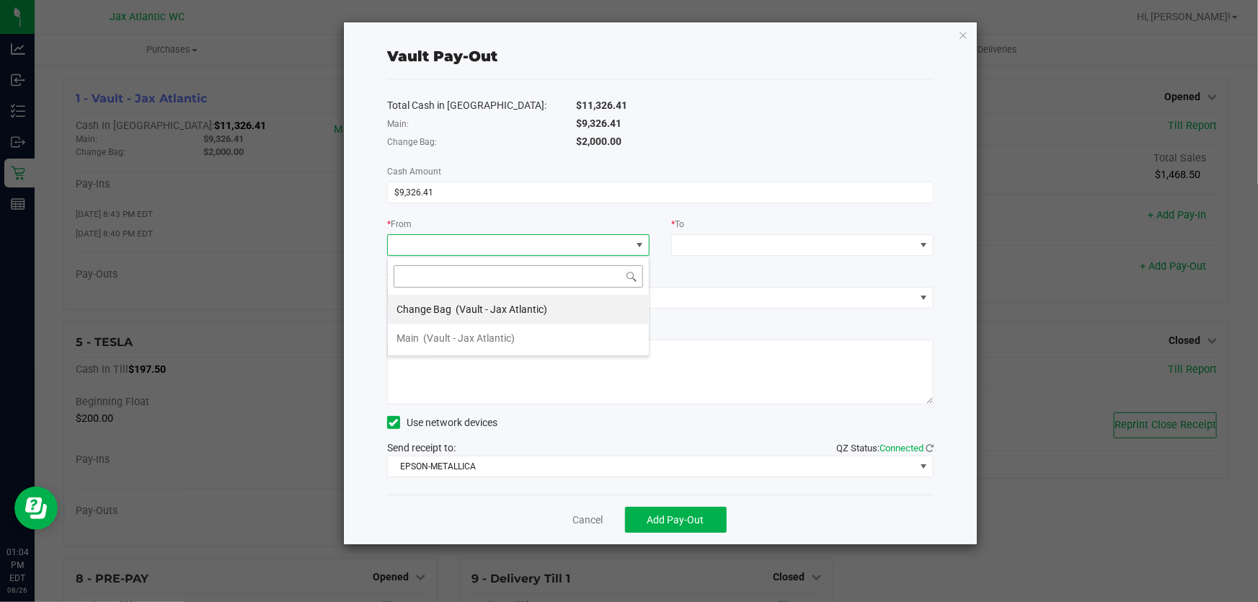
scroll to position [22, 262]
click at [440, 343] on span "(Vault - Jax Atlantic)" at bounding box center [469, 338] width 92 height 12
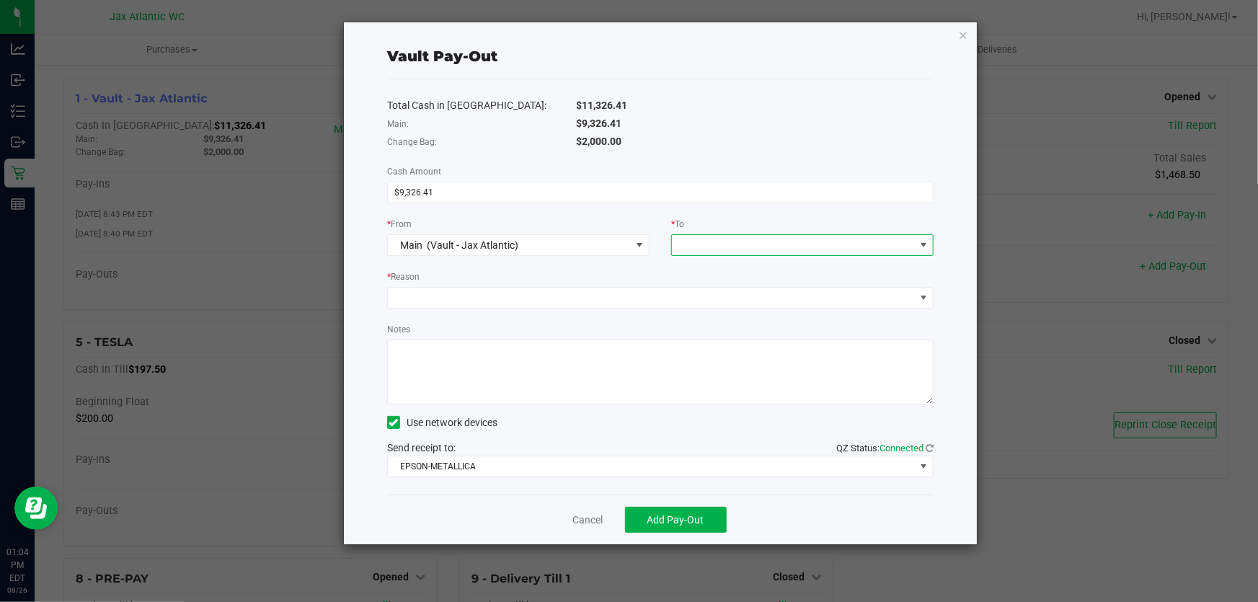
click at [814, 239] on span at bounding box center [793, 245] width 243 height 20
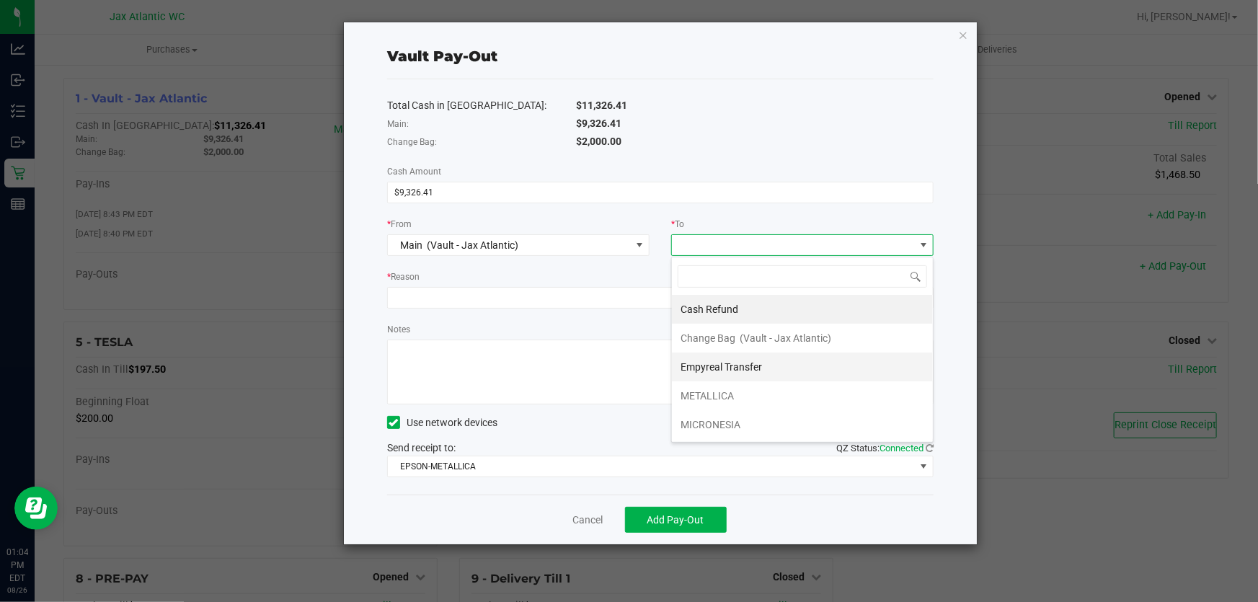
click at [719, 369] on span "Empyreal Transfer" at bounding box center [720, 367] width 81 height 12
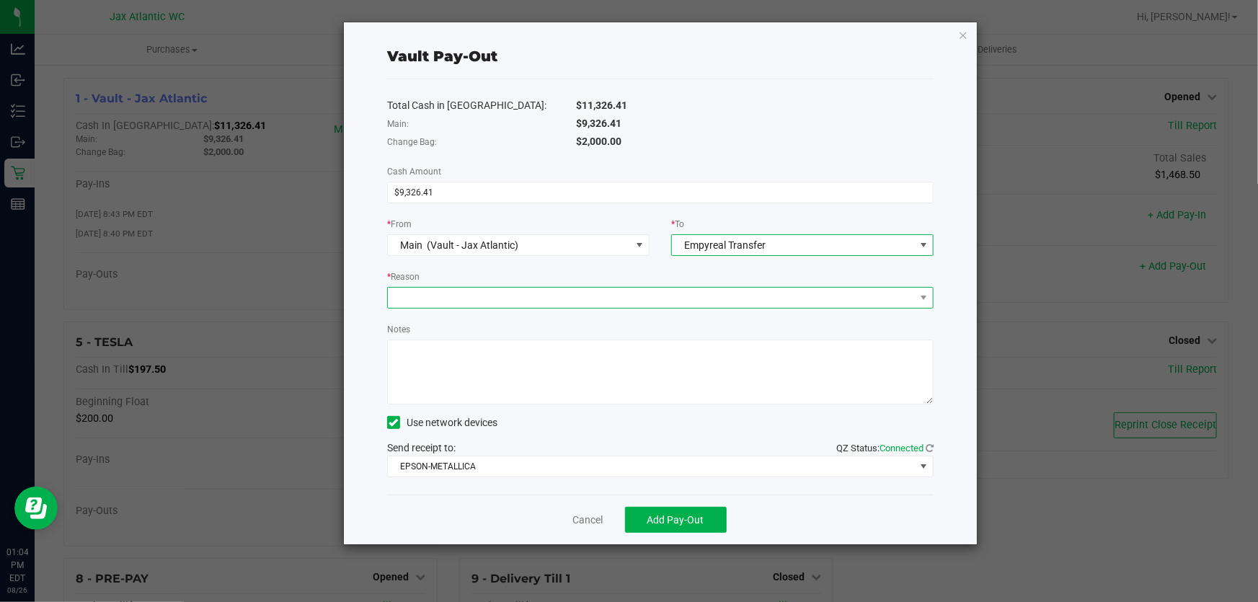
click at [620, 295] on span at bounding box center [651, 298] width 527 height 20
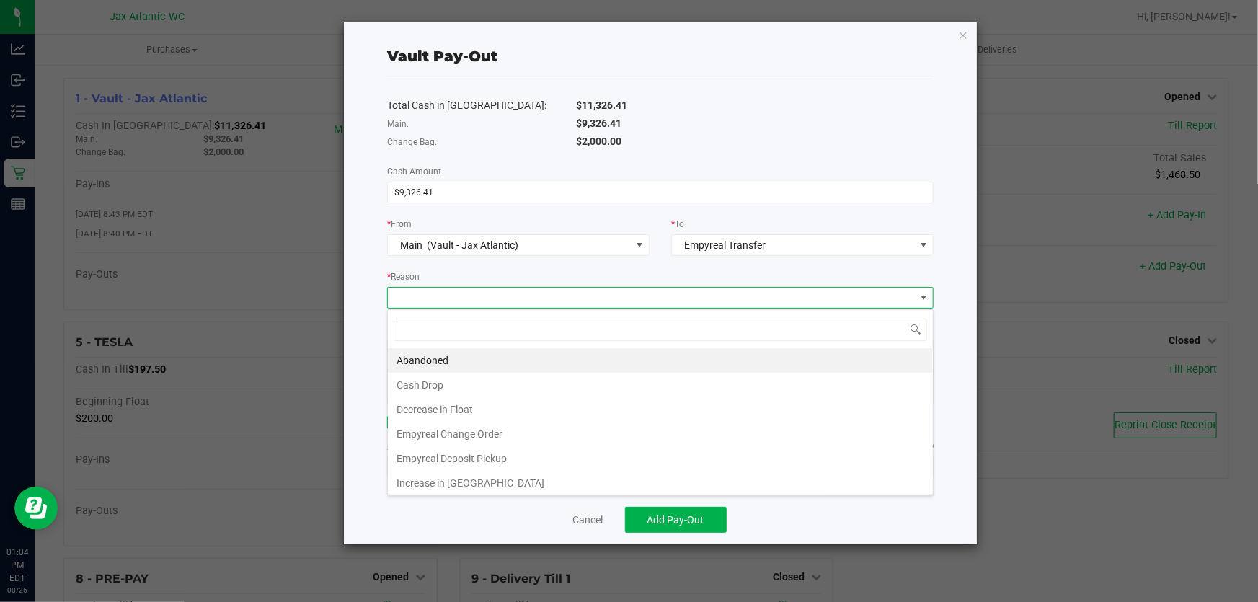
scroll to position [22, 547]
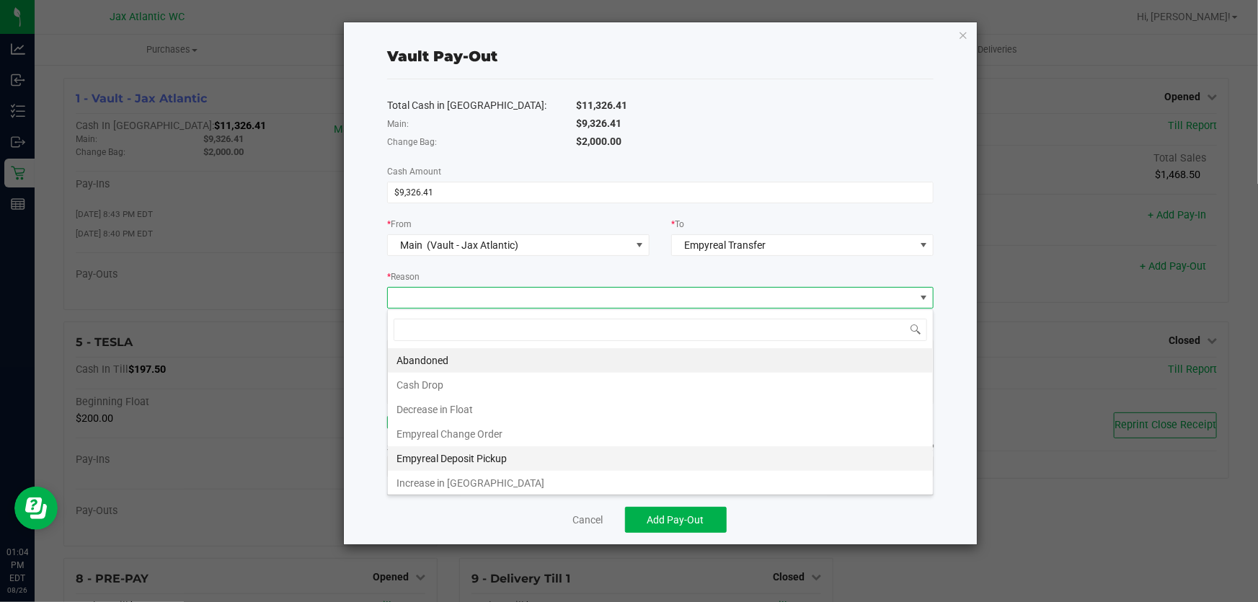
click at [468, 457] on li "Empyreal Deposit Pickup" at bounding box center [660, 458] width 545 height 25
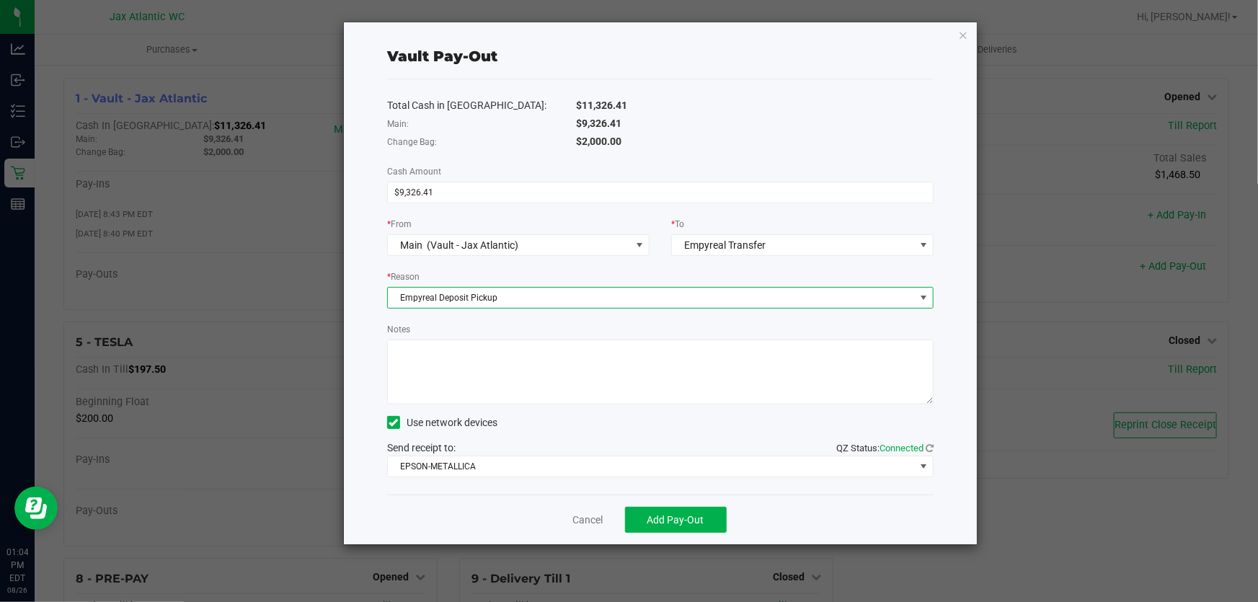
click at [416, 345] on textarea "Notes" at bounding box center [660, 371] width 546 height 65
type textarea "KL"
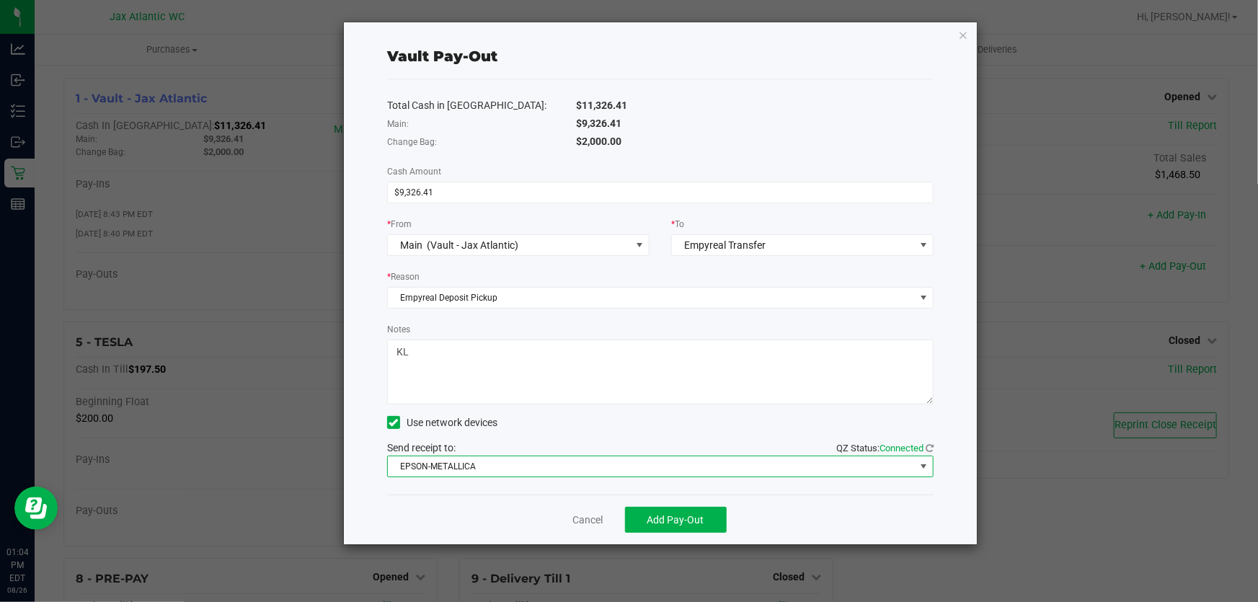
click at [575, 471] on span "EPSON-METALLICA" at bounding box center [651, 466] width 527 height 20
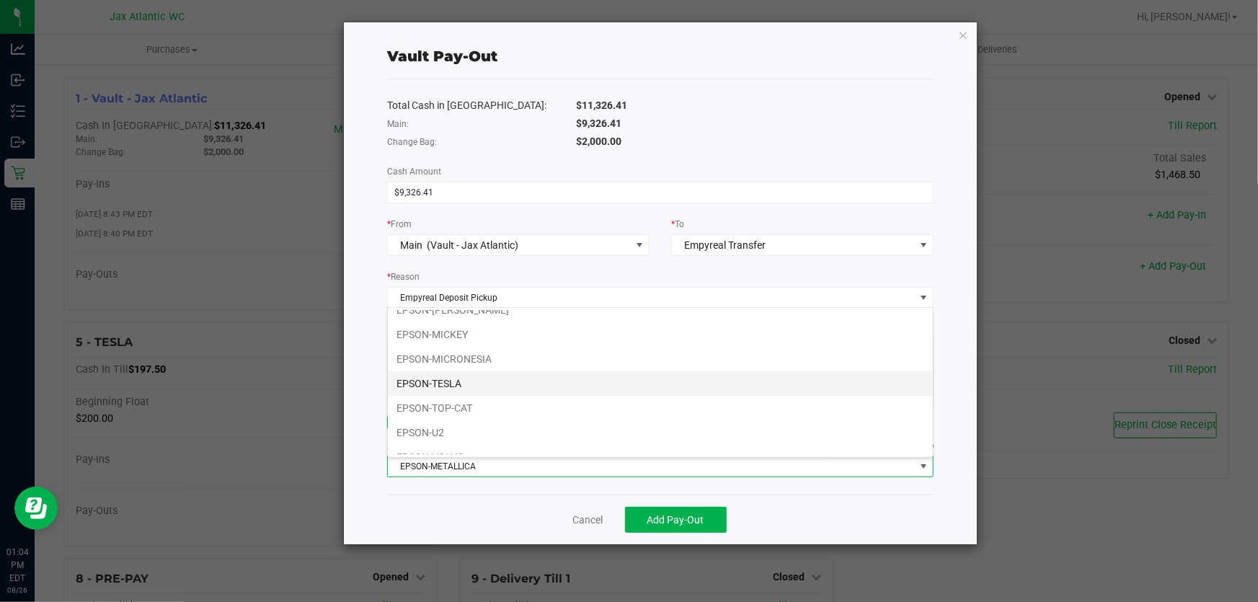
scroll to position [75, 0]
click at [460, 368] on li "EPSON-TOP-CAT" at bounding box center [660, 369] width 545 height 25
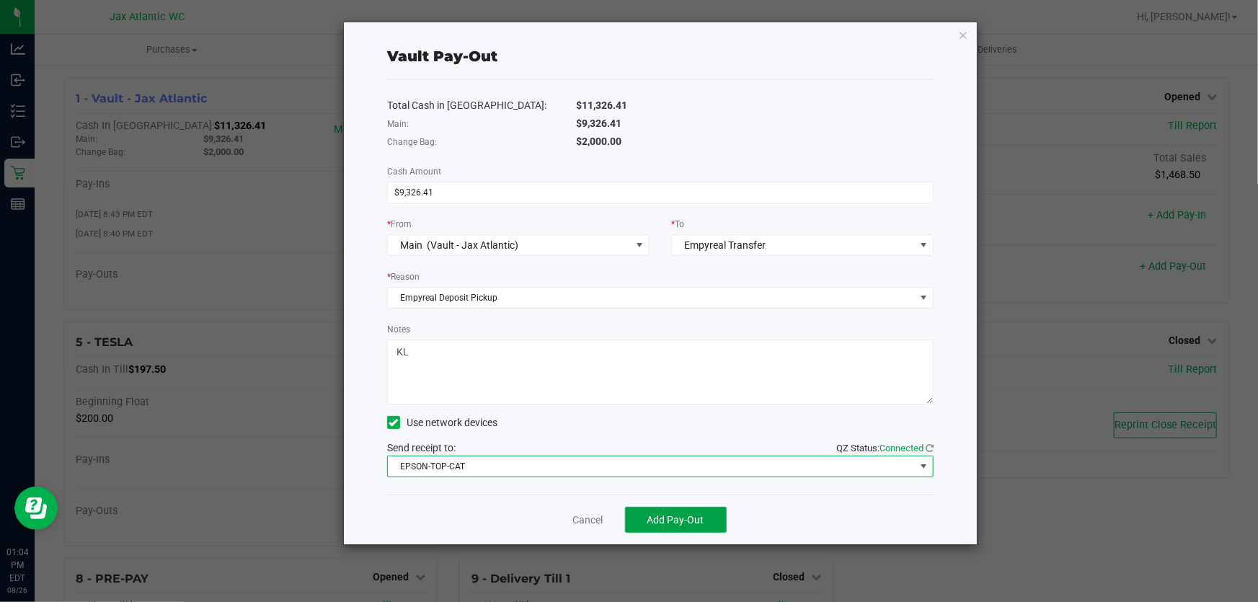
click at [674, 527] on button "Add Pay-Out" at bounding box center [676, 520] width 102 height 26
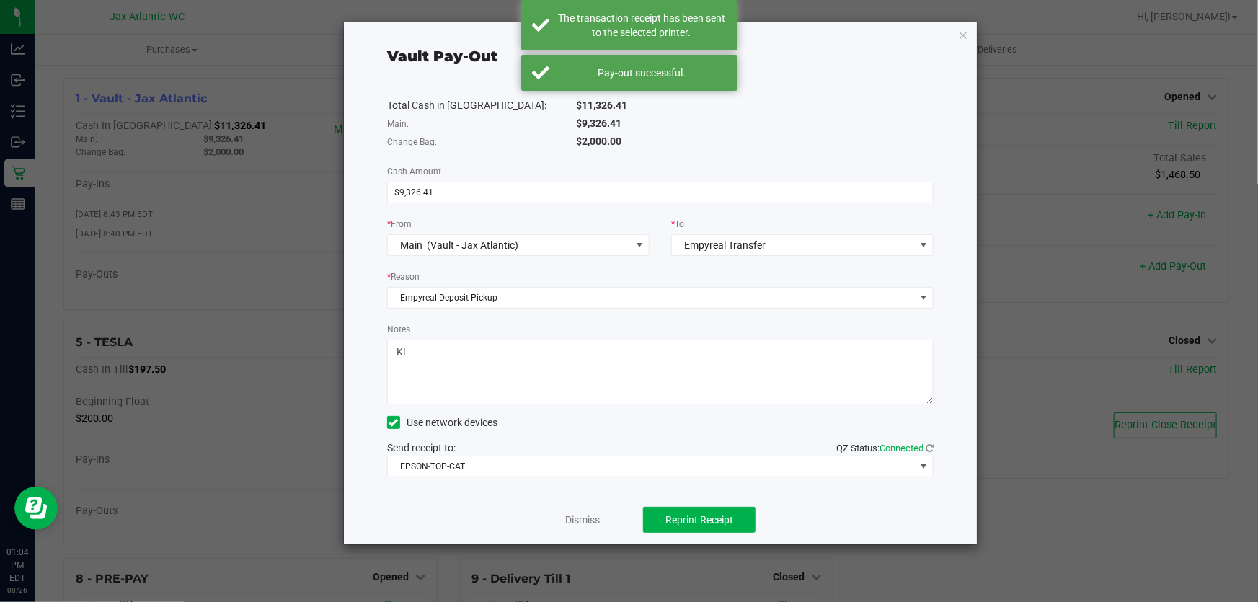
click at [559, 512] on div "Dismiss Reprint Receipt" at bounding box center [660, 519] width 546 height 50
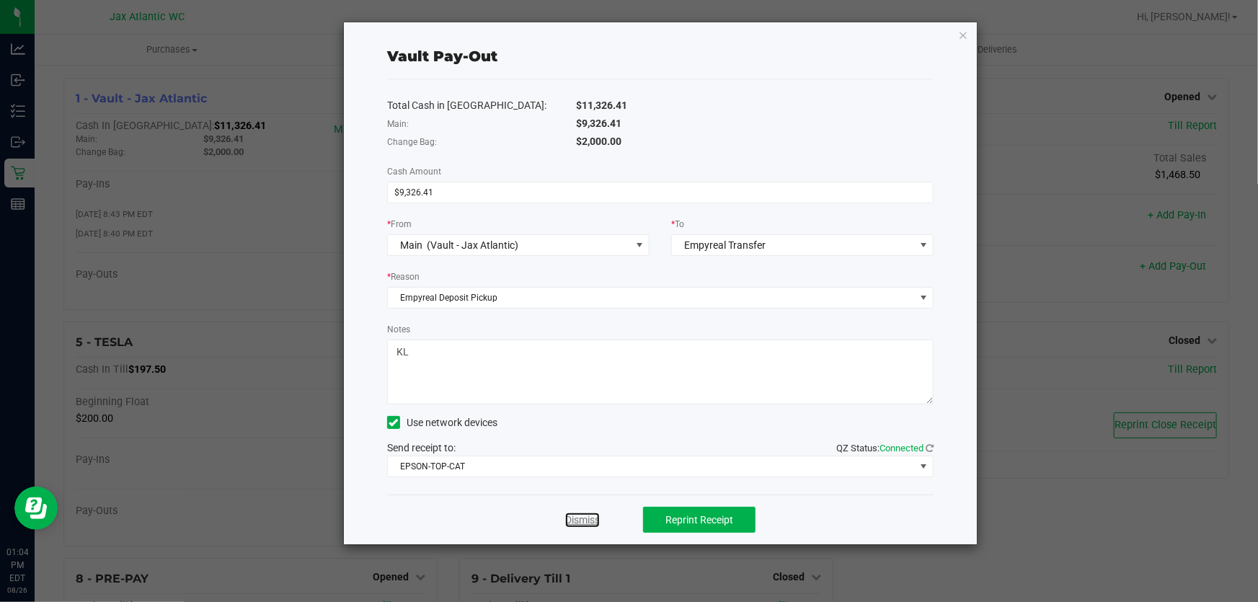
drag, startPoint x: 565, startPoint y: 519, endPoint x: 573, endPoint y: 518, distance: 8.0
click at [566, 519] on link "Dismiss" at bounding box center [582, 519] width 35 height 15
